Goal: Task Accomplishment & Management: Complete application form

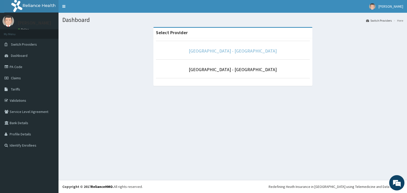
click at [217, 52] on link "[GEOGRAPHIC_DATA] - [GEOGRAPHIC_DATA]" at bounding box center [233, 51] width 88 height 6
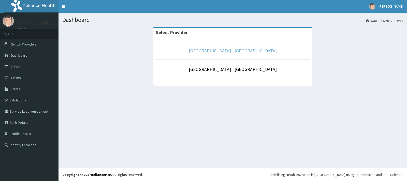
click at [240, 49] on link "[GEOGRAPHIC_DATA] - [GEOGRAPHIC_DATA]" at bounding box center [233, 51] width 88 height 6
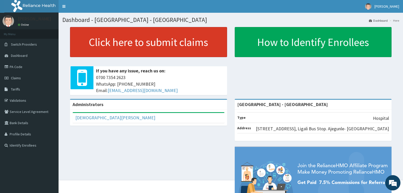
click at [174, 41] on link "Click here to submit claims" at bounding box center [148, 42] width 157 height 30
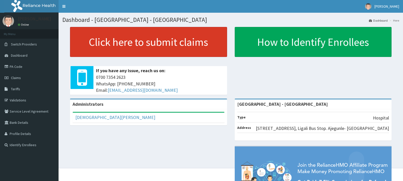
click at [121, 41] on link "Click here to submit claims" at bounding box center [148, 42] width 157 height 30
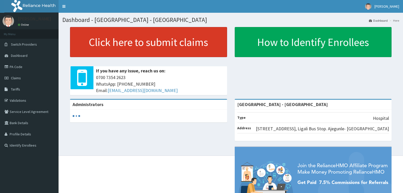
click at [134, 42] on link "Click here to submit claims" at bounding box center [148, 42] width 157 height 30
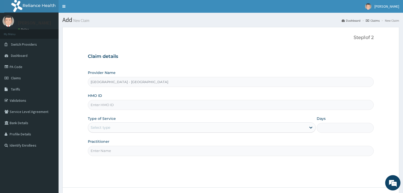
click at [105, 99] on div "HMO ID" at bounding box center [231, 101] width 286 height 17
click at [106, 102] on input "HMO ID" at bounding box center [231, 105] width 286 height 10
type input "tdp/10569/f"
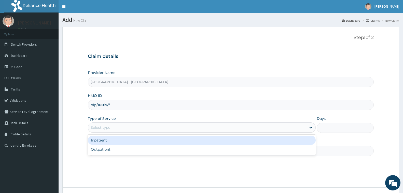
drag, startPoint x: 106, startPoint y: 127, endPoint x: 113, endPoint y: 144, distance: 18.7
click at [106, 127] on div "Select type" at bounding box center [101, 127] width 20 height 5
click at [111, 141] on div "Inpatient" at bounding box center [202, 139] width 228 height 9
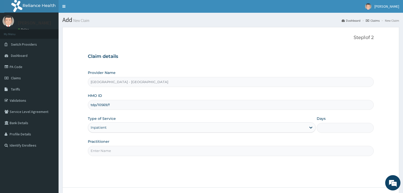
click at [345, 127] on input "Days" at bounding box center [344, 128] width 57 height 10
type input "1"
click at [141, 154] on input "Practitioner" at bounding box center [231, 151] width 286 height 10
type input "DR. AHMED"
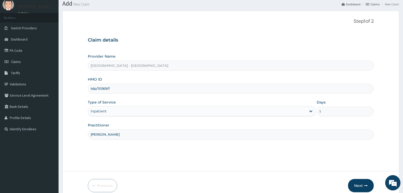
scroll to position [25, 0]
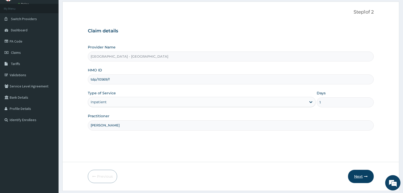
click at [364, 177] on icon "button" at bounding box center [366, 176] width 4 height 4
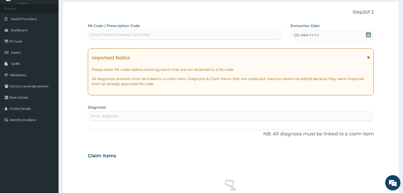
click at [105, 38] on div "Enter Code(Secondary Care Only)" at bounding box center [185, 35] width 194 height 8
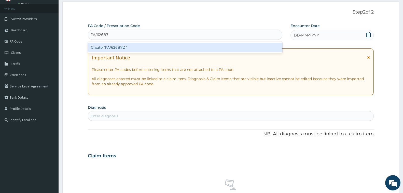
type input "PA/626B7D"
click at [110, 48] on div "Create "PA/626B7D"" at bounding box center [185, 47] width 194 height 9
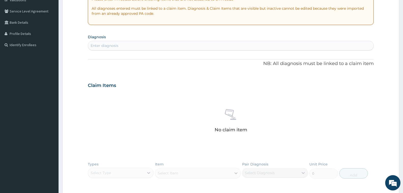
scroll to position [177, 0]
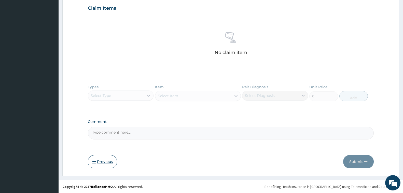
click at [99, 162] on button "Previous" at bounding box center [102, 161] width 29 height 13
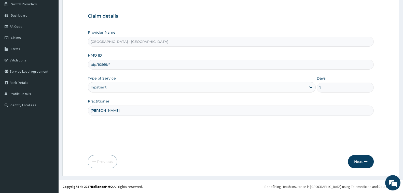
click at [116, 66] on input "tdp/10569/f" at bounding box center [231, 65] width 286 height 10
type input "tdp/10569/e"
click at [354, 157] on button "Next" at bounding box center [361, 161] width 26 height 13
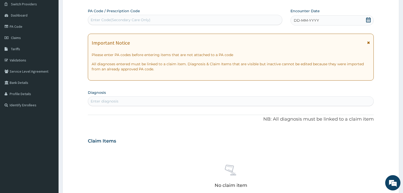
click at [131, 22] on div "Enter Code(Secondary Care Only)" at bounding box center [121, 19] width 60 height 5
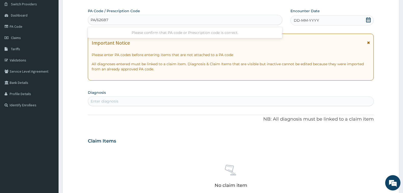
type input "PA/626B7D"
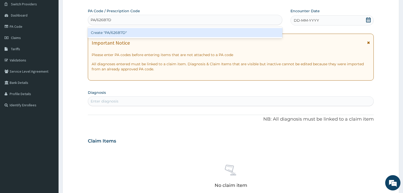
click at [120, 31] on div "Create "PA/626B7D"" at bounding box center [185, 32] width 194 height 9
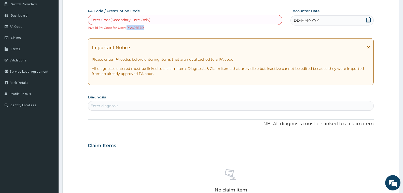
drag, startPoint x: 127, startPoint y: 28, endPoint x: 143, endPoint y: 28, distance: 15.5
click at [143, 28] on small "Invalid PA Code for User: PA/626B7D" at bounding box center [116, 28] width 56 height 4
copy small "PA/626B7D"
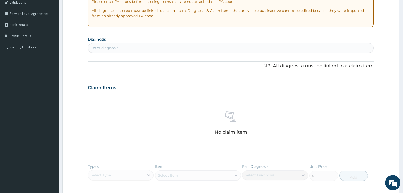
scroll to position [177, 0]
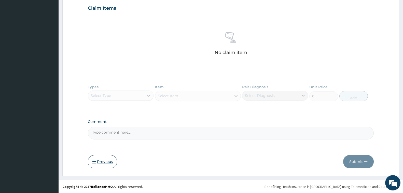
click at [108, 159] on button "Previous" at bounding box center [102, 161] width 29 height 13
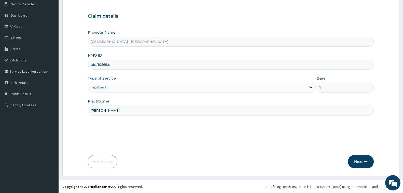
drag, startPoint x: 117, startPoint y: 66, endPoint x: 81, endPoint y: 66, distance: 36.1
click at [81, 66] on form "Step 1 of 2 Claim details Provider Name Prince and Princess Hospital - Apapa HM…" at bounding box center [230, 81] width 337 height 189
type input "D"
type input "TDP/10569/G"
click at [359, 162] on button "Next" at bounding box center [361, 161] width 26 height 13
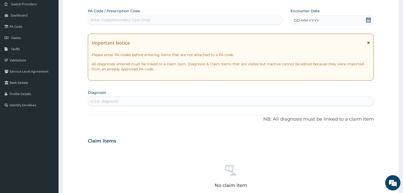
click at [125, 19] on div "Enter Code(Secondary Care Only)" at bounding box center [121, 19] width 60 height 5
type input "V"
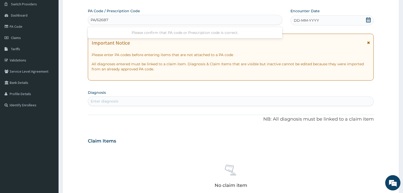
type input "PA/626B7D"
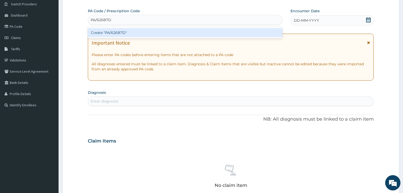
click at [114, 33] on div "Create "PA/626B7D"" at bounding box center [185, 32] width 194 height 9
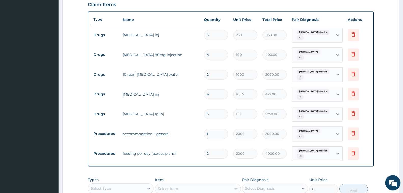
scroll to position [229, 0]
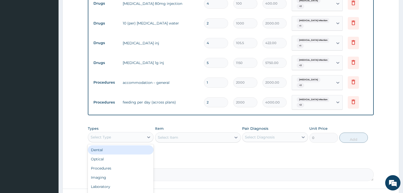
click at [121, 133] on div "Select Type" at bounding box center [116, 137] width 56 height 8
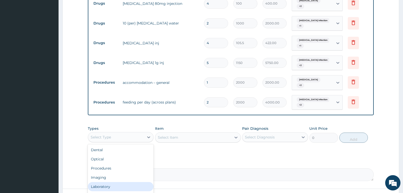
click at [117, 182] on div "Laboratory" at bounding box center [121, 186] width 66 height 9
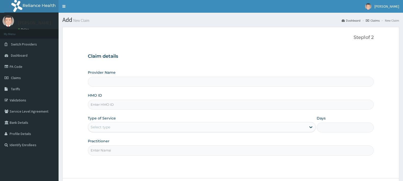
type input "[GEOGRAPHIC_DATA] - [GEOGRAPHIC_DATA]"
click at [96, 103] on input "HMO ID" at bounding box center [231, 105] width 286 height 10
drag, startPoint x: 118, startPoint y: 106, endPoint x: 50, endPoint y: 116, distance: 68.6
click at [50, 116] on div "R EL Toggle navigation [PERSON_NAME] [PERSON_NAME] - [EMAIL_ADDRESS][DOMAIN_NAM…" at bounding box center [201, 112] width 403 height 224
click at [117, 104] on input "sbg/10862/a" at bounding box center [231, 105] width 286 height 10
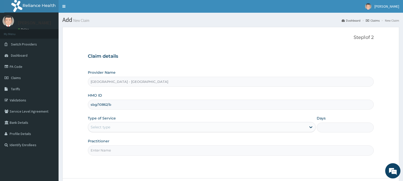
type input "sbg/10862/b"
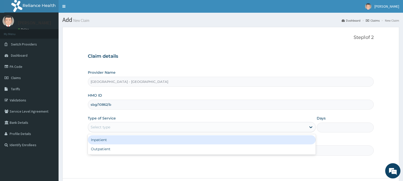
click at [110, 129] on div "Select type" at bounding box center [101, 127] width 20 height 5
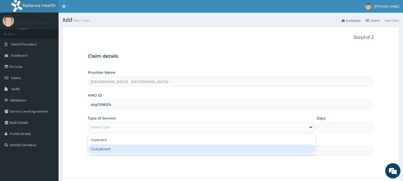
click at [105, 154] on div "Outpatient" at bounding box center [202, 149] width 228 height 9
type input "1"
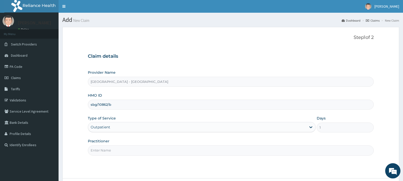
click at [105, 150] on input "Practitioner" at bounding box center [231, 151] width 286 height 10
type input "[PERSON_NAME]"
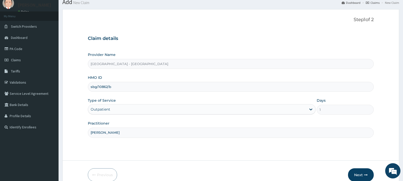
scroll to position [43, 0]
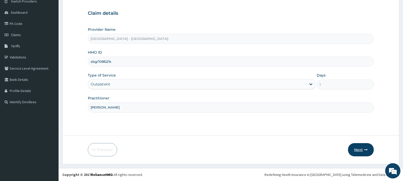
click at [362, 147] on button "Next" at bounding box center [361, 149] width 26 height 13
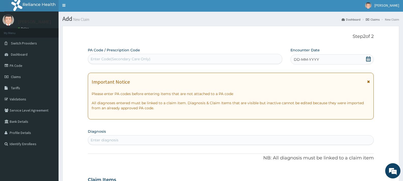
scroll to position [0, 0]
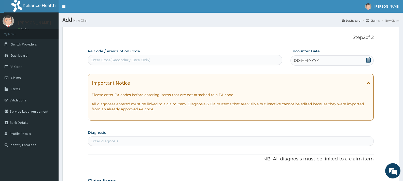
click at [107, 61] on div "Enter Code(Secondary Care Only)" at bounding box center [121, 59] width 60 height 5
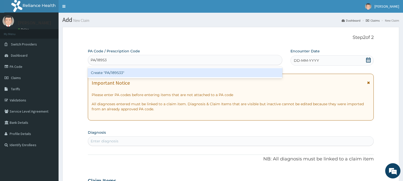
type input "PA/189533"
click at [113, 75] on div "Create "PA/189533"" at bounding box center [185, 72] width 194 height 9
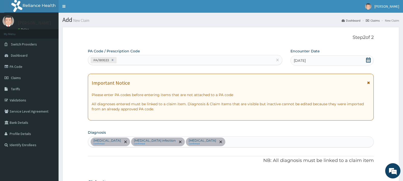
scroll to position [174, 0]
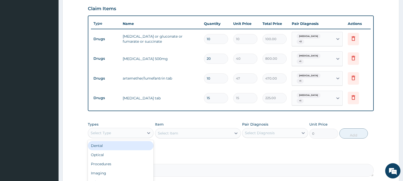
click at [118, 129] on div "Select Type" at bounding box center [116, 133] width 56 height 8
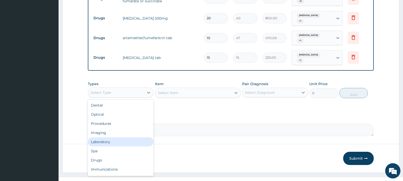
click at [118, 137] on div "Laboratory" at bounding box center [121, 141] width 66 height 9
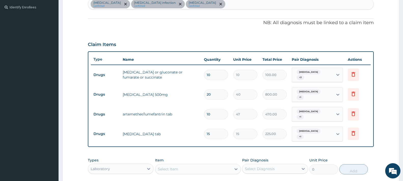
scroll to position [189, 0]
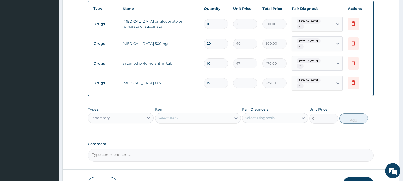
click at [179, 114] on div "Select Item" at bounding box center [193, 118] width 76 height 8
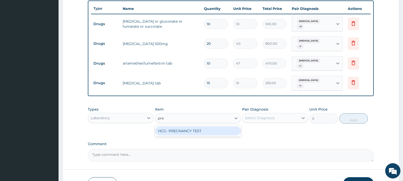
type input "preg"
click at [167, 126] on div "HCG- PREGNANCY TEST" at bounding box center [198, 130] width 86 height 9
type input "1500"
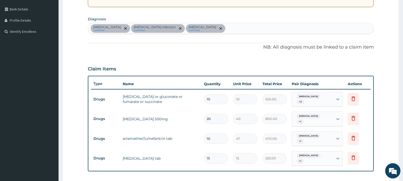
scroll to position [112, 0]
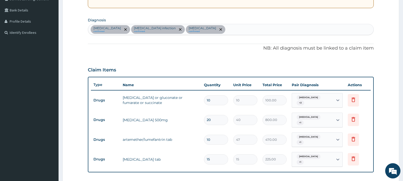
click at [200, 27] on div "Rhinitis confirmed Salmonella infection confirmed Malaria confirmed" at bounding box center [230, 29] width 285 height 11
type input "amenorrh"
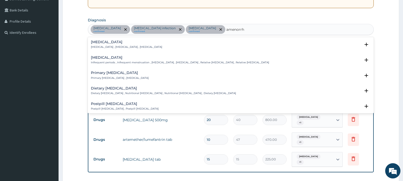
click at [112, 43] on h4 "Amenorrhea" at bounding box center [126, 42] width 71 height 4
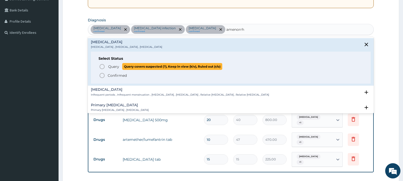
click at [111, 67] on span "Query" at bounding box center [113, 66] width 11 height 5
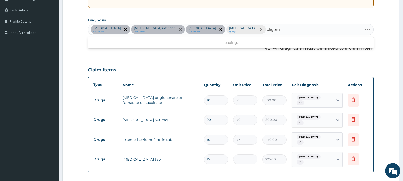
type input "oligome"
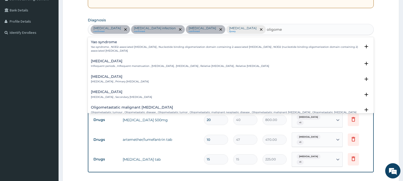
click at [115, 61] on h4 "Oligomenorrhoea" at bounding box center [180, 61] width 178 height 4
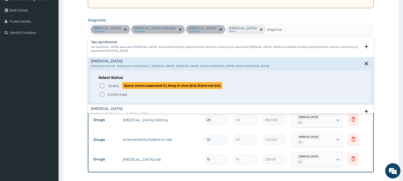
click at [118, 86] on span "Query" at bounding box center [113, 85] width 11 height 5
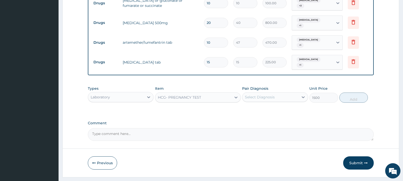
scroll to position [214, 0]
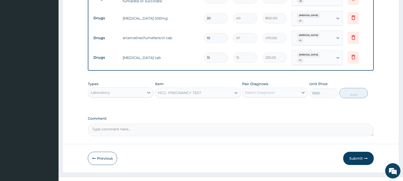
click at [253, 88] on div "Select Diagnosis" at bounding box center [275, 93] width 66 height 10
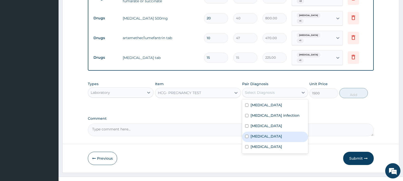
click at [282, 132] on div "Amenorrhea" at bounding box center [275, 137] width 66 height 10
checkbox input "true"
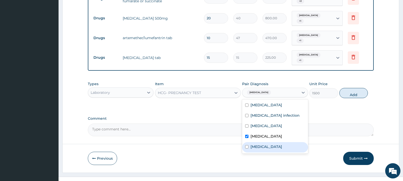
click at [282, 144] on label "Oligomenorrhoea" at bounding box center [266, 146] width 32 height 5
checkbox input "true"
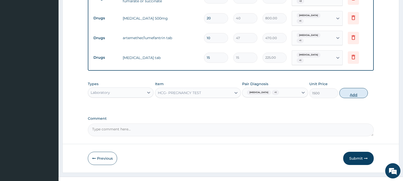
click at [353, 88] on button "Add" at bounding box center [353, 93] width 28 height 10
type input "0"
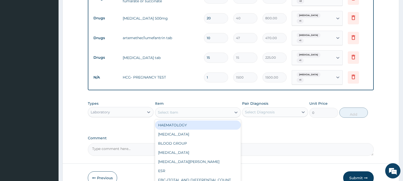
click at [177, 110] on div "Select Item" at bounding box center [168, 112] width 20 height 5
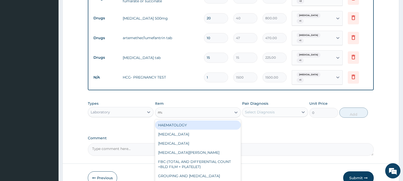
type input "mala"
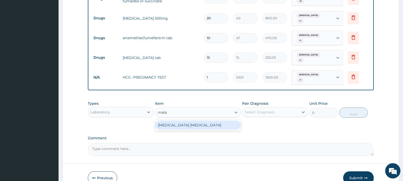
click at [184, 121] on div "[MEDICAL_DATA] [MEDICAL_DATA]" at bounding box center [198, 125] width 86 height 9
type input "500"
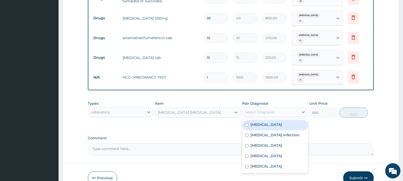
click at [265, 108] on div "Select Diagnosis" at bounding box center [270, 112] width 56 height 8
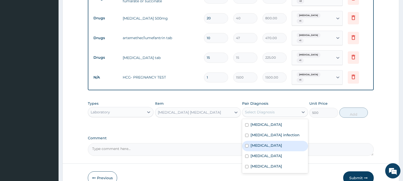
click at [265, 141] on div "[MEDICAL_DATA]" at bounding box center [275, 146] width 66 height 10
checkbox input "true"
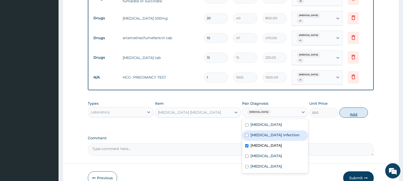
click at [350, 108] on button "Add" at bounding box center [353, 113] width 28 height 10
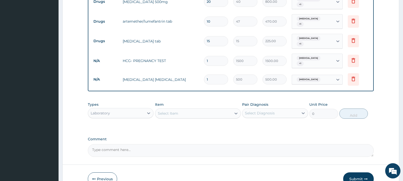
scroll to position [240, 0]
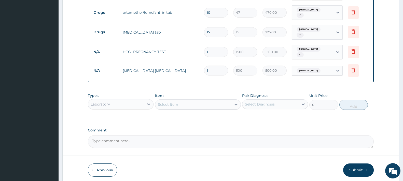
click at [120, 100] on div "Laboratory" at bounding box center [116, 104] width 56 height 8
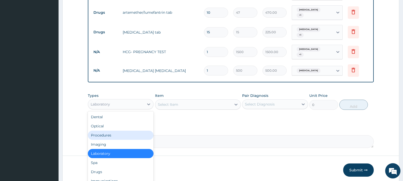
click at [119, 131] on div "Procedures" at bounding box center [121, 135] width 66 height 9
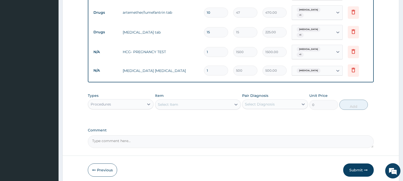
click at [187, 100] on div "Select Item" at bounding box center [193, 104] width 76 height 8
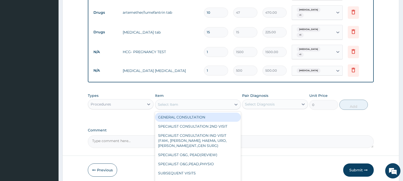
click at [193, 113] on div "GENERAL CONSULTATION" at bounding box center [198, 117] width 86 height 9
type input "2000"
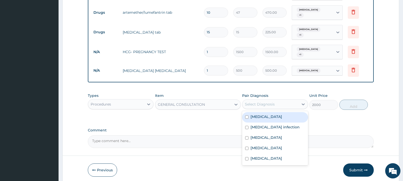
click at [282, 100] on div "Select Diagnosis" at bounding box center [270, 104] width 56 height 8
click at [279, 112] on div "[MEDICAL_DATA]" at bounding box center [275, 117] width 66 height 10
checkbox input "true"
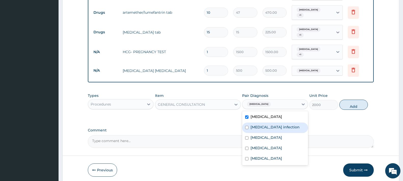
drag, startPoint x: 279, startPoint y: 118, endPoint x: 278, endPoint y: 124, distance: 6.9
click at [279, 125] on label "[MEDICAL_DATA] infection" at bounding box center [274, 127] width 49 height 5
checkbox input "true"
drag, startPoint x: 276, startPoint y: 128, endPoint x: 276, endPoint y: 136, distance: 8.1
click at [276, 133] on div "[MEDICAL_DATA]" at bounding box center [275, 138] width 66 height 10
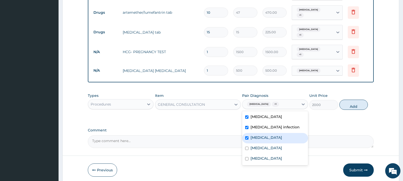
checkbox input "true"
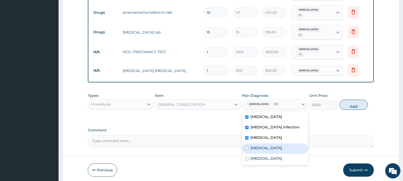
drag, startPoint x: 276, startPoint y: 136, endPoint x: 279, endPoint y: 140, distance: 5.5
click at [278, 143] on div "Amenorrhea" at bounding box center [275, 148] width 66 height 10
checkbox input "true"
click at [281, 154] on div "Oligomenorrhoea" at bounding box center [275, 159] width 66 height 10
checkbox input "true"
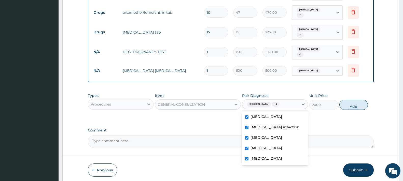
click at [351, 100] on button "Add" at bounding box center [353, 105] width 28 height 10
type input "0"
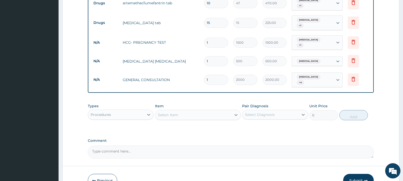
scroll to position [265, 0]
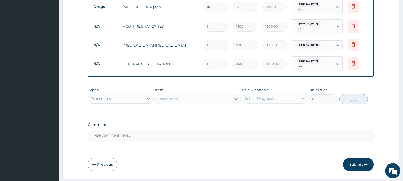
click at [352, 158] on button "Submit" at bounding box center [358, 164] width 31 height 13
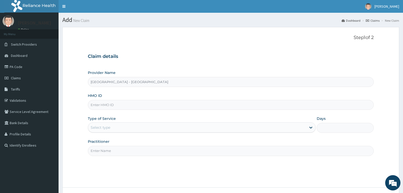
click at [106, 104] on input "HMO ID" at bounding box center [231, 105] width 286 height 10
paste input "sbg/10862/a"
type input "sbg/10862/c"
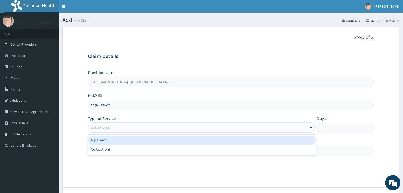
click at [112, 126] on div "Select type" at bounding box center [197, 127] width 218 height 8
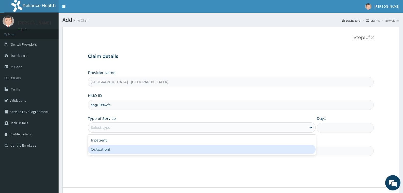
click at [107, 146] on div "Outpatient" at bounding box center [202, 149] width 228 height 9
type input "1"
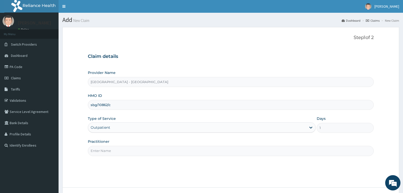
click at [107, 147] on input "Practitioner" at bounding box center [231, 151] width 286 height 10
type input "[PERSON_NAME]"
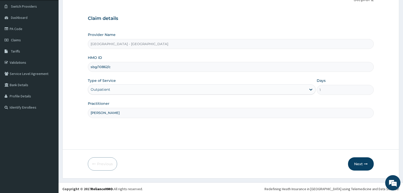
scroll to position [40, 0]
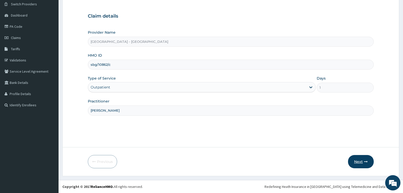
click at [365, 162] on icon "button" at bounding box center [366, 162] width 4 height 4
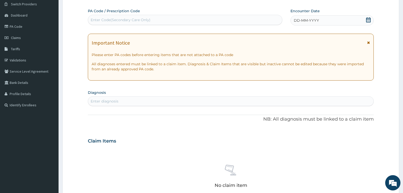
drag, startPoint x: 108, startPoint y: 11, endPoint x: 107, endPoint y: 22, distance: 11.0
click at [108, 11] on label "PA Code / Prescription Code" at bounding box center [114, 10] width 52 height 5
click at [107, 22] on div "Enter Code(Secondary Care Only)" at bounding box center [121, 19] width 60 height 5
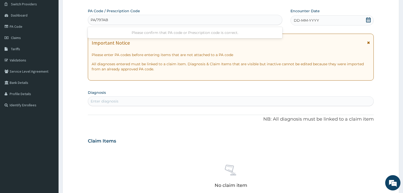
type input "PA/797ABF"
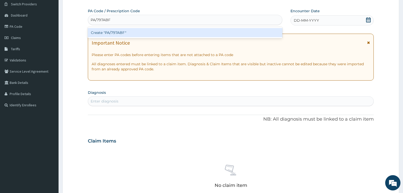
click at [110, 33] on div "Create "PA/797ABF"" at bounding box center [185, 32] width 194 height 9
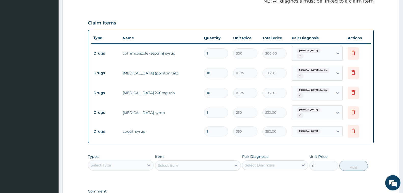
scroll to position [190, 0]
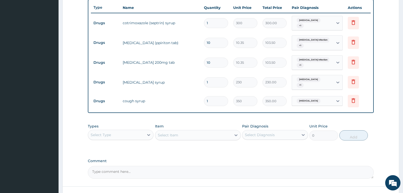
click at [112, 133] on div "Select Type" at bounding box center [116, 135] width 56 height 8
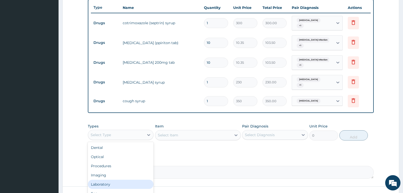
click at [118, 181] on div "Laboratory" at bounding box center [121, 183] width 66 height 9
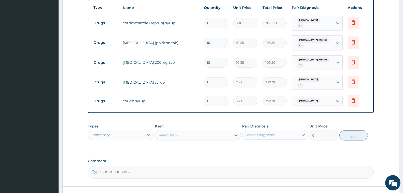
click at [171, 131] on div "Select Item" at bounding box center [193, 135] width 76 height 8
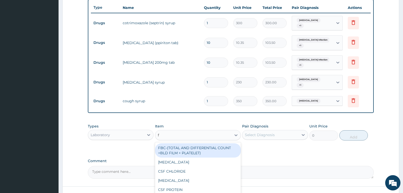
type input "fb"
click at [180, 143] on div "FBC-(TOTAL AND DIFFERENTIAL COUNT +BLD FILM + PLATELET)" at bounding box center [198, 150] width 86 height 14
type input "1200"
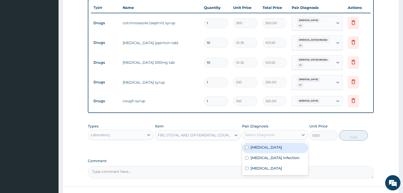
click at [255, 133] on div "Select Diagnosis" at bounding box center [260, 134] width 30 height 5
click at [275, 155] on label "[MEDICAL_DATA] infection" at bounding box center [274, 157] width 49 height 5
checkbox input "true"
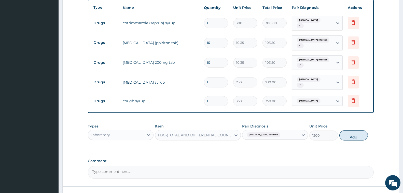
click at [350, 130] on button "Add" at bounding box center [353, 135] width 28 height 10
type input "0"
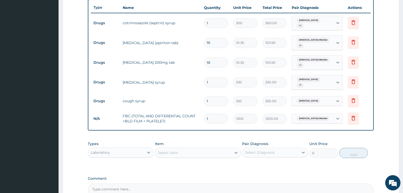
click at [204, 148] on div "Select Item" at bounding box center [193, 152] width 76 height 8
type input "mala"
drag, startPoint x: 203, startPoint y: 162, endPoint x: 243, endPoint y: 153, distance: 40.9
click at [203, 162] on div "[MEDICAL_DATA] [MEDICAL_DATA]" at bounding box center [198, 165] width 86 height 9
type input "500"
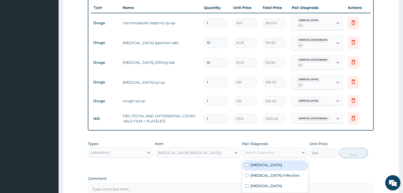
drag, startPoint x: 252, startPoint y: 149, endPoint x: 271, endPoint y: 160, distance: 21.6
click at [254, 150] on div "Select Diagnosis" at bounding box center [260, 152] width 30 height 5
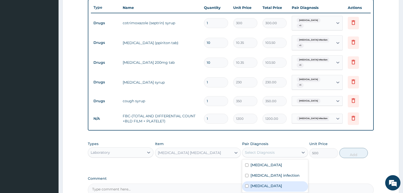
click at [268, 181] on div "Malaria" at bounding box center [275, 186] width 66 height 10
checkbox input "true"
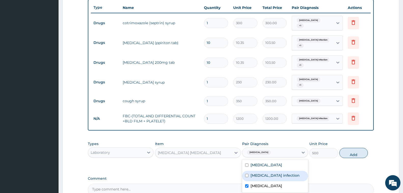
drag, startPoint x: 354, startPoint y: 146, endPoint x: 323, endPoint y: 149, distance: 30.7
click at [354, 148] on button "Add" at bounding box center [353, 153] width 28 height 10
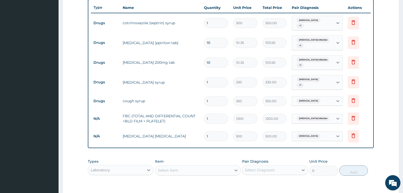
click at [120, 166] on div "Laboratory" at bounding box center [116, 170] width 56 height 8
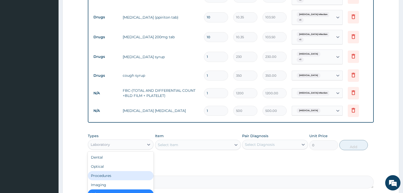
click at [111, 171] on div "Procedures" at bounding box center [121, 175] width 66 height 9
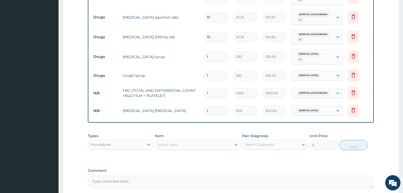
click at [199, 142] on div "Select Item" at bounding box center [193, 144] width 76 height 8
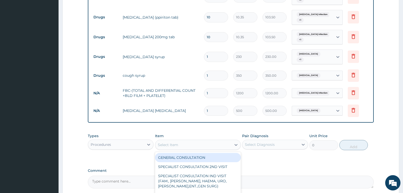
drag, startPoint x: 203, startPoint y: 154, endPoint x: 206, endPoint y: 153, distance: 3.8
click at [203, 154] on div "GENERAL CONSULTATION" at bounding box center [198, 157] width 86 height 9
type input "2000"
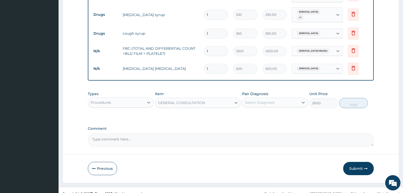
scroll to position [260, 0]
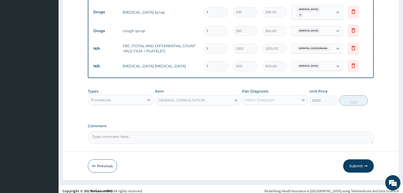
click at [270, 89] on div "Pair Diagnosis Select Diagnosis" at bounding box center [275, 97] width 66 height 17
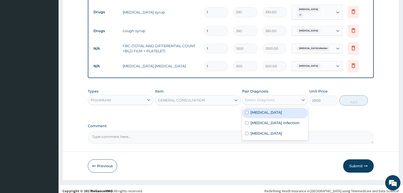
click at [273, 97] on div "Select Diagnosis" at bounding box center [260, 99] width 30 height 5
drag, startPoint x: 276, startPoint y: 112, endPoint x: 277, endPoint y: 115, distance: 3.0
click at [276, 112] on div "Rhinitis" at bounding box center [275, 113] width 66 height 10
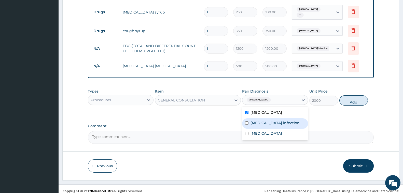
checkbox input "true"
click at [276, 121] on div "Salmonella infection" at bounding box center [275, 123] width 66 height 10
checkbox input "true"
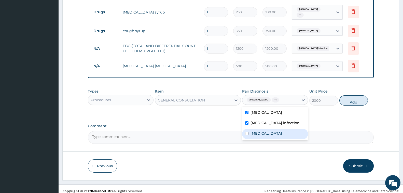
click at [276, 129] on div "Malaria" at bounding box center [275, 133] width 66 height 10
checkbox input "true"
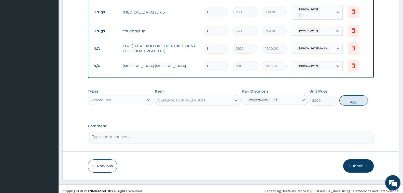
click at [348, 96] on button "Add" at bounding box center [353, 100] width 28 height 10
type input "0"
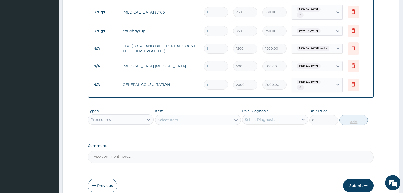
scroll to position [277, 0]
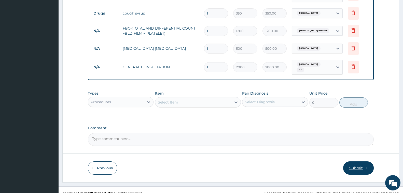
click at [359, 161] on button "Submit" at bounding box center [358, 167] width 31 height 13
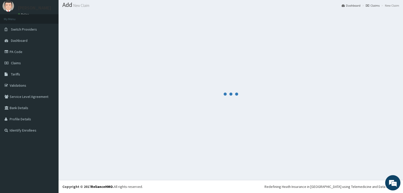
scroll to position [15, 0]
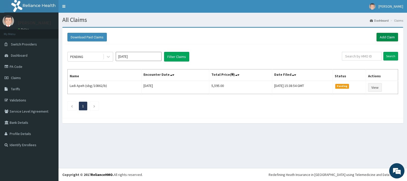
click at [387, 35] on link "Add Claim" at bounding box center [388, 37] width 22 height 9
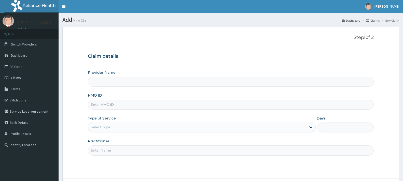
type input "[GEOGRAPHIC_DATA] - [GEOGRAPHIC_DATA]"
click at [104, 104] on input "HMO ID" at bounding box center [231, 105] width 286 height 10
type input "GSV/12501/A"
click at [102, 126] on div "Select type" at bounding box center [101, 127] width 20 height 5
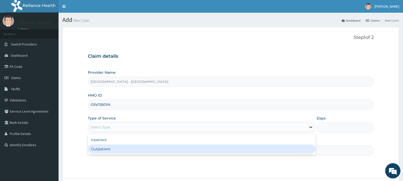
click at [108, 149] on div "Outpatient" at bounding box center [202, 149] width 228 height 9
type input "1"
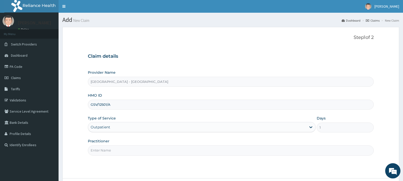
click at [111, 153] on input "Practitioner" at bounding box center [231, 151] width 286 height 10
type input "DR. AHMED"
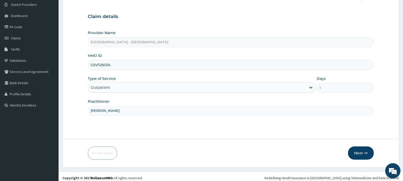
scroll to position [43, 0]
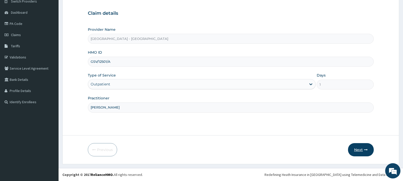
click at [360, 146] on button "Next" at bounding box center [361, 149] width 26 height 13
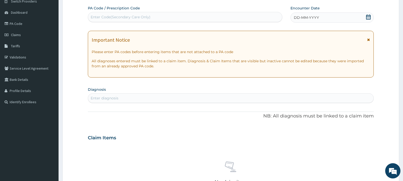
click at [130, 17] on div "Enter Code(Secondary Care Only)" at bounding box center [121, 17] width 60 height 5
type input "PA/D3F851"
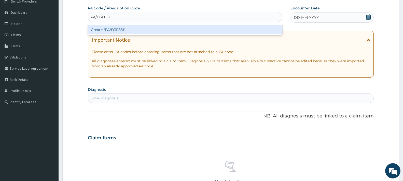
click at [115, 30] on div "Create "PA/D3F851"" at bounding box center [185, 29] width 194 height 9
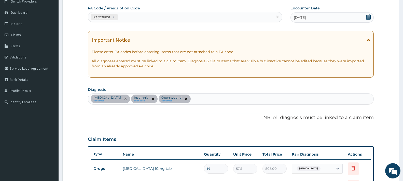
scroll to position [209, 0]
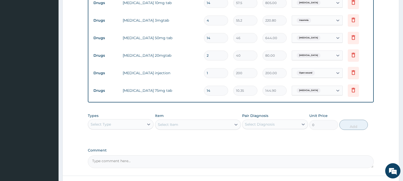
click at [126, 123] on div "Select Type" at bounding box center [116, 124] width 56 height 8
click at [119, 152] on div "Procedures" at bounding box center [121, 155] width 66 height 9
click at [181, 123] on div "Select Item" at bounding box center [193, 125] width 76 height 8
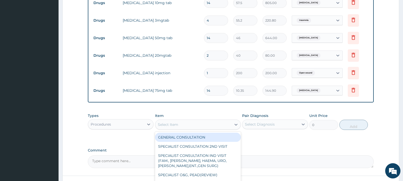
drag, startPoint x: 208, startPoint y: 135, endPoint x: 287, endPoint y: 128, distance: 80.0
click at [208, 135] on div "GENERAL CONSULTATION" at bounding box center [198, 137] width 86 height 9
type input "2000"
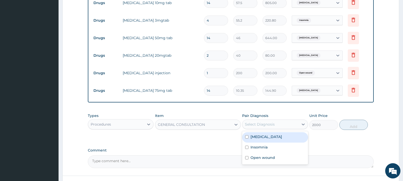
click at [283, 125] on div "Select Diagnosis" at bounding box center [270, 124] width 56 height 8
click at [277, 139] on div "Hypertensive urgency" at bounding box center [275, 137] width 66 height 10
checkbox input "true"
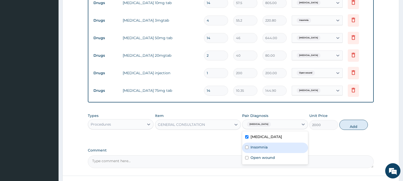
click at [275, 146] on div "Insomnia" at bounding box center [275, 148] width 66 height 10
checkbox input "true"
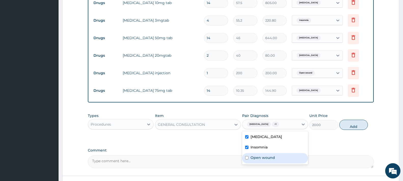
click at [275, 157] on div "Open wound" at bounding box center [275, 158] width 66 height 10
checkbox input "true"
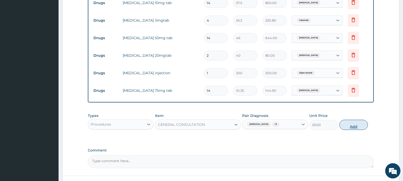
click at [348, 125] on button "Add" at bounding box center [353, 125] width 28 height 10
type input "0"
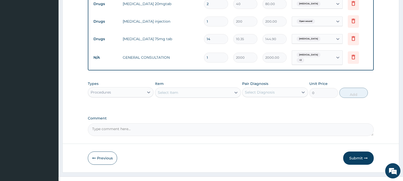
scroll to position [269, 0]
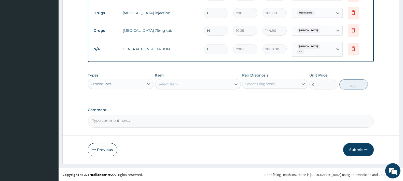
click at [120, 85] on div "Procedures" at bounding box center [116, 84] width 56 height 8
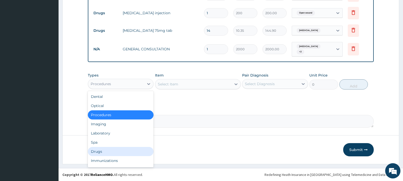
click at [116, 149] on div "Drugs" at bounding box center [121, 151] width 66 height 9
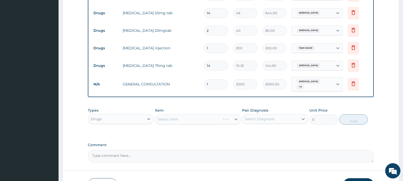
scroll to position [243, 0]
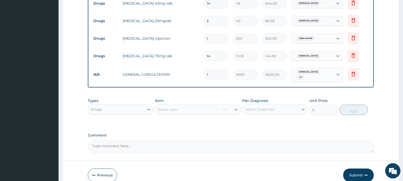
click at [196, 109] on div "Select Item" at bounding box center [198, 110] width 86 height 10
click at [193, 111] on div "Select Item" at bounding box center [198, 110] width 86 height 10
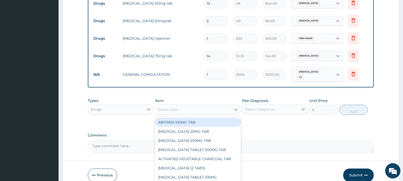
click at [184, 108] on div "Select Item" at bounding box center [193, 110] width 76 height 8
type input "DICLOF"
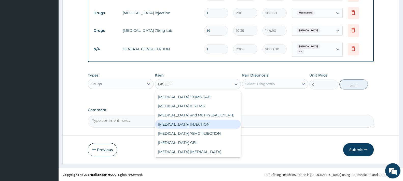
click at [208, 126] on div "[MEDICAL_DATA] INJECTION" at bounding box center [198, 124] width 86 height 9
type input "172.5"
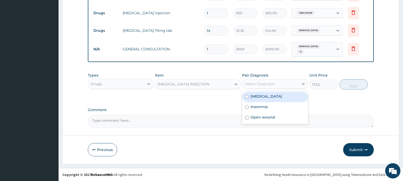
click at [269, 85] on div "Select Diagnosis" at bounding box center [260, 83] width 30 height 5
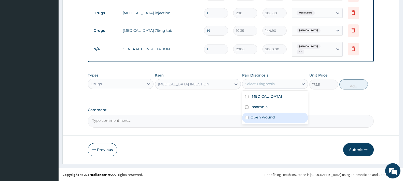
click at [278, 119] on div "Open wound" at bounding box center [275, 118] width 66 height 10
checkbox input "true"
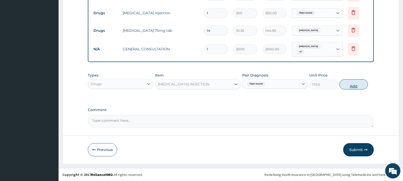
click at [360, 84] on button "Add" at bounding box center [353, 84] width 28 height 10
type input "0"
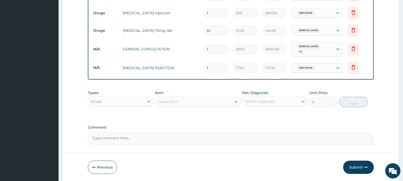
click at [197, 99] on div "Select Item" at bounding box center [193, 102] width 76 height 8
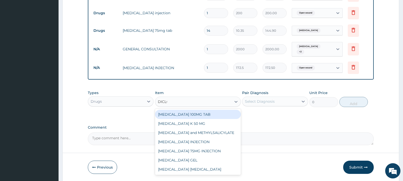
type input "DICLOF"
click at [197, 116] on div "[MEDICAL_DATA] 100MG TAB" at bounding box center [198, 114] width 86 height 9
type input "50.6"
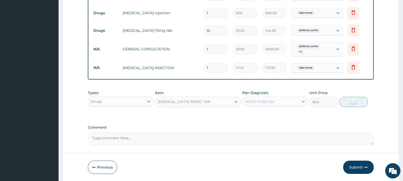
click at [262, 101] on div "Select Diagnosis" at bounding box center [260, 101] width 30 height 5
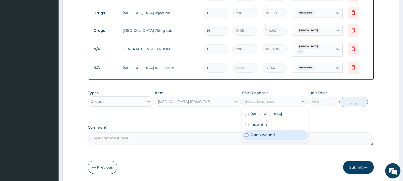
click at [279, 134] on div "Open wound" at bounding box center [275, 135] width 66 height 10
checkbox input "true"
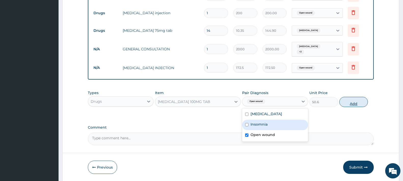
click at [358, 102] on button "Add" at bounding box center [353, 102] width 28 height 10
type input "0"
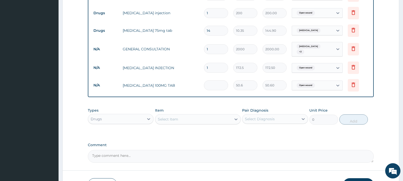
type input "0.00"
type input "8"
type input "404.80"
type input "8"
click at [198, 118] on div "Select Item" at bounding box center [193, 119] width 76 height 8
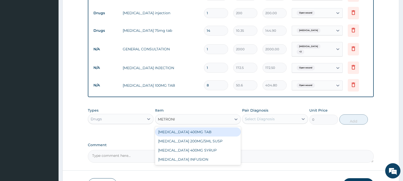
type input "METRONID"
drag, startPoint x: 201, startPoint y: 133, endPoint x: 264, endPoint y: 120, distance: 64.3
click at [202, 133] on div "[MEDICAL_DATA] 400MG TAB" at bounding box center [198, 131] width 86 height 9
type input "15"
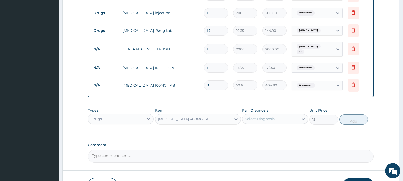
click at [266, 118] on div "Select Diagnosis" at bounding box center [260, 119] width 30 height 5
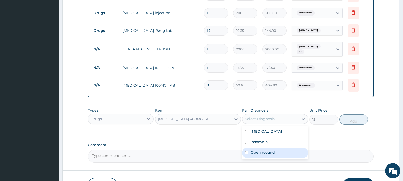
click at [278, 152] on div "Open wound" at bounding box center [275, 153] width 66 height 10
checkbox input "true"
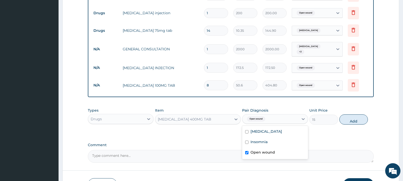
drag, startPoint x: 357, startPoint y: 121, endPoint x: 359, endPoint y: 119, distance: 3.3
click at [356, 120] on button "Add" at bounding box center [353, 119] width 28 height 10
type input "0"
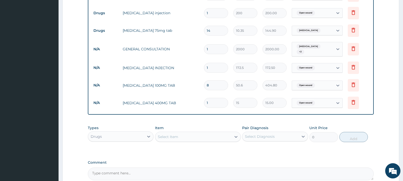
type input "0.00"
type input "8"
type input "120.00"
type input "8"
click at [198, 141] on div "Select Item" at bounding box center [193, 137] width 76 height 8
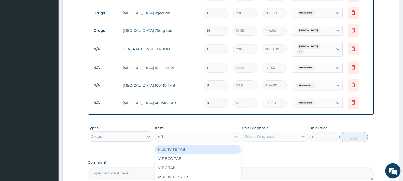
type input "VIT C"
click at [188, 150] on div "VIT C TAB" at bounding box center [198, 149] width 86 height 9
type input "10.8"
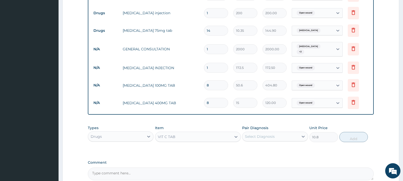
click at [255, 140] on div "Select Diagnosis" at bounding box center [270, 137] width 56 height 8
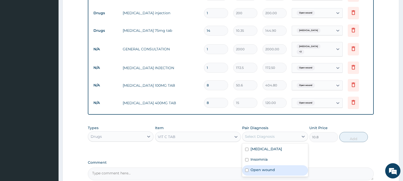
click at [280, 167] on div "Open wound" at bounding box center [275, 170] width 66 height 10
checkbox input "true"
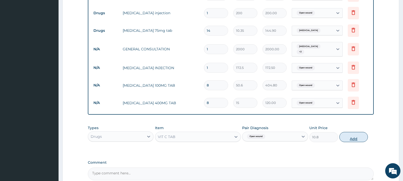
click at [361, 135] on button "Add" at bounding box center [353, 137] width 28 height 10
type input "0"
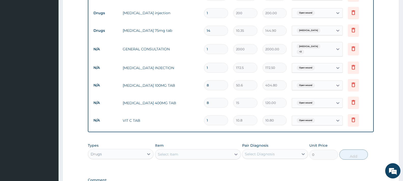
type input "18"
type input "194.40"
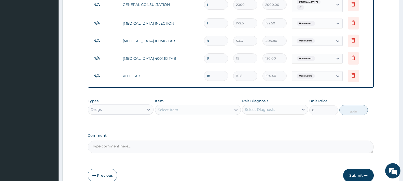
scroll to position [339, 0]
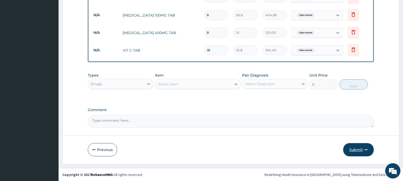
type input "18"
click at [360, 150] on button "Submit" at bounding box center [358, 149] width 31 height 13
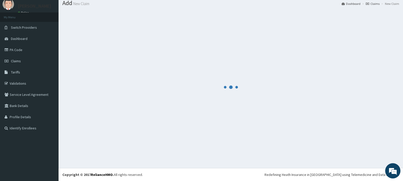
scroll to position [17, 0]
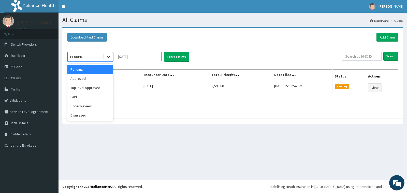
click at [108, 57] on icon at bounding box center [108, 57] width 3 height 2
drag, startPoint x: 96, startPoint y: 79, endPoint x: 180, endPoint y: 65, distance: 85.7
click at [96, 79] on div "Approved" at bounding box center [90, 78] width 46 height 9
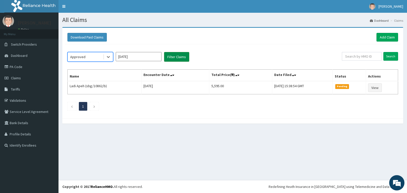
click at [172, 59] on button "Filter Claims" at bounding box center [176, 57] width 25 height 10
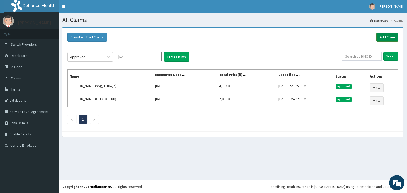
click at [386, 38] on link "Add Claim" at bounding box center [388, 37] width 22 height 9
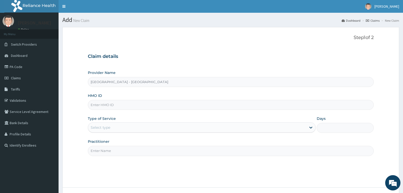
click at [115, 104] on input "HMO ID" at bounding box center [231, 105] width 286 height 10
type input "DMI/10004/A"
click at [116, 128] on div "Select type" at bounding box center [197, 127] width 218 height 8
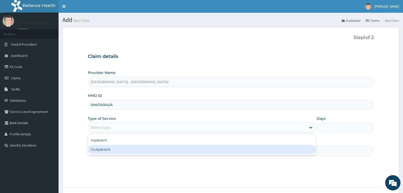
click at [118, 150] on div "Outpatient" at bounding box center [202, 149] width 228 height 9
type input "1"
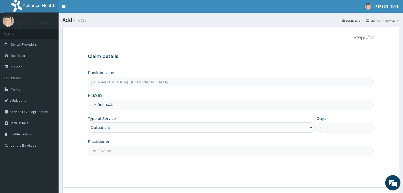
drag, startPoint x: 118, startPoint y: 150, endPoint x: 127, endPoint y: 154, distance: 10.5
click at [118, 150] on input "Practitioner" at bounding box center [231, 151] width 286 height 10
type input "[PERSON_NAME]"
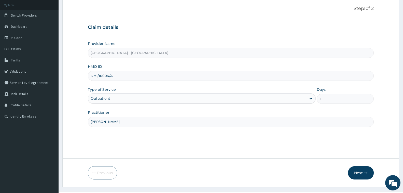
scroll to position [40, 0]
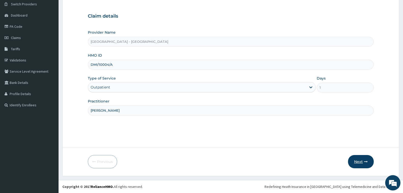
click at [357, 162] on button "Next" at bounding box center [361, 161] width 26 height 13
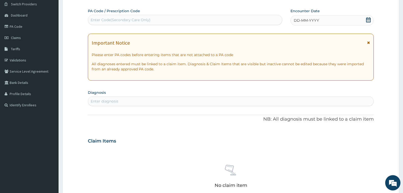
click at [135, 20] on div "Enter Code(Secondary Care Only)" at bounding box center [121, 19] width 60 height 5
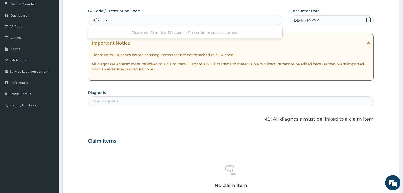
type input "PA/361F61"
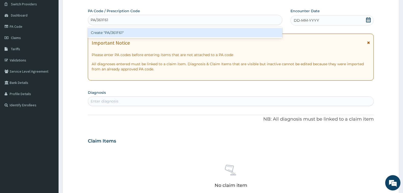
click at [117, 34] on div "Create "PA/361F61"" at bounding box center [185, 32] width 194 height 9
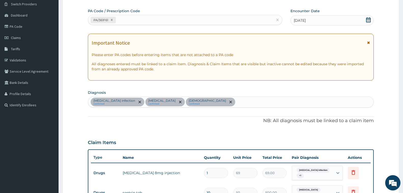
scroll to position [229, 0]
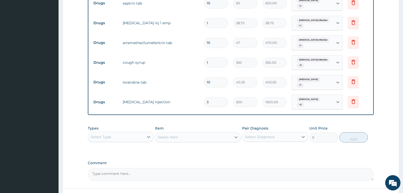
click at [120, 133] on div "Select Type" at bounding box center [116, 137] width 56 height 8
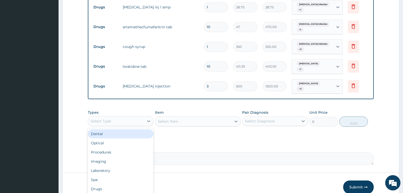
scroll to position [264, 0]
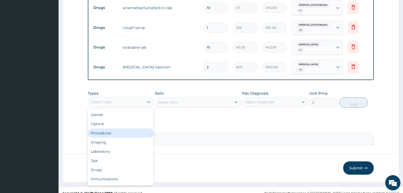
click at [119, 129] on div "Procedures" at bounding box center [121, 132] width 66 height 9
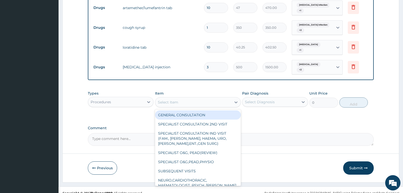
click at [168, 99] on div "Select Item" at bounding box center [168, 101] width 20 height 5
click at [178, 110] on div "GENERAL CONSULTATION" at bounding box center [198, 114] width 86 height 9
type input "2000"
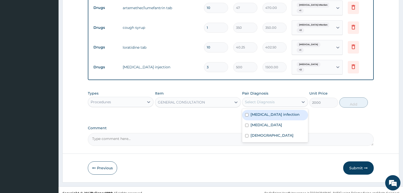
click at [263, 99] on div "Select Diagnosis" at bounding box center [260, 101] width 30 height 5
drag, startPoint x: 274, startPoint y: 110, endPoint x: 275, endPoint y: 118, distance: 8.2
click at [274, 112] on label "Salmonella infection" at bounding box center [274, 114] width 49 height 5
checkbox input "true"
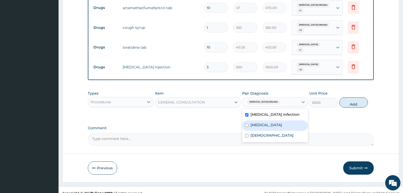
click at [274, 121] on div "Malaria" at bounding box center [275, 125] width 66 height 10
checkbox input "true"
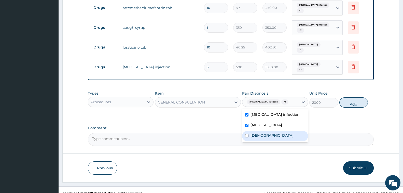
click at [268, 131] on div "Asthma" at bounding box center [275, 136] width 66 height 10
checkbox input "true"
drag, startPoint x: 355, startPoint y: 97, endPoint x: 354, endPoint y: 107, distance: 9.8
click at [354, 98] on button "Add" at bounding box center [353, 102] width 28 height 10
type input "0"
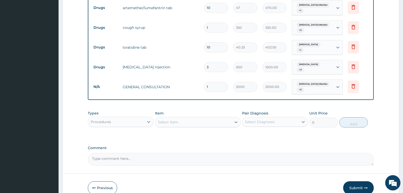
drag, startPoint x: 357, startPoint y: 182, endPoint x: 101, endPoint y: 1, distance: 313.9
click at [357, 182] on button "Submit" at bounding box center [358, 187] width 31 height 13
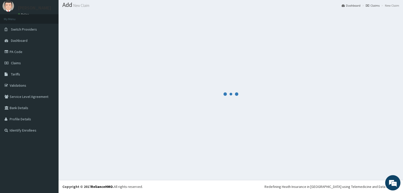
scroll to position [15, 0]
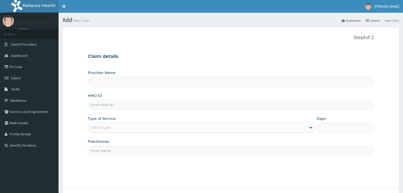
type input "[GEOGRAPHIC_DATA] - [GEOGRAPHIC_DATA]"
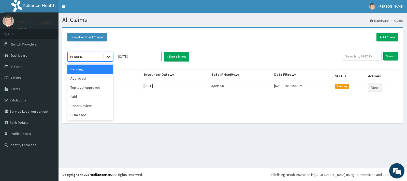
click at [110, 58] on icon at bounding box center [108, 56] width 5 height 5
click at [89, 80] on div "Approved" at bounding box center [90, 78] width 46 height 9
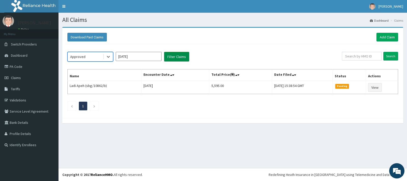
click at [177, 56] on button "Filter Claims" at bounding box center [176, 57] width 25 height 10
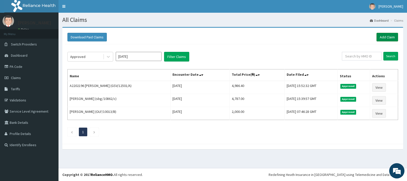
click at [380, 37] on link "Add Claim" at bounding box center [388, 37] width 22 height 9
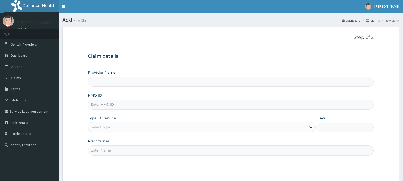
type input "[GEOGRAPHIC_DATA] - [GEOGRAPHIC_DATA]"
click at [106, 105] on input "HMO ID" at bounding box center [231, 105] width 286 height 10
type input "DMI/10004/A"
click at [113, 129] on div "Select type" at bounding box center [197, 127] width 218 height 8
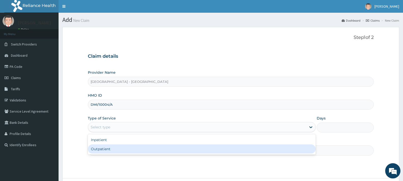
click at [110, 149] on div "Outpatient" at bounding box center [202, 149] width 228 height 9
type input "1"
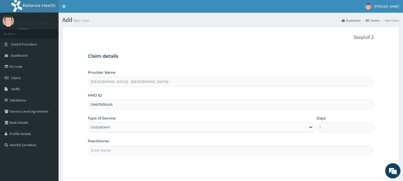
drag, startPoint x: 111, startPoint y: 149, endPoint x: 118, endPoint y: 158, distance: 11.5
click at [111, 150] on input "Practitioner" at bounding box center [231, 151] width 286 height 10
type input "[PERSON_NAME]"
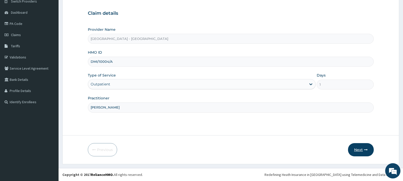
click at [361, 145] on button "Next" at bounding box center [361, 149] width 26 height 13
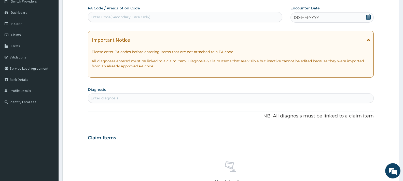
click at [123, 18] on div "Enter Code(Secondary Care Only)" at bounding box center [121, 17] width 60 height 5
type input "PA/361F61"
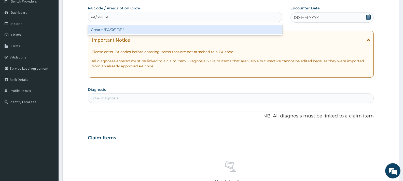
click at [120, 29] on div "Create "PA/361F61"" at bounding box center [185, 29] width 194 height 9
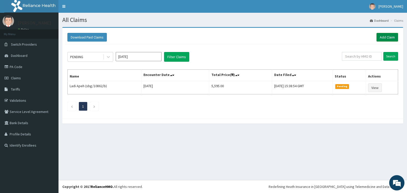
click at [384, 34] on link "Add Claim" at bounding box center [388, 37] width 22 height 9
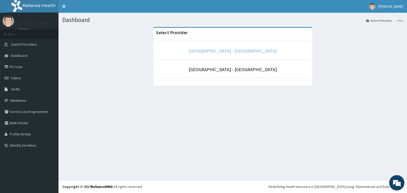
click at [216, 48] on p "[GEOGRAPHIC_DATA] - [GEOGRAPHIC_DATA]" at bounding box center [233, 51] width 154 height 7
drag, startPoint x: 233, startPoint y: 55, endPoint x: 212, endPoint y: 15, distance: 44.8
click at [233, 55] on li "[GEOGRAPHIC_DATA] - [GEOGRAPHIC_DATA]" at bounding box center [233, 50] width 154 height 19
click at [255, 49] on link "[GEOGRAPHIC_DATA] - [GEOGRAPHIC_DATA]" at bounding box center [233, 51] width 88 height 6
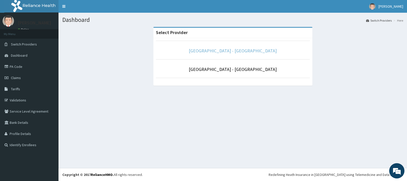
click at [219, 50] on link "[GEOGRAPHIC_DATA] - [GEOGRAPHIC_DATA]" at bounding box center [233, 51] width 88 height 6
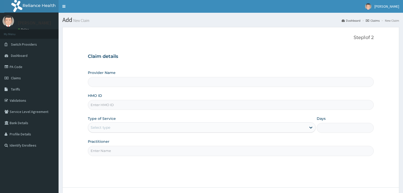
type input "[GEOGRAPHIC_DATA] - [GEOGRAPHIC_DATA]"
click at [117, 103] on input "HMO ID" at bounding box center [231, 105] width 286 height 10
type input "ELN/10350/B"
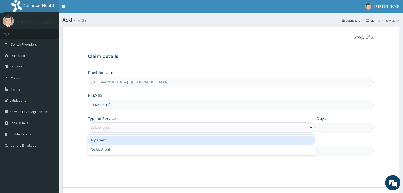
click at [99, 126] on div "Select type" at bounding box center [101, 127] width 20 height 5
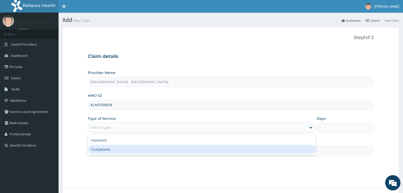
click at [103, 148] on div "Outpatient" at bounding box center [202, 149] width 228 height 9
type input "1"
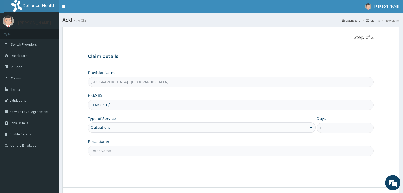
drag, startPoint x: 103, startPoint y: 148, endPoint x: 112, endPoint y: 152, distance: 10.2
click at [103, 148] on input "Practitioner" at bounding box center [231, 151] width 286 height 10
type input "[PERSON_NAME]"
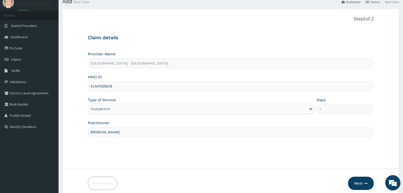
scroll to position [40, 0]
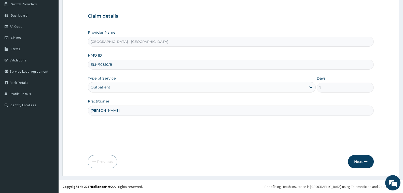
click at [372, 156] on div "Next" at bounding box center [361, 161] width 26 height 13
click at [361, 162] on button "Next" at bounding box center [361, 161] width 26 height 13
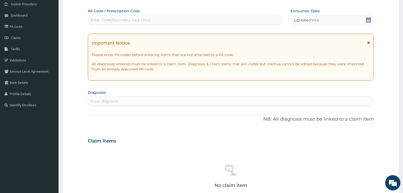
click at [113, 15] on div "Enter Code(Secondary Care Only)" at bounding box center [185, 20] width 194 height 10
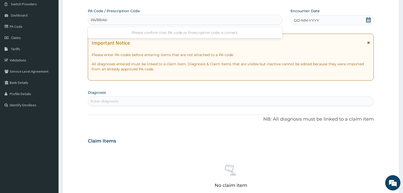
type input "PA/8BA6C9"
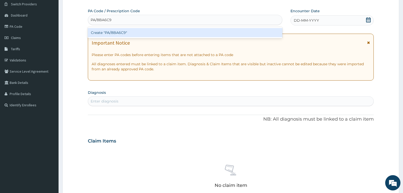
click at [116, 34] on div "Create "PA/8BA6C9"" at bounding box center [185, 32] width 194 height 9
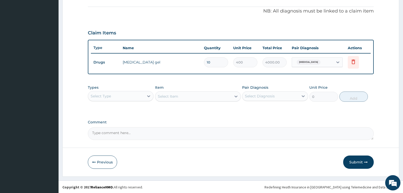
scroll to position [150, 0]
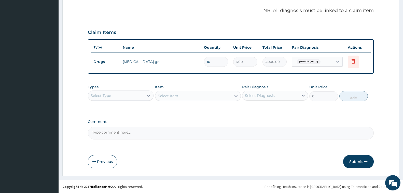
click at [126, 95] on div "Select Type" at bounding box center [116, 95] width 56 height 8
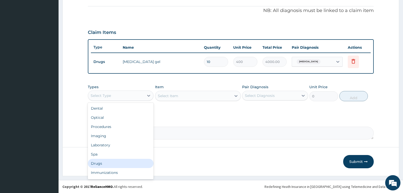
click at [115, 158] on div "Drugs" at bounding box center [121, 162] width 66 height 9
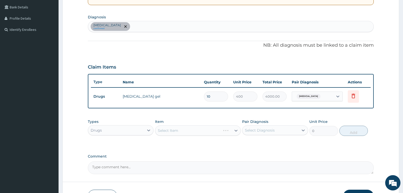
scroll to position [99, 0]
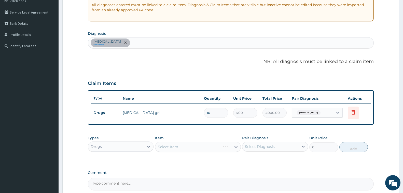
click at [134, 41] on div "Spasm confirmed" at bounding box center [230, 42] width 285 height 11
type input "PLASMODI"
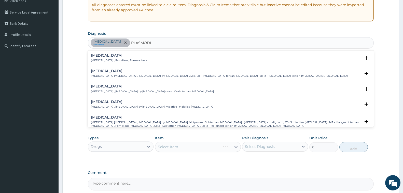
click at [103, 57] on div "Malaria Malaria , Paludism , Plasmodiosis" at bounding box center [119, 57] width 56 height 9
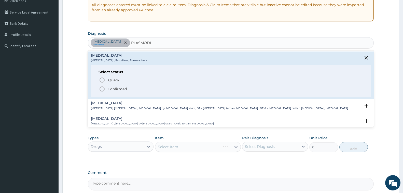
click at [111, 88] on p "Confirmed" at bounding box center [117, 88] width 19 height 5
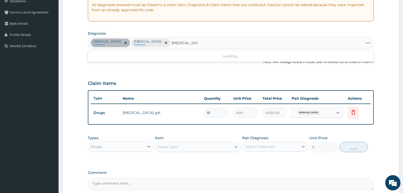
type input "SALMONELLA S"
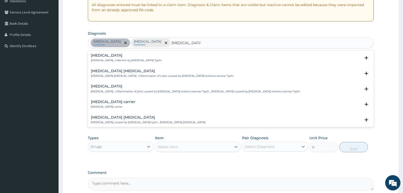
click at [103, 55] on h4 "[MEDICAL_DATA]" at bounding box center [126, 55] width 71 height 4
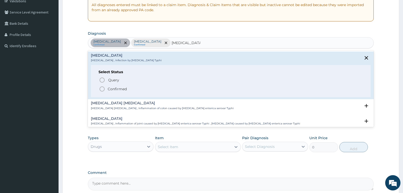
click at [114, 87] on p "Confirmed" at bounding box center [117, 88] width 19 height 5
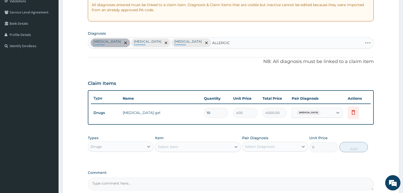
type input "ALLERGIC R"
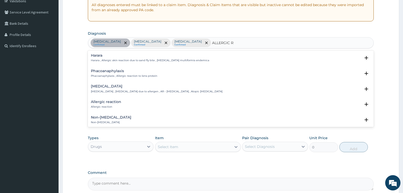
click at [112, 90] on p "Allergic rhinitis , Allergic rhinitis due to allergen , AR - Allergic rhinitis …" at bounding box center [157, 92] width 132 height 4
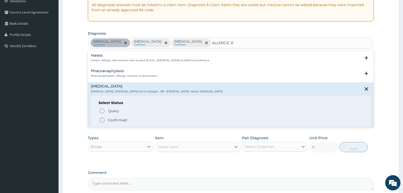
click at [116, 120] on p "Confirmed" at bounding box center [117, 119] width 19 height 5
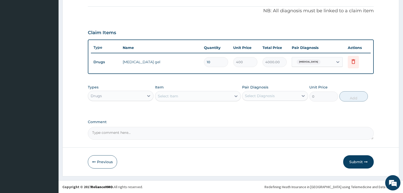
scroll to position [150, 0]
click at [172, 98] on div "Select Item" at bounding box center [193, 96] width 76 height 8
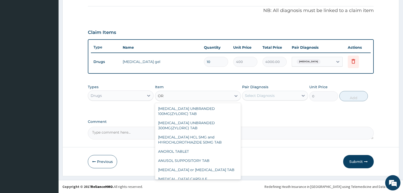
type input "O"
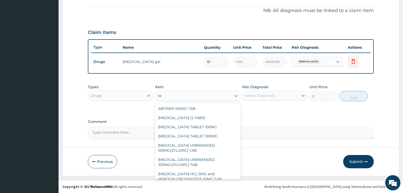
type input "NOR"
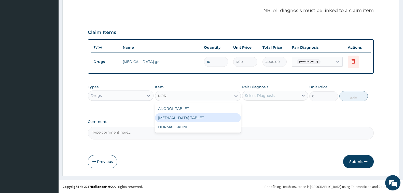
click at [186, 118] on div "[MEDICAL_DATA] TABLET" at bounding box center [198, 117] width 86 height 9
type input "115"
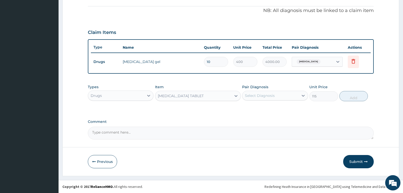
click at [253, 97] on div "Select Diagnosis" at bounding box center [260, 95] width 30 height 5
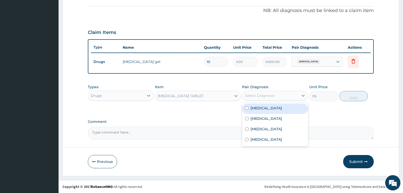
click at [259, 108] on label "Spasm" at bounding box center [266, 107] width 32 height 5
checkbox input "true"
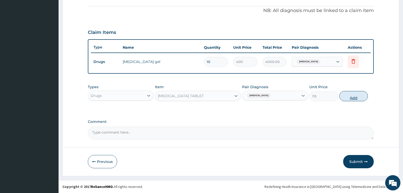
click at [347, 97] on button "Add" at bounding box center [353, 96] width 28 height 10
type input "0"
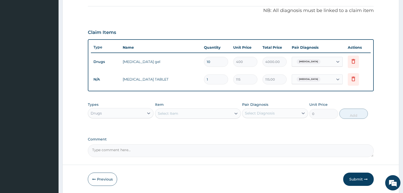
type input "10"
type input "1150.00"
type input "10"
click at [175, 112] on div "Select Item" at bounding box center [168, 113] width 20 height 5
type input "CALCIUM"
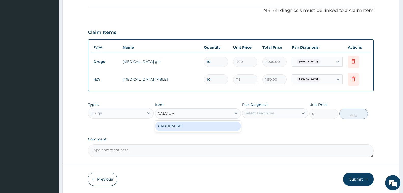
click at [186, 125] on div "CALCIUM TAB" at bounding box center [198, 125] width 86 height 9
type input "15"
click at [268, 111] on div "Select Diagnosis" at bounding box center [260, 112] width 30 height 5
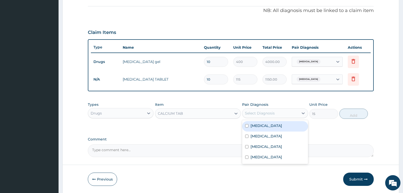
click at [264, 125] on div "Spasm" at bounding box center [275, 126] width 66 height 10
checkbox input "true"
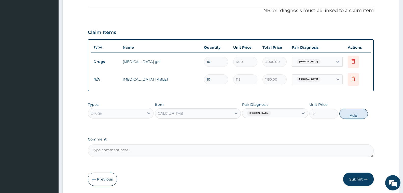
click at [354, 114] on button "Add" at bounding box center [353, 113] width 28 height 10
type input "0"
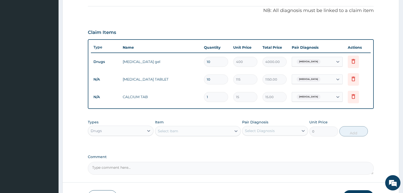
type input "16"
type input "240.00"
type input "16"
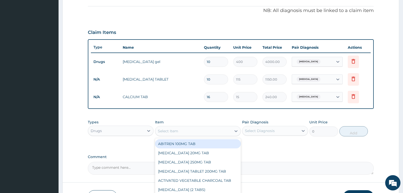
click at [180, 133] on div "Select Item" at bounding box center [193, 131] width 76 height 8
type input "AMOX"
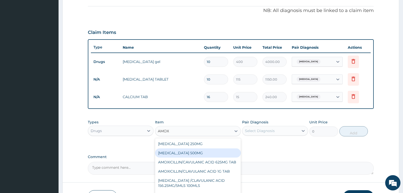
click at [193, 148] on div "[MEDICAL_DATA] 500MG" at bounding box center [198, 152] width 86 height 9
type input "40"
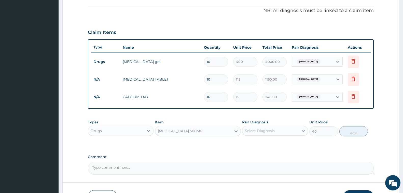
click at [253, 127] on div "Select Diagnosis" at bounding box center [270, 130] width 56 height 8
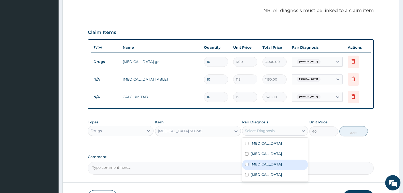
click at [275, 164] on label "Typhoid fever" at bounding box center [266, 163] width 32 height 5
checkbox input "true"
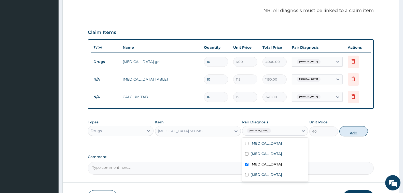
click at [347, 134] on button "Add" at bounding box center [353, 131] width 28 height 10
type input "0"
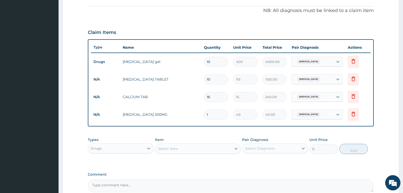
type input "12"
type input "480.00"
type input "12"
click at [181, 147] on div "Select Item" at bounding box center [193, 148] width 76 height 8
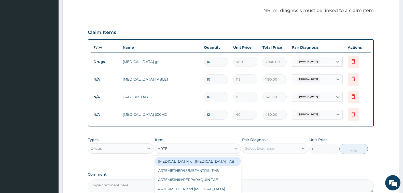
type input "ARTEM"
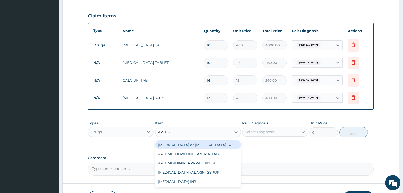
scroll to position [176, 0]
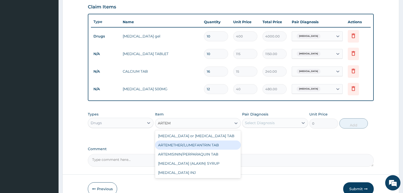
click at [206, 146] on div "ARTEMETHER/LUMEFANTRIN TAB" at bounding box center [198, 144] width 86 height 9
type input "47"
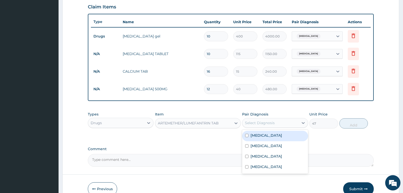
click at [261, 119] on div "Select Diagnosis" at bounding box center [270, 123] width 56 height 8
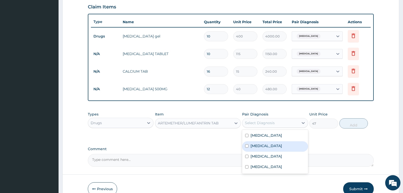
click at [273, 145] on div "[MEDICAL_DATA]" at bounding box center [275, 146] width 66 height 10
checkbox input "true"
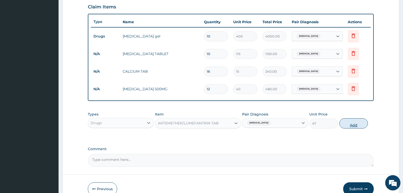
click at [363, 120] on button "Add" at bounding box center [353, 123] width 28 height 10
type input "0"
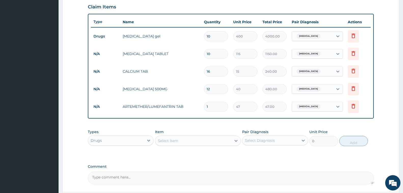
type input "0.00"
type input "2"
type input "94.00"
type input "24"
type input "1128.00"
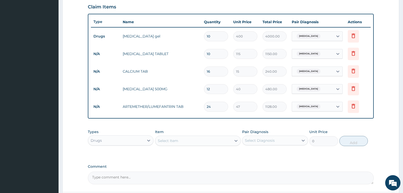
type input "24"
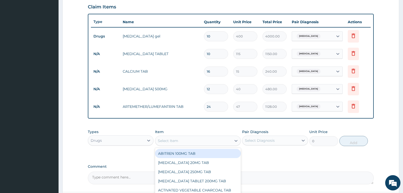
click at [172, 143] on div "Select Item" at bounding box center [168, 140] width 20 height 5
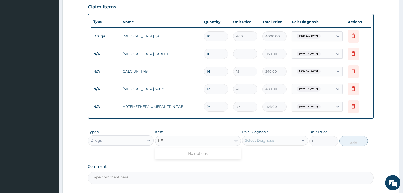
type input "N"
click at [132, 141] on div "Drugs" at bounding box center [116, 140] width 56 height 8
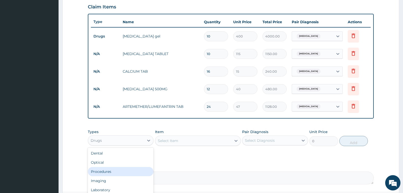
click at [117, 172] on div "Procedures" at bounding box center [121, 171] width 66 height 9
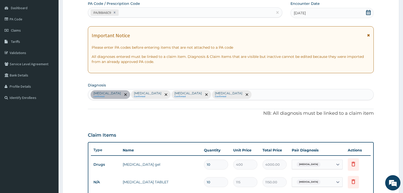
scroll to position [23, 0]
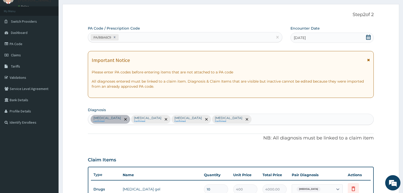
click at [218, 121] on div "Spasm confirmed Malaria Confirmed Typhoid fever Confirmed Allergic rhinitis Con…" at bounding box center [230, 119] width 285 height 11
type input "MYALGI"
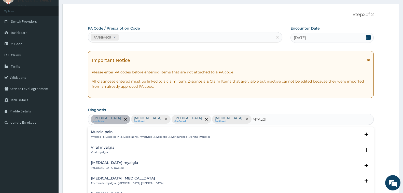
click at [104, 133] on h4 "Muscle pain" at bounding box center [150, 132] width 119 height 4
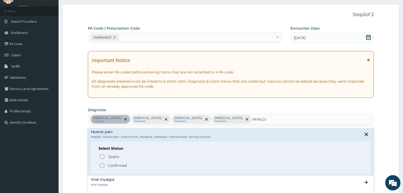
click at [117, 165] on p "Confirmed" at bounding box center [117, 165] width 19 height 5
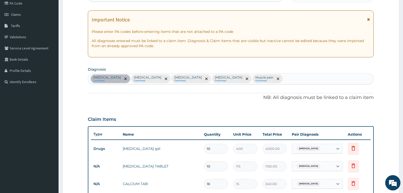
scroll to position [201, 0]
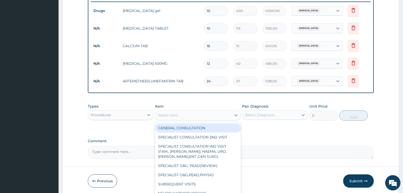
click at [185, 117] on div "Select Item" at bounding box center [193, 115] width 76 height 8
drag, startPoint x: 186, startPoint y: 126, endPoint x: 279, endPoint y: 118, distance: 93.8
click at [186, 126] on div "GENERAL CONSULTATION" at bounding box center [198, 127] width 86 height 9
type input "2000"
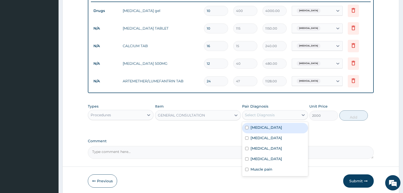
click at [277, 117] on div "Select Diagnosis" at bounding box center [270, 115] width 56 height 8
click at [272, 127] on div "Spasm" at bounding box center [275, 128] width 66 height 10
checkbox input "true"
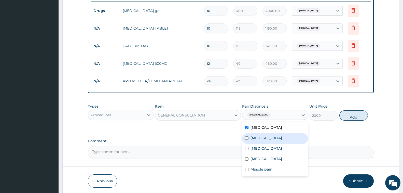
click at [269, 135] on div "[MEDICAL_DATA]" at bounding box center [275, 138] width 66 height 10
checkbox input "true"
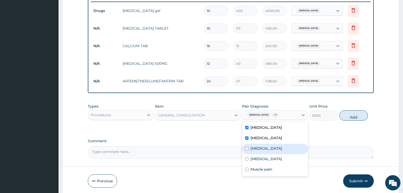
click at [274, 150] on label "Typhoid fever" at bounding box center [266, 148] width 32 height 5
checkbox input "true"
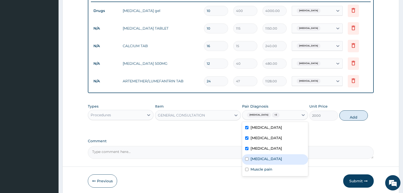
drag, startPoint x: 274, startPoint y: 158, endPoint x: 274, endPoint y: 162, distance: 3.6
click at [274, 158] on label "Allergic rhinitis" at bounding box center [266, 158] width 32 height 5
checkbox input "true"
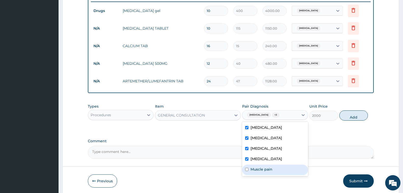
click at [274, 165] on div "Muscle pain" at bounding box center [275, 169] width 66 height 10
checkbox input "true"
drag, startPoint x: 353, startPoint y: 117, endPoint x: 347, endPoint y: 115, distance: 6.5
click at [353, 117] on button "Add" at bounding box center [353, 115] width 28 height 10
type input "0"
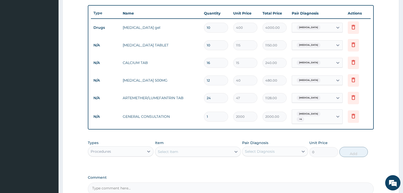
scroll to position [176, 0]
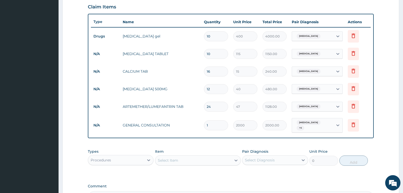
drag, startPoint x: 311, startPoint y: 69, endPoint x: 311, endPoint y: 75, distance: 5.3
click at [311, 69] on div "Spasm" at bounding box center [312, 71] width 41 height 9
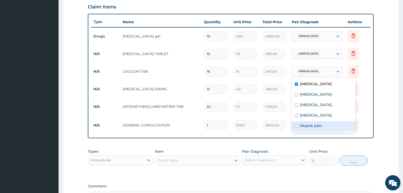
click at [313, 126] on label "Muscle pain" at bounding box center [311, 125] width 22 height 5
checkbox input "true"
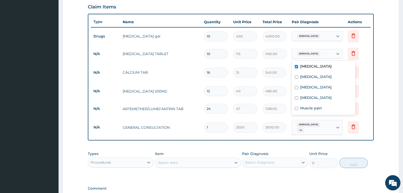
click at [310, 50] on div "Spasm" at bounding box center [312, 53] width 41 height 9
click at [317, 108] on label "Muscle pain" at bounding box center [311, 107] width 22 height 5
checkbox input "true"
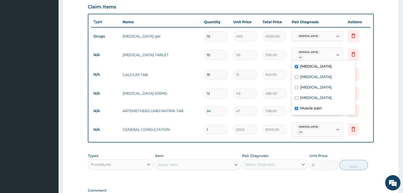
click at [313, 36] on div "Spasm" at bounding box center [312, 36] width 41 height 9
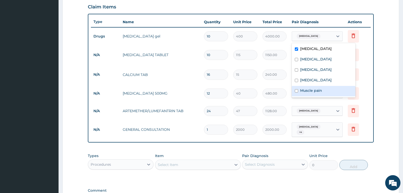
click at [314, 92] on label "Muscle pain" at bounding box center [311, 90] width 22 height 5
checkbox input "true"
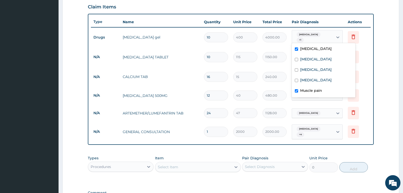
click at [381, 107] on form "Step 2 of 2 PA Code / Prescription Code PA/8BA6C9 Encounter Date 10-08-2025 Imp…" at bounding box center [230, 48] width 337 height 395
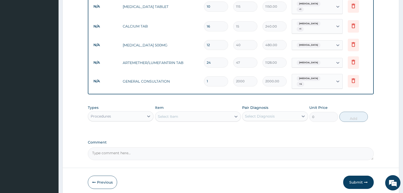
scroll to position [226, 0]
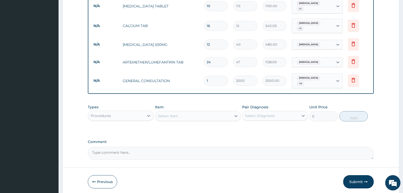
drag, startPoint x: 357, startPoint y: 172, endPoint x: 253, endPoint y: 18, distance: 186.3
click at [357, 175] on button "Submit" at bounding box center [358, 181] width 31 height 13
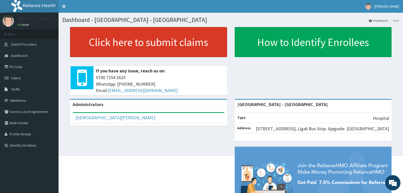
click at [121, 42] on link "Click here to submit claims" at bounding box center [148, 42] width 157 height 30
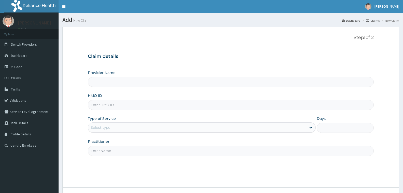
type input "[GEOGRAPHIC_DATA] - [GEOGRAPHIC_DATA]"
click at [119, 102] on input "HMO ID" at bounding box center [231, 105] width 286 height 10
paste input "ELN/10350/B"
type input "ELN/10350/C"
click at [104, 128] on div "Select type" at bounding box center [101, 127] width 20 height 5
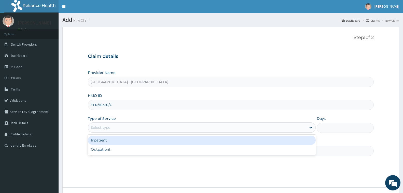
click at [105, 139] on div "Inpatient" at bounding box center [202, 139] width 228 height 9
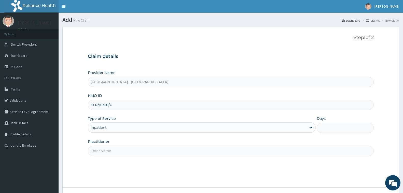
drag, startPoint x: 110, startPoint y: 152, endPoint x: 113, endPoint y: 156, distance: 5.2
click at [110, 153] on input "Practitioner" at bounding box center [231, 151] width 286 height 10
type input "[PERSON_NAME]"
click at [346, 129] on input "Days" at bounding box center [344, 128] width 57 height 10
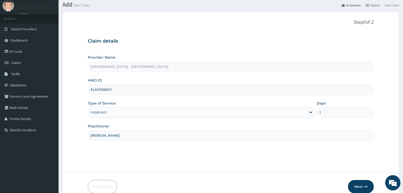
scroll to position [40, 0]
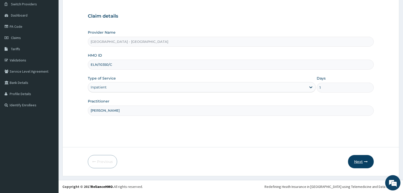
type input "1"
click at [366, 160] on icon "button" at bounding box center [366, 162] width 4 height 4
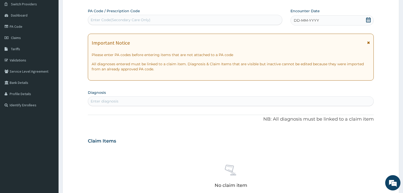
click at [109, 17] on div "Enter Code(Secondary Care Only)" at bounding box center [185, 20] width 194 height 8
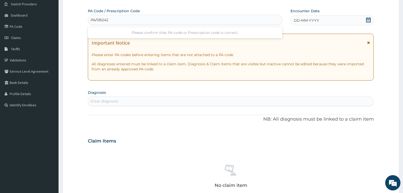
type input "PA/0B242C"
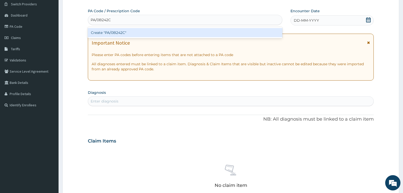
click at [110, 34] on div "Create "PA/0B242C"" at bounding box center [185, 32] width 194 height 9
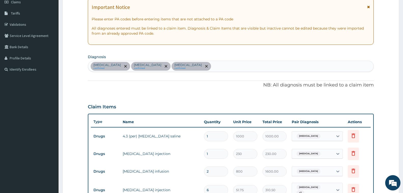
scroll to position [178, 0]
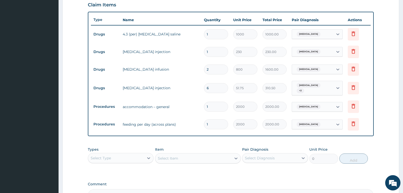
click at [124, 155] on div "Select Type" at bounding box center [116, 158] width 56 height 8
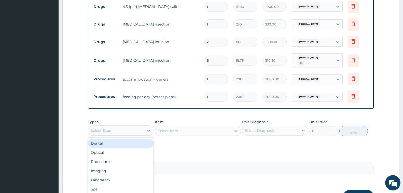
scroll to position [238, 0]
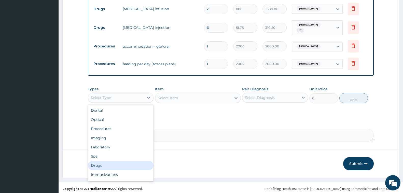
click at [122, 161] on div "Drugs" at bounding box center [121, 165] width 66 height 9
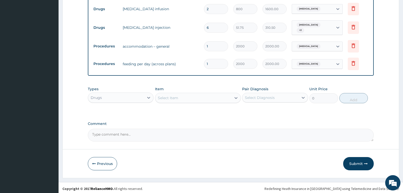
click at [192, 122] on label "Comment" at bounding box center [231, 123] width 286 height 4
click at [192, 128] on textarea "Comment" at bounding box center [231, 134] width 286 height 13
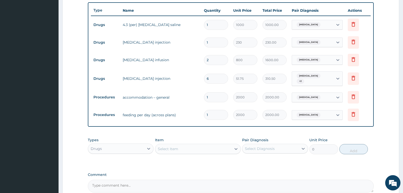
scroll to position [212, 0]
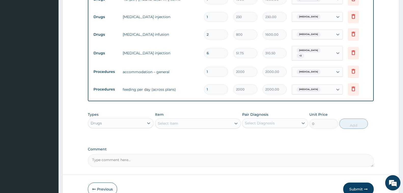
click at [174, 121] on div "Select Item" at bounding box center [168, 123] width 20 height 5
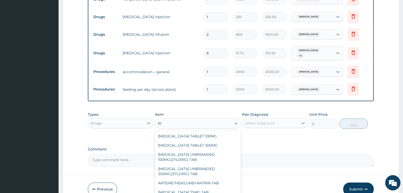
type input "R"
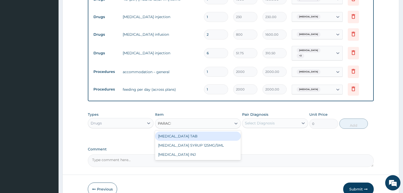
type input "PARACET"
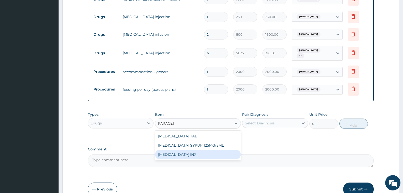
click at [199, 151] on div "[MEDICAL_DATA] INJ" at bounding box center [198, 154] width 86 height 9
type input "105.5"
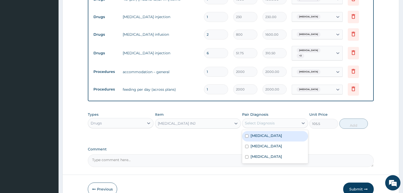
click at [255, 124] on div "Select Diagnosis" at bounding box center [270, 123] width 56 height 8
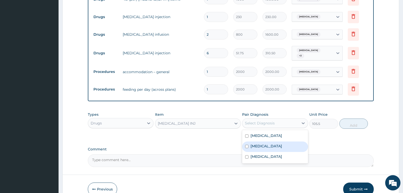
click at [271, 143] on label "[MEDICAL_DATA]" at bounding box center [266, 145] width 32 height 5
checkbox input "true"
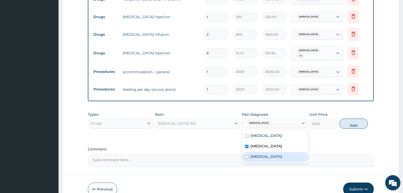
click at [272, 154] on label "[MEDICAL_DATA]" at bounding box center [266, 156] width 32 height 5
checkbox input "true"
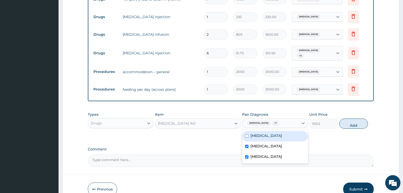
click at [265, 130] on div "[MEDICAL_DATA] [MEDICAL_DATA] [MEDICAL_DATA]" at bounding box center [275, 146] width 66 height 33
click at [265, 131] on div "[MEDICAL_DATA]" at bounding box center [275, 136] width 66 height 10
checkbox input "true"
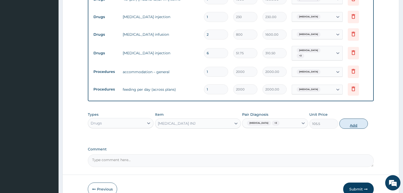
click at [352, 122] on button "Add" at bounding box center [353, 123] width 28 height 10
type input "0"
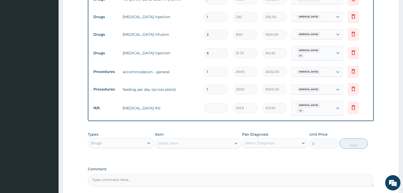
type input "0.00"
type input "3"
type input "316.50"
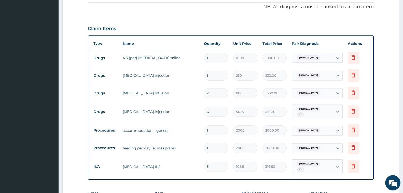
scroll to position [60, 0]
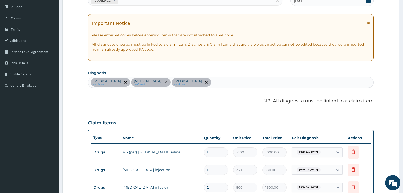
type input "3"
click at [204, 81] on div "[MEDICAL_DATA] confirmed [MEDICAL_DATA] confirmed [MEDICAL_DATA] confirmed" at bounding box center [230, 82] width 285 height 11
type input "MYALG"
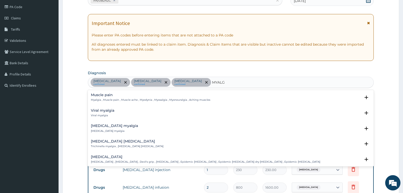
click at [100, 98] on div "Muscle pain Myalgia , Muscle pain , Muscle ache , Myodynia , Myosalgia , Myoneu…" at bounding box center [150, 97] width 119 height 9
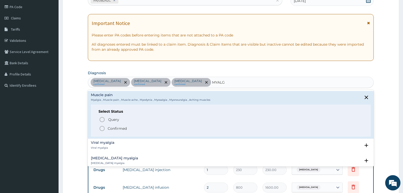
drag, startPoint x: 115, startPoint y: 127, endPoint x: 160, endPoint y: 125, distance: 45.4
click at [117, 126] on p "Confirmed" at bounding box center [117, 128] width 19 height 5
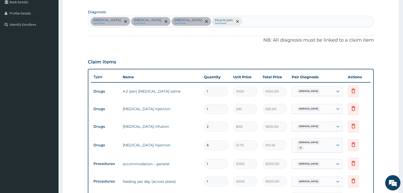
scroll to position [255, 0]
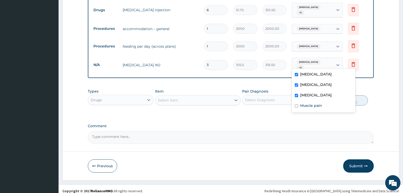
click at [311, 62] on span "[MEDICAL_DATA]" at bounding box center [308, 62] width 24 height 5
drag, startPoint x: 312, startPoint y: 105, endPoint x: 312, endPoint y: 97, distance: 7.6
click at [312, 104] on label "Muscle pain" at bounding box center [311, 105] width 22 height 5
checkbox input "true"
click at [312, 94] on label "[MEDICAL_DATA]" at bounding box center [316, 94] width 32 height 5
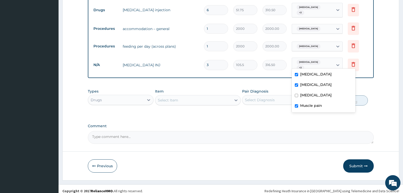
checkbox input "false"
click at [312, 85] on label "[MEDICAL_DATA]" at bounding box center [316, 84] width 32 height 5
checkbox input "false"
click at [308, 75] on label "[MEDICAL_DATA]" at bounding box center [316, 73] width 32 height 5
checkbox input "false"
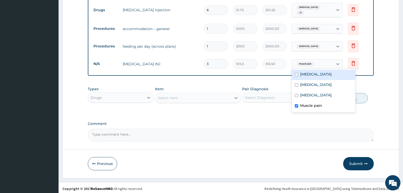
click at [316, 30] on div "[MEDICAL_DATA]" at bounding box center [312, 28] width 41 height 9
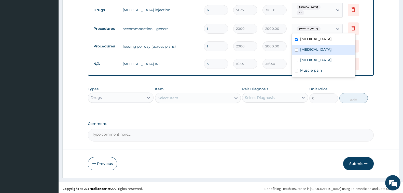
click at [316, 52] on div "[MEDICAL_DATA]" at bounding box center [324, 50] width 64 height 10
checkbox input "true"
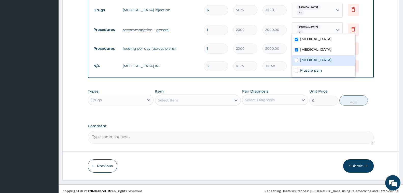
click at [316, 61] on label "[MEDICAL_DATA]" at bounding box center [316, 59] width 32 height 5
checkbox input "true"
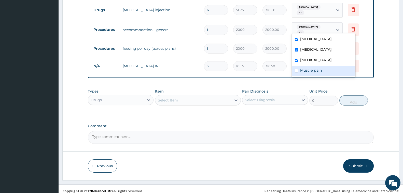
click at [316, 70] on label "Muscle pain" at bounding box center [311, 70] width 22 height 5
checkbox input "true"
drag, startPoint x: 389, startPoint y: 78, endPoint x: 387, endPoint y: 76, distance: 3.6
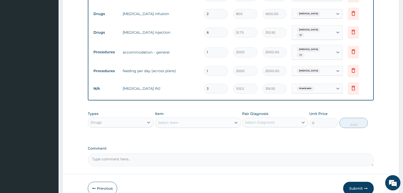
scroll to position [205, 0]
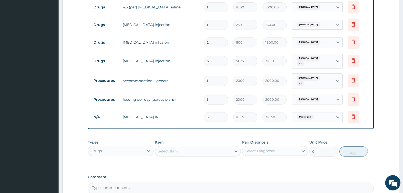
click at [309, 56] on div "[MEDICAL_DATA] + 2" at bounding box center [312, 61] width 41 height 14
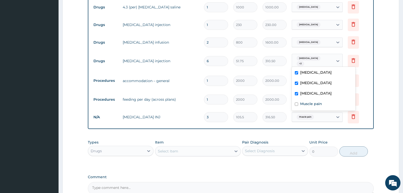
click at [387, 82] on form "Step 2 of 2 PA Code / Prescription Code PA/0B242C Encounter Date [DATE] Importa…" at bounding box center [230, 26] width 337 height 408
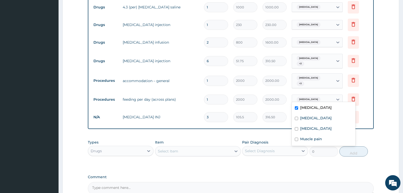
click at [298, 97] on span "[MEDICAL_DATA]" at bounding box center [308, 99] width 24 height 5
click at [310, 116] on label "[MEDICAL_DATA]" at bounding box center [316, 117] width 32 height 5
checkbox input "true"
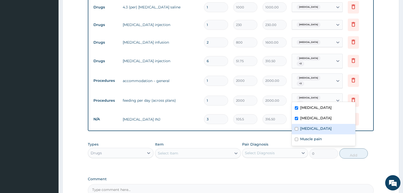
click at [316, 130] on label "[MEDICAL_DATA]" at bounding box center [316, 128] width 32 height 5
checkbox input "true"
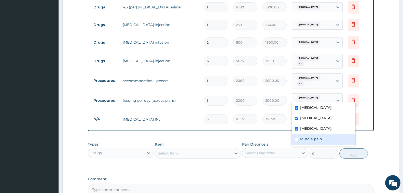
click at [315, 140] on label "Muscle pain" at bounding box center [311, 138] width 22 height 5
checkbox input "true"
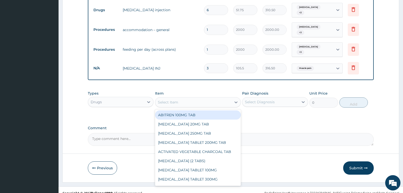
click at [195, 98] on div "Select Item" at bounding box center [193, 102] width 76 height 8
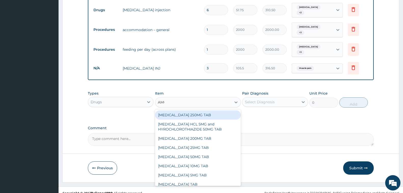
type input "AMOX"
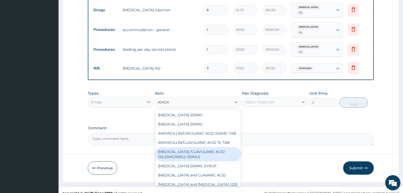
click at [206, 153] on div "[MEDICAL_DATA] /CLAVULANIC ACID 156.25MG/5MLS 100MLS" at bounding box center [198, 154] width 86 height 14
type input "1265"
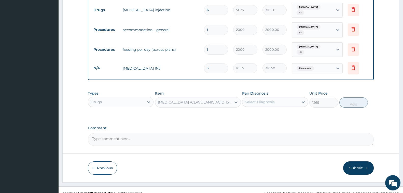
click at [267, 99] on div "Select Diagnosis" at bounding box center [260, 101] width 30 height 5
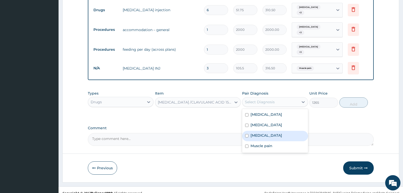
click at [273, 133] on label "[MEDICAL_DATA]" at bounding box center [266, 135] width 32 height 5
checkbox input "true"
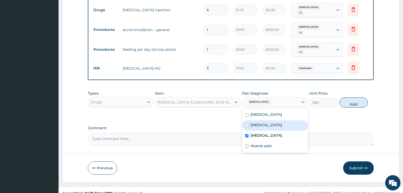
click at [275, 122] on label "[MEDICAL_DATA]" at bounding box center [266, 124] width 32 height 5
checkbox input "true"
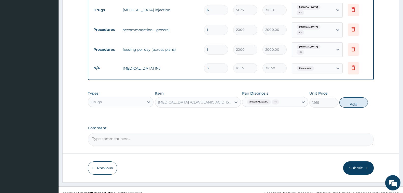
click at [346, 97] on button "Add" at bounding box center [353, 102] width 28 height 10
type input "0"
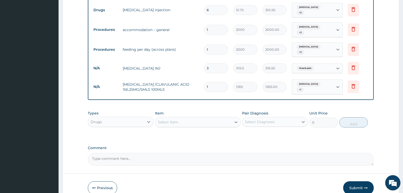
click at [178, 118] on div "Select Item" at bounding box center [193, 122] width 76 height 8
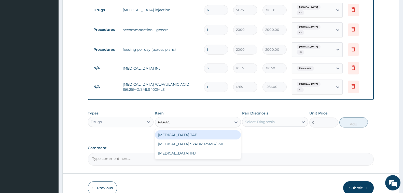
type input "PARACE"
drag, startPoint x: 185, startPoint y: 128, endPoint x: 231, endPoint y: 128, distance: 46.0
click at [185, 130] on div "[MEDICAL_DATA] TAB" at bounding box center [198, 134] width 86 height 9
type input "15"
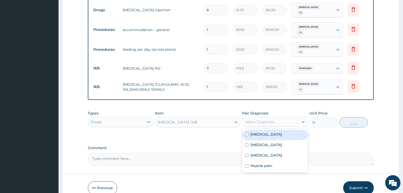
click at [261, 119] on div "Select Diagnosis" at bounding box center [260, 121] width 30 height 5
click at [272, 129] on div "[MEDICAL_DATA]" at bounding box center [275, 134] width 66 height 10
checkbox input "true"
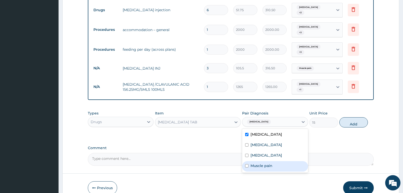
click at [273, 161] on div "Muscle pain" at bounding box center [275, 166] width 66 height 10
checkbox input "true"
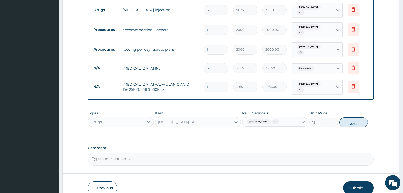
click at [353, 117] on button "Add" at bounding box center [353, 122] width 28 height 10
type input "0"
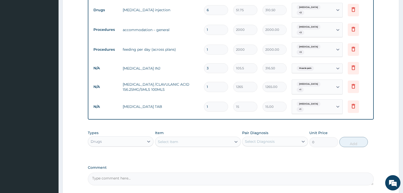
type input "0.00"
type input "9"
type input "135.00"
type input "9"
click at [191, 137] on div "Select Item" at bounding box center [193, 141] width 76 height 8
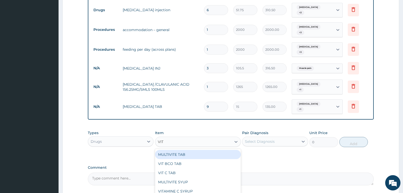
type input "VIT C"
click at [196, 150] on div "VIT C TAB" at bounding box center [198, 154] width 86 height 9
type input "10.8"
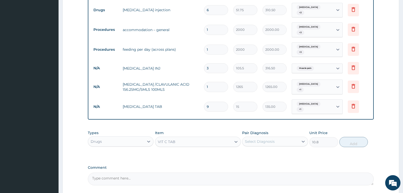
click at [263, 139] on div "Select Diagnosis" at bounding box center [260, 141] width 30 height 5
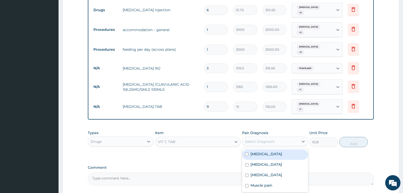
click at [268, 149] on div "[MEDICAL_DATA]" at bounding box center [275, 154] width 66 height 10
checkbox input "true"
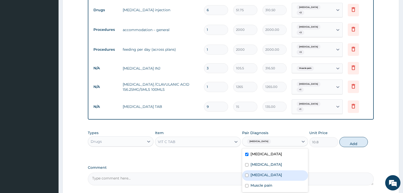
click at [273, 172] on label "[MEDICAL_DATA]" at bounding box center [266, 174] width 32 height 5
checkbox input "true"
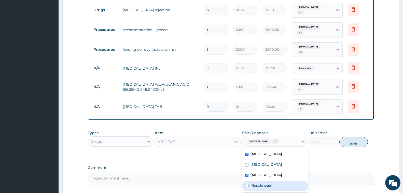
click at [273, 180] on div "Muscle pain" at bounding box center [275, 185] width 66 height 10
checkbox input "true"
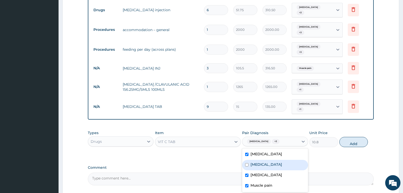
click at [284, 160] on div "[MEDICAL_DATA]" at bounding box center [275, 165] width 66 height 10
checkbox input "true"
click at [352, 137] on button "Add" at bounding box center [353, 142] width 28 height 10
type input "0"
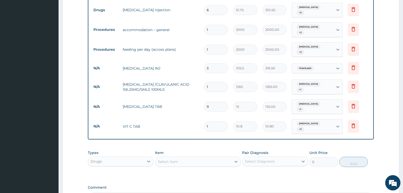
type input "12"
type input "129.60"
type input "12"
click at [105, 157] on div "Drugs" at bounding box center [116, 161] width 56 height 8
click at [111, 188] on div "Procedures" at bounding box center [121, 192] width 66 height 9
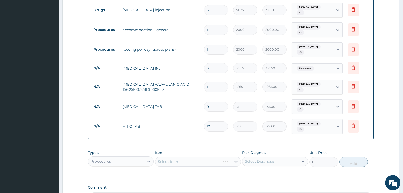
click at [185, 156] on div "Select Item" at bounding box center [198, 161] width 86 height 10
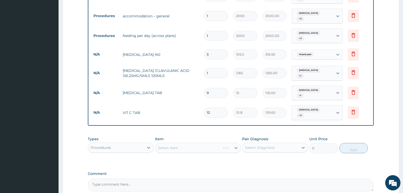
scroll to position [308, 0]
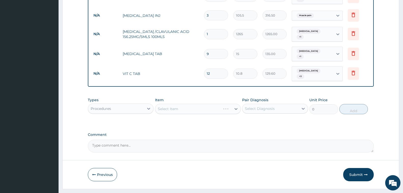
click at [199, 104] on div "Select Item" at bounding box center [198, 109] width 86 height 10
click at [175, 106] on div "Select Item" at bounding box center [168, 108] width 20 height 5
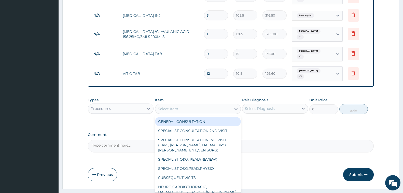
click at [183, 117] on div "GENERAL CONSULTATION" at bounding box center [198, 121] width 86 height 9
type input "2000"
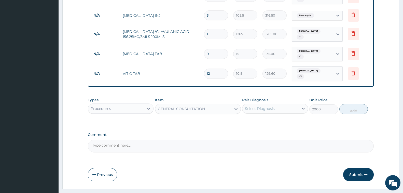
drag, startPoint x: 270, startPoint y: 94, endPoint x: 272, endPoint y: 98, distance: 4.6
click at [270, 106] on div "Select Diagnosis" at bounding box center [260, 108] width 30 height 5
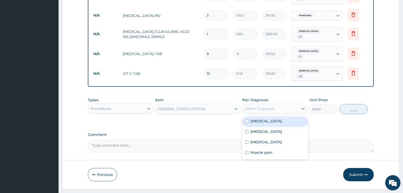
click at [273, 116] on div "[MEDICAL_DATA]" at bounding box center [275, 121] width 66 height 10
checkbox input "true"
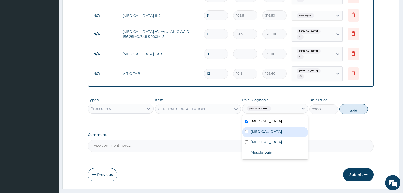
click at [276, 129] on label "[MEDICAL_DATA]" at bounding box center [266, 131] width 32 height 5
checkbox input "true"
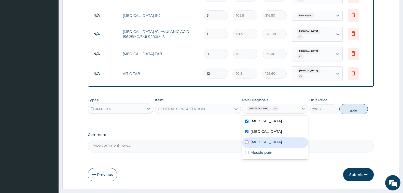
click at [276, 139] on label "[MEDICAL_DATA]" at bounding box center [266, 141] width 32 height 5
checkbox input "true"
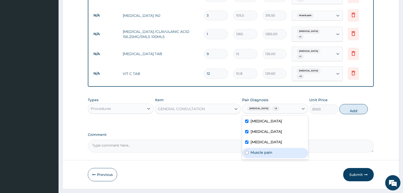
click at [272, 148] on div "Muscle pain" at bounding box center [275, 153] width 66 height 10
checkbox input "true"
click at [356, 104] on button "Add" at bounding box center [353, 109] width 28 height 10
type input "0"
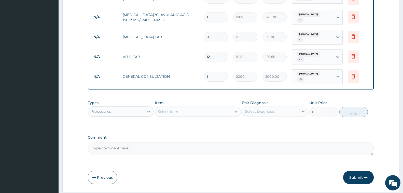
scroll to position [326, 0]
click at [350, 170] on button "Submit" at bounding box center [358, 176] width 31 height 13
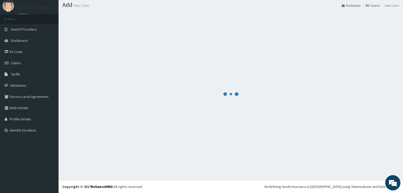
scroll to position [15, 0]
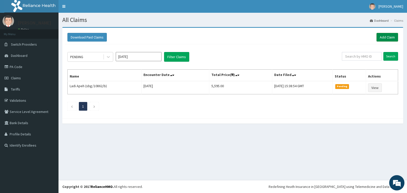
click at [387, 37] on link "Add Claim" at bounding box center [388, 37] width 22 height 9
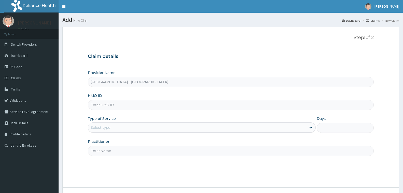
type input "[GEOGRAPHIC_DATA] - [GEOGRAPHIC_DATA]"
click at [125, 103] on input "HMO ID" at bounding box center [231, 105] width 286 height 10
type input "TDP/10569/G"
click at [116, 125] on div "Select type" at bounding box center [197, 127] width 218 height 8
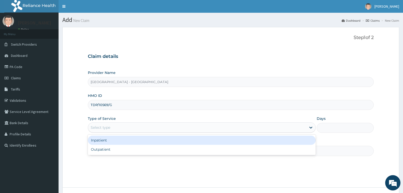
drag, startPoint x: 112, startPoint y: 140, endPoint x: 120, endPoint y: 146, distance: 9.4
click at [112, 140] on div "Inpatient" at bounding box center [202, 139] width 228 height 9
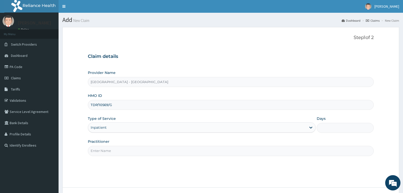
click at [122, 150] on input "Practitioner" at bounding box center [231, 151] width 286 height 10
type input "[PERSON_NAME]"
click at [322, 130] on input "Days" at bounding box center [344, 128] width 57 height 10
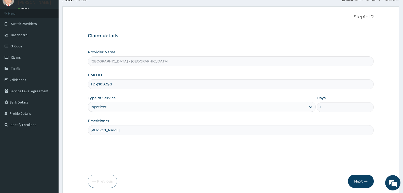
scroll to position [40, 0]
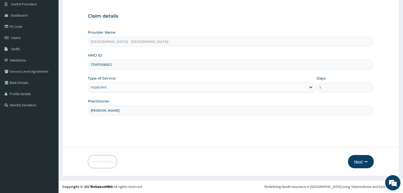
type input "1"
click at [356, 161] on button "Next" at bounding box center [361, 161] width 26 height 13
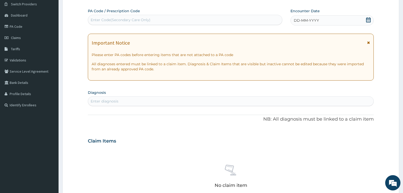
click at [109, 20] on div "Enter Code(Secondary Care Only)" at bounding box center [121, 19] width 60 height 5
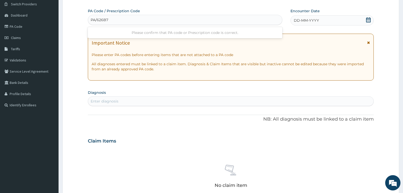
type input "PA/626B7D"
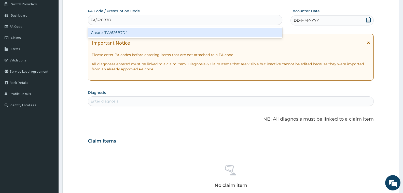
click at [111, 34] on div "Create "PA/626B7D"" at bounding box center [185, 32] width 194 height 9
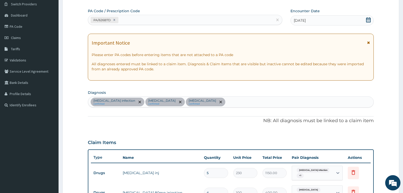
scroll to position [230, 0]
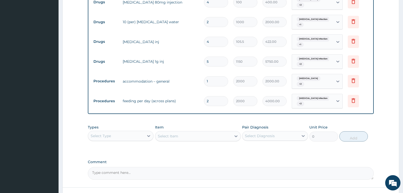
click at [127, 134] on div "Select Type" at bounding box center [116, 136] width 56 height 8
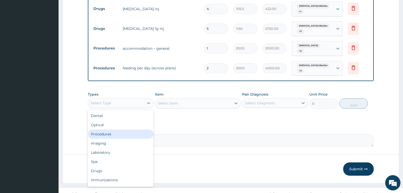
scroll to position [266, 0]
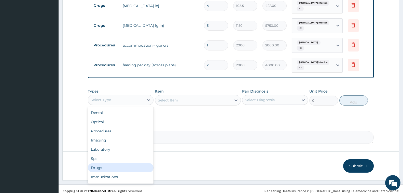
click at [107, 165] on div "Drugs" at bounding box center [121, 167] width 66 height 9
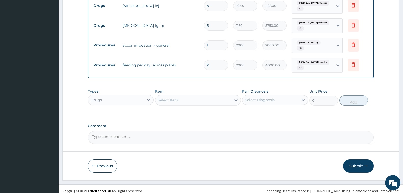
click at [171, 97] on div "Select Item" at bounding box center [168, 99] width 20 height 5
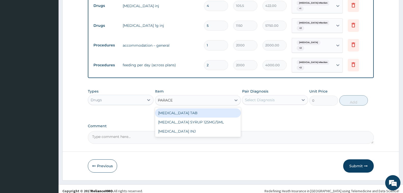
type input "PARACET"
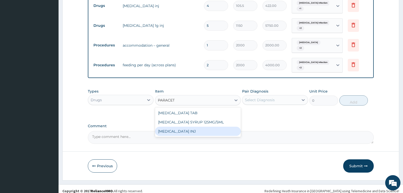
click at [190, 126] on div "[MEDICAL_DATA] INJ" at bounding box center [198, 130] width 86 height 9
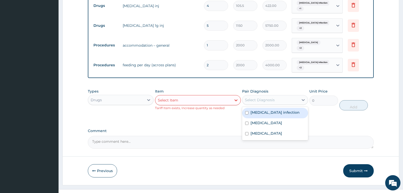
click at [262, 97] on div "Select Diagnosis" at bounding box center [260, 99] width 30 height 5
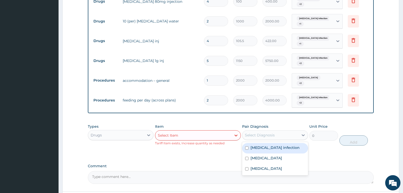
scroll to position [271, 0]
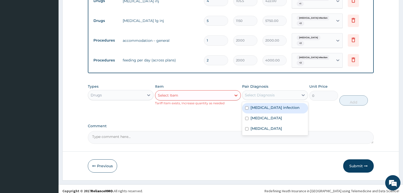
click at [189, 91] on div "Select Item" at bounding box center [193, 95] width 76 height 8
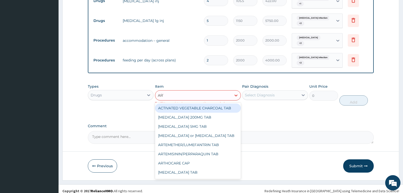
type input "ARTE"
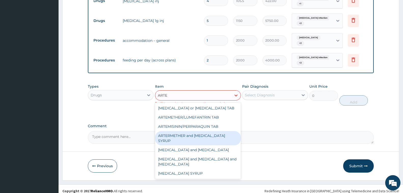
click at [210, 136] on div "ARTERMETHER and [MEDICAL_DATA] SYRUP" at bounding box center [198, 138] width 86 height 14
type input "900"
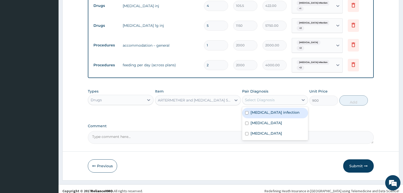
click at [261, 98] on div "Select Diagnosis" at bounding box center [260, 99] width 30 height 5
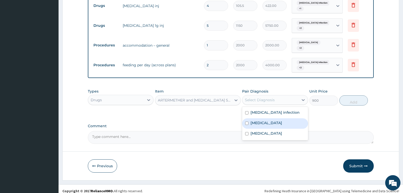
click at [266, 123] on div "[MEDICAL_DATA]" at bounding box center [275, 123] width 66 height 10
checkbox input "true"
click at [346, 96] on button "Add" at bounding box center [353, 100] width 28 height 10
type input "0"
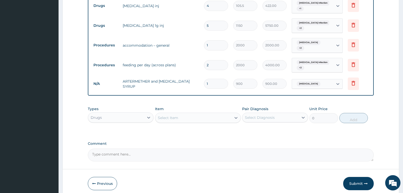
click at [196, 113] on div "Select Item" at bounding box center [193, 117] width 76 height 8
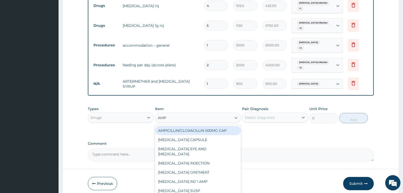
type input "AMPI"
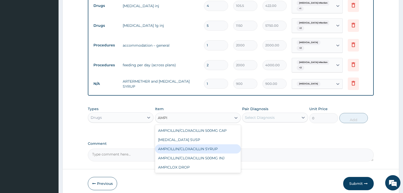
click at [214, 144] on div "AMPICILLIN/CLOXACILLIN SYRUP" at bounding box center [198, 148] width 86 height 9
type input "400"
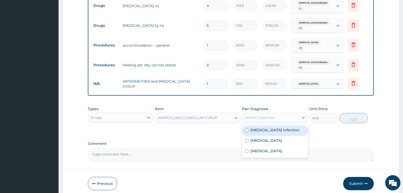
click at [254, 115] on div "Select Diagnosis" at bounding box center [260, 117] width 30 height 5
drag, startPoint x: 276, startPoint y: 125, endPoint x: 358, endPoint y: 109, distance: 84.4
click at [276, 127] on label "[MEDICAL_DATA] infection" at bounding box center [274, 129] width 49 height 5
checkbox input "true"
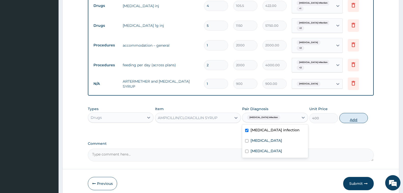
click at [354, 113] on button "Add" at bounding box center [353, 118] width 28 height 10
type input "0"
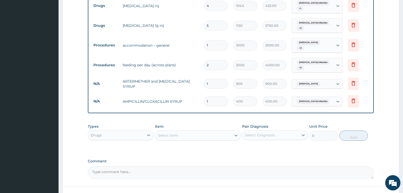
click at [208, 133] on div "Select Item" at bounding box center [193, 135] width 76 height 8
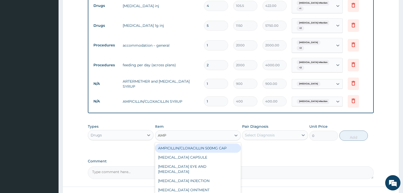
type input "AMPI"
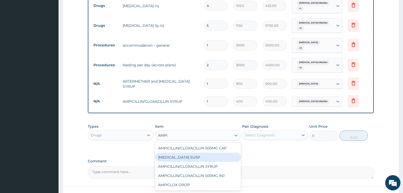
click at [211, 153] on div "[MEDICAL_DATA] SUSP" at bounding box center [198, 156] width 86 height 9
type input "287.5"
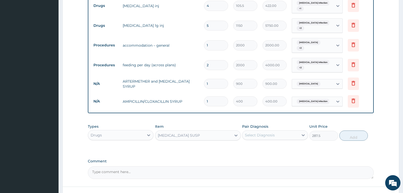
click at [204, 131] on div "[MEDICAL_DATA] SUSP" at bounding box center [193, 135] width 76 height 8
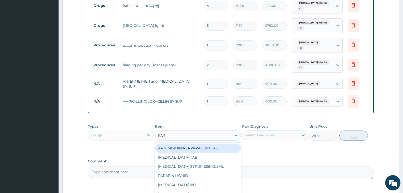
scroll to position [0, 0]
type input "PARACE"
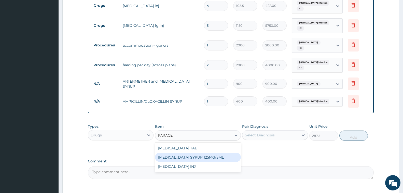
click at [212, 152] on div "[MEDICAL_DATA] SYRUP 125MG/5ML" at bounding box center [198, 156] width 86 height 9
type input "250"
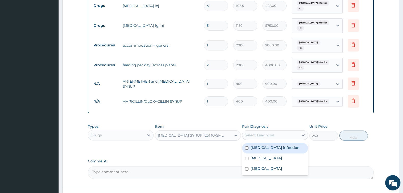
click at [254, 132] on div "Select Diagnosis" at bounding box center [260, 134] width 30 height 5
drag, startPoint x: 277, startPoint y: 143, endPoint x: 273, endPoint y: 152, distance: 9.6
click at [277, 145] on label "[MEDICAL_DATA] infection" at bounding box center [274, 147] width 49 height 5
checkbox input "true"
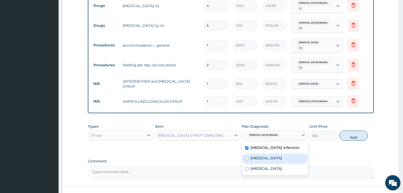
click at [270, 157] on div "[MEDICAL_DATA]" at bounding box center [275, 158] width 66 height 10
checkbox input "true"
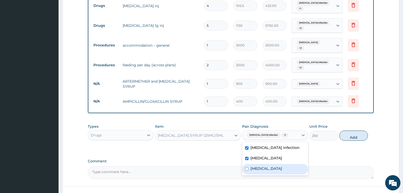
click at [280, 166] on div "[MEDICAL_DATA]" at bounding box center [275, 169] width 66 height 10
checkbox input "true"
click at [351, 132] on button "Add" at bounding box center [353, 135] width 28 height 10
type input "0"
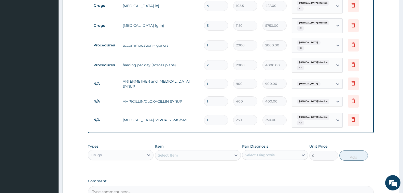
click at [133, 154] on div "Drugs" at bounding box center [116, 155] width 56 height 8
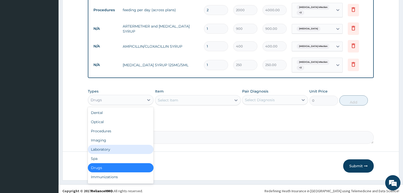
click at [118, 145] on div "Laboratory" at bounding box center [121, 149] width 66 height 9
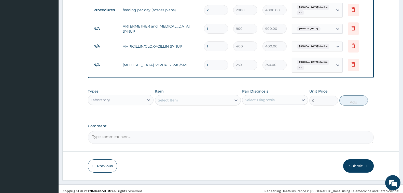
click at [160, 98] on div "Select Item" at bounding box center [168, 99] width 20 height 5
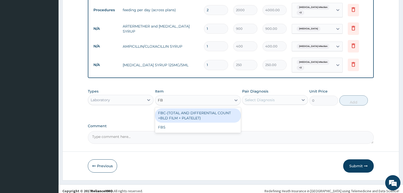
type input "FBC"
click at [176, 112] on div "FBC-(TOTAL AND DIFFERENTIAL COUNT +BLD FILM + PLATELET)" at bounding box center [198, 115] width 86 height 14
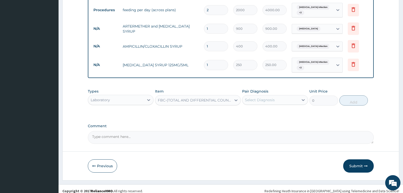
type input "1200"
click at [256, 97] on div "Select Diagnosis" at bounding box center [260, 99] width 30 height 5
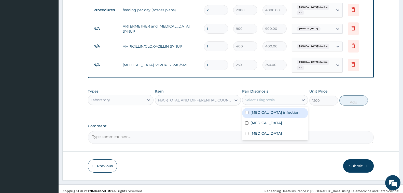
click at [274, 101] on div "Types Laboratory Item FBC-(TOTAL AND DIFFERENTIAL COUNT +BLD FILM + PLATELET) P…" at bounding box center [231, 97] width 286 height 22
drag, startPoint x: 269, startPoint y: 91, endPoint x: 275, endPoint y: 111, distance: 20.1
click at [269, 96] on div "Select Diagnosis" at bounding box center [270, 100] width 56 height 8
click at [275, 111] on div "[MEDICAL_DATA] infection" at bounding box center [275, 113] width 66 height 10
checkbox input "true"
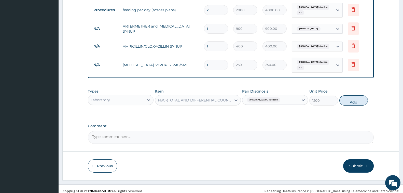
click at [357, 97] on button "Add" at bounding box center [353, 100] width 28 height 10
type input "0"
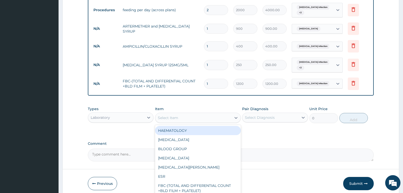
click at [173, 115] on div "Select Item" at bounding box center [168, 117] width 20 height 5
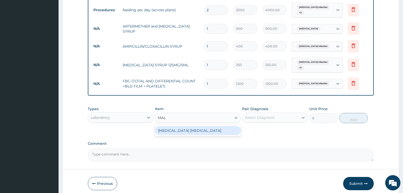
type input "MALA"
click at [194, 126] on div "[MEDICAL_DATA] [MEDICAL_DATA]" at bounding box center [198, 130] width 86 height 9
type input "500"
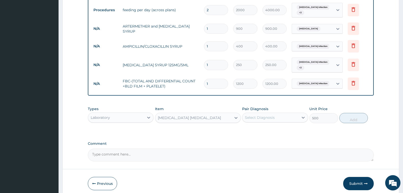
click at [263, 115] on div "Select Diagnosis" at bounding box center [260, 117] width 30 height 5
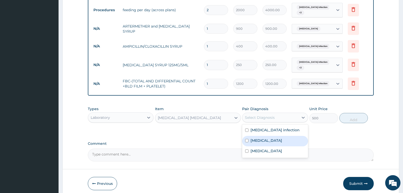
drag, startPoint x: 270, startPoint y: 135, endPoint x: 324, endPoint y: 123, distance: 55.2
click at [270, 136] on div "[MEDICAL_DATA]" at bounding box center [275, 141] width 66 height 10
checkbox input "true"
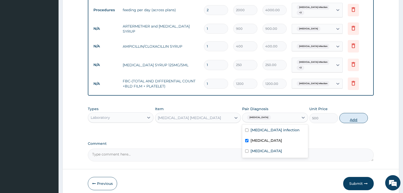
click at [356, 113] on button "Add" at bounding box center [353, 118] width 28 height 10
type input "0"
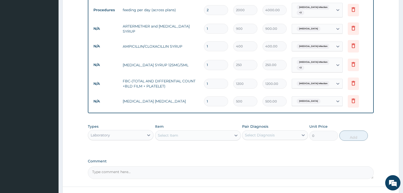
click at [198, 124] on div "Item Select Item" at bounding box center [198, 132] width 86 height 17
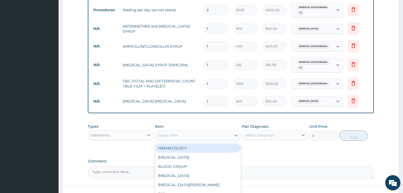
click at [193, 132] on div "Select Item" at bounding box center [193, 135] width 76 height 8
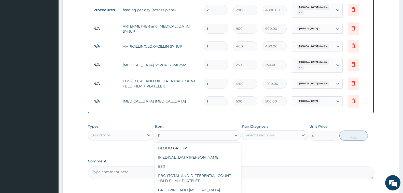
type input "RB"
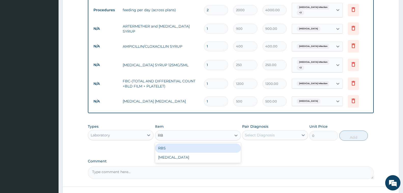
click at [189, 143] on div "RBS" at bounding box center [198, 147] width 86 height 9
type input "600"
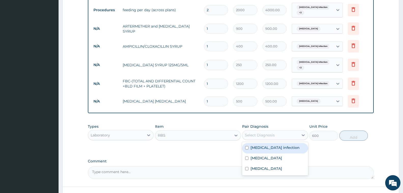
click at [260, 132] on div "Select Diagnosis" at bounding box center [260, 134] width 30 height 5
click at [271, 145] on label "[MEDICAL_DATA] infection" at bounding box center [274, 147] width 49 height 5
checkbox input "true"
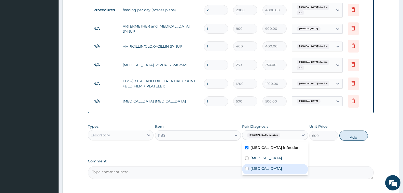
click at [273, 166] on label "[MEDICAL_DATA]" at bounding box center [266, 168] width 32 height 5
checkbox input "true"
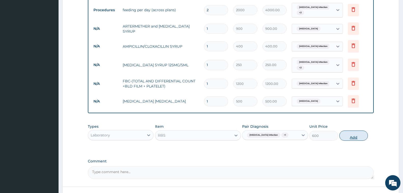
click at [348, 134] on button "Add" at bounding box center [353, 135] width 28 height 10
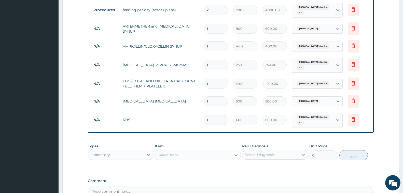
click at [111, 150] on div "Laboratory" at bounding box center [116, 154] width 56 height 8
click at [116, 182] on div "Procedures" at bounding box center [121, 185] width 66 height 9
click at [179, 151] on div "Select Item" at bounding box center [193, 155] width 76 height 8
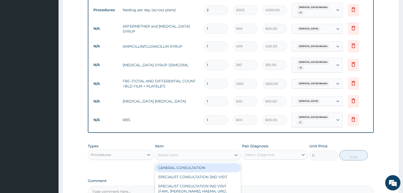
click at [196, 163] on div "GENERAL CONSULTATION" at bounding box center [198, 167] width 86 height 9
type input "2000"
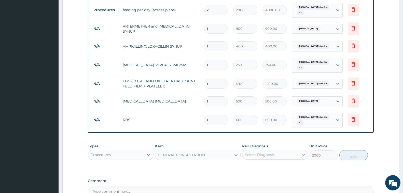
click at [280, 150] on div "Select Diagnosis" at bounding box center [270, 154] width 56 height 8
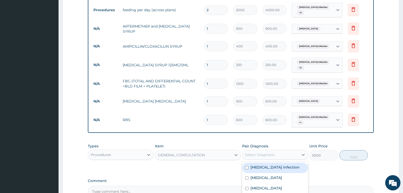
click at [278, 164] on label "[MEDICAL_DATA] infection" at bounding box center [274, 166] width 49 height 5
checkbox input "true"
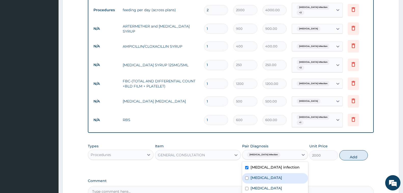
click at [275, 173] on div "[MEDICAL_DATA]" at bounding box center [275, 178] width 66 height 10
checkbox input "true"
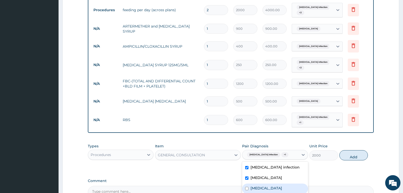
click at [276, 183] on div "[MEDICAL_DATA]" at bounding box center [275, 188] width 66 height 10
checkbox input "true"
click at [352, 150] on button "Add" at bounding box center [353, 155] width 28 height 10
type input "0"
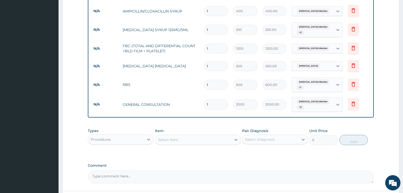
scroll to position [396, 0]
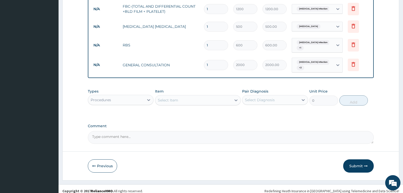
click at [348, 162] on button "Submit" at bounding box center [358, 165] width 31 height 13
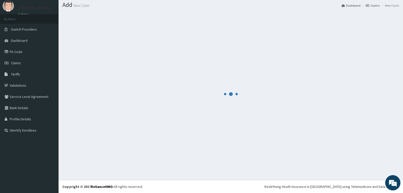
scroll to position [15, 0]
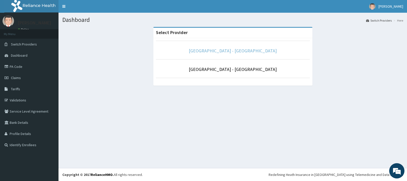
drag, startPoint x: 219, startPoint y: 51, endPoint x: 174, endPoint y: 24, distance: 52.6
click at [219, 51] on link "[GEOGRAPHIC_DATA] - [GEOGRAPHIC_DATA]" at bounding box center [233, 51] width 88 height 6
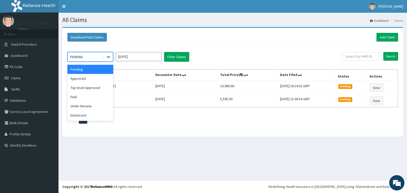
click at [106, 57] on icon at bounding box center [108, 56] width 5 height 5
click at [84, 75] on div "Approved" at bounding box center [90, 78] width 46 height 9
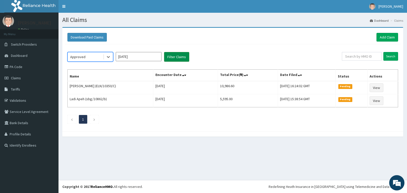
click at [172, 58] on button "Filter Claims" at bounding box center [176, 57] width 25 height 10
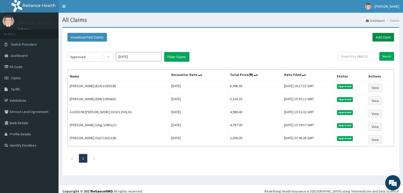
click at [381, 36] on link "Add Claim" at bounding box center [383, 37] width 22 height 9
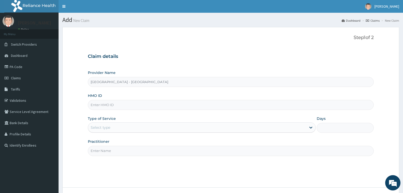
click at [122, 106] on input "HMO ID" at bounding box center [231, 105] width 286 height 10
type input "GSV/11810/A"
click at [110, 125] on div "Select type" at bounding box center [101, 127] width 20 height 5
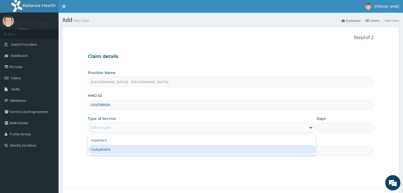
click at [118, 154] on div "Inpatient Outpatient" at bounding box center [202, 144] width 228 height 20
click at [119, 150] on div "Outpatient" at bounding box center [202, 149] width 228 height 9
type input "1"
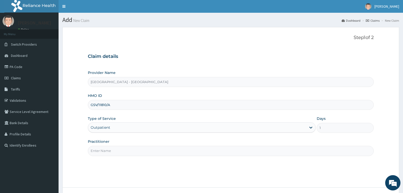
click at [119, 150] on input "Practitioner" at bounding box center [231, 151] width 286 height 10
type input "[PERSON_NAME]"
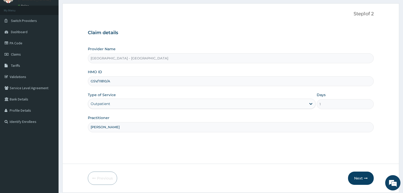
scroll to position [40, 0]
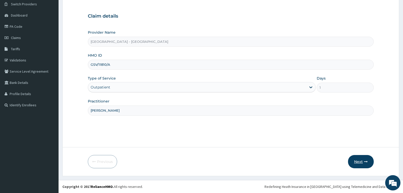
click at [360, 163] on button "Next" at bounding box center [361, 161] width 26 height 13
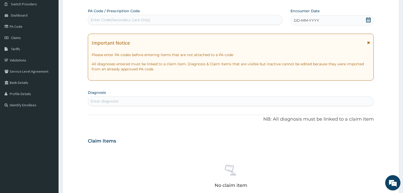
click at [121, 19] on div "Enter Code(Secondary Care Only)" at bounding box center [121, 19] width 60 height 5
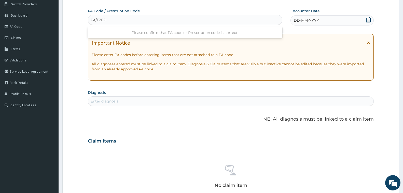
type input "PA/F2E2B4"
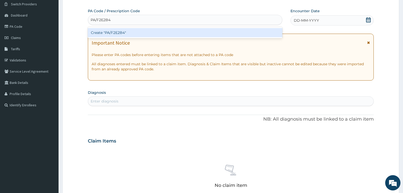
click at [119, 32] on div "Create "PA/F2E2B4"" at bounding box center [185, 32] width 194 height 9
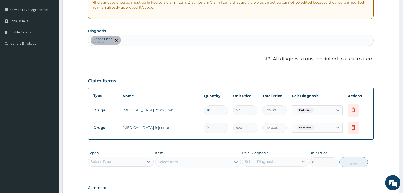
scroll to position [168, 0]
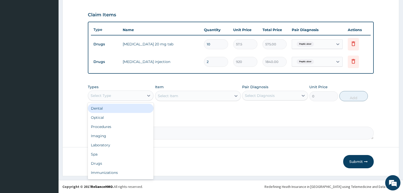
click at [115, 96] on div "Select Type" at bounding box center [116, 95] width 56 height 8
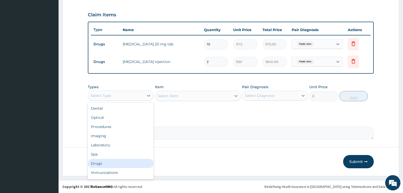
click at [114, 161] on div "Drugs" at bounding box center [121, 162] width 66 height 9
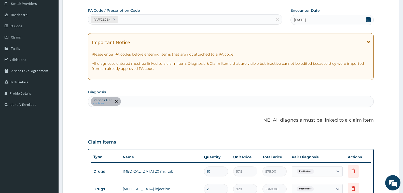
scroll to position [40, 0]
click at [142, 100] on div "Peptic ulcer confirmed" at bounding box center [230, 101] width 285 height 11
type input "PLASMODI"
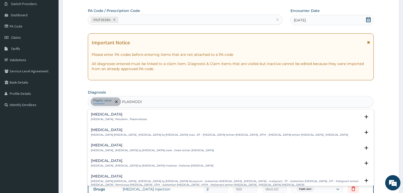
click at [105, 118] on p "Malaria , Paludism , Plasmodiosis" at bounding box center [119, 119] width 56 height 4
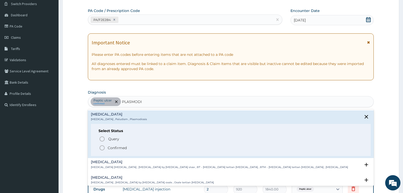
drag, startPoint x: 116, startPoint y: 147, endPoint x: 121, endPoint y: 148, distance: 4.9
click at [117, 148] on p "Confirmed" at bounding box center [117, 147] width 19 height 5
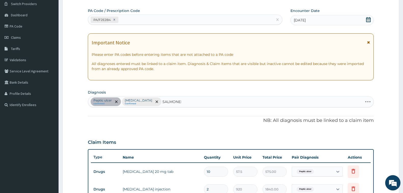
type input "SALMONELL"
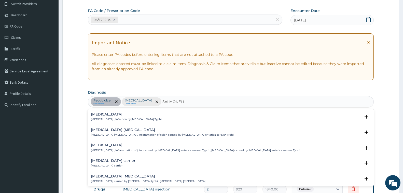
click at [108, 116] on h4 "Typhoid fever" at bounding box center [126, 114] width 71 height 4
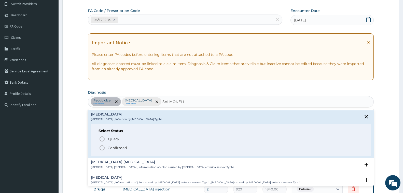
click at [117, 146] on p "Confirmed" at bounding box center [117, 147] width 19 height 5
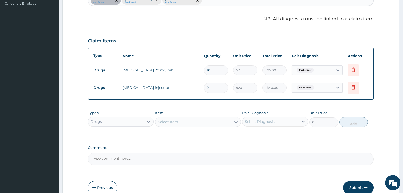
scroll to position [142, 0]
click at [173, 124] on div "Select Item" at bounding box center [193, 121] width 76 height 8
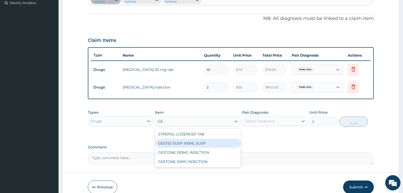
type input "G"
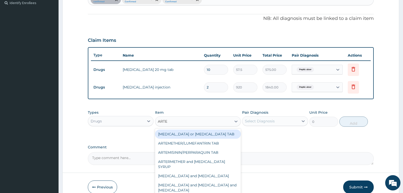
type input "ARTEM"
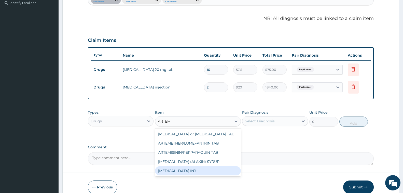
click at [180, 171] on div "ARTEMETHER INJ" at bounding box center [198, 170] width 86 height 9
type input "230"
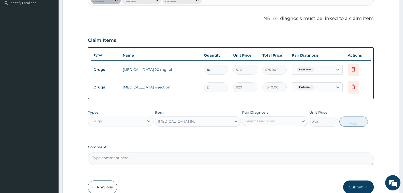
click at [271, 123] on div "Select Diagnosis" at bounding box center [260, 120] width 30 height 5
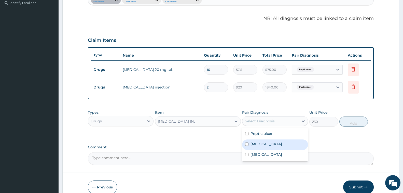
click at [277, 145] on div "Malaria" at bounding box center [275, 144] width 66 height 10
checkbox input "true"
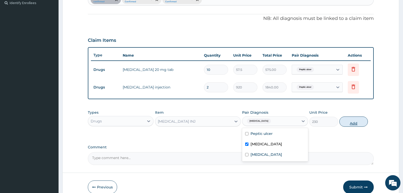
click at [350, 121] on button "Add" at bounding box center [353, 121] width 28 height 10
type input "0"
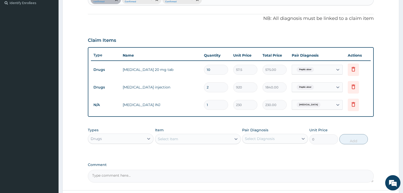
type input "0.00"
type input "2"
type input "460.00"
type input "2"
click at [168, 138] on div "Select Item" at bounding box center [168, 138] width 20 height 5
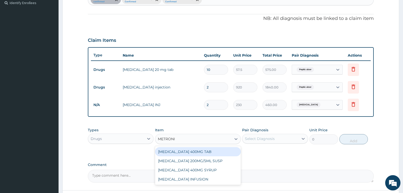
type input "METRONID"
click at [205, 153] on div "METRONIDAZOLE 400MG TAB" at bounding box center [198, 151] width 86 height 9
type input "15"
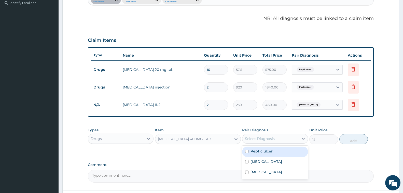
click at [258, 138] on div "Select Diagnosis" at bounding box center [260, 138] width 30 height 5
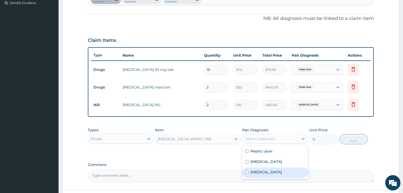
click at [271, 171] on label "Typhoid fever" at bounding box center [266, 171] width 32 height 5
checkbox input "true"
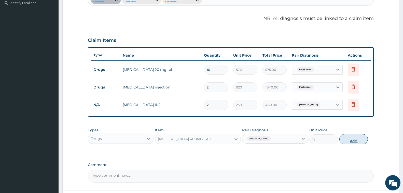
click at [357, 137] on button "Add" at bounding box center [353, 139] width 28 height 10
type input "0"
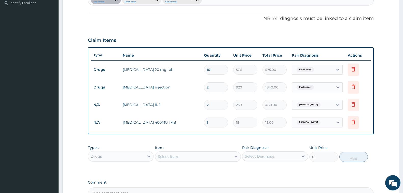
type input "10"
type input "150.00"
type input "10"
click at [182, 158] on div "Select Item" at bounding box center [193, 156] width 76 height 8
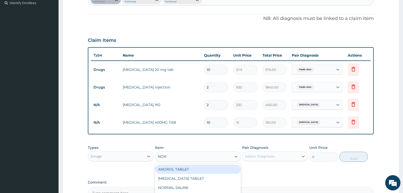
type input "NORF"
click at [183, 170] on div "NORFLEX TABLET" at bounding box center [198, 168] width 86 height 9
type input "115"
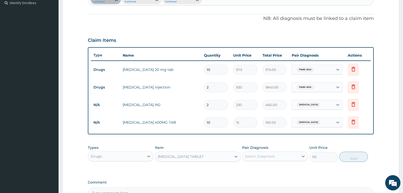
click at [277, 154] on div "Select Diagnosis" at bounding box center [270, 156] width 56 height 8
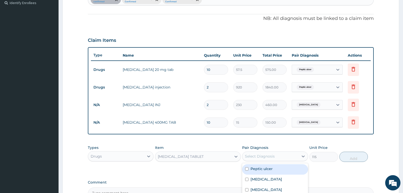
click at [273, 170] on div "Peptic ulcer" at bounding box center [275, 169] width 66 height 10
checkbox input "true"
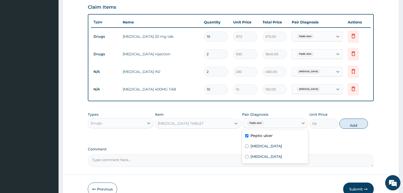
scroll to position [203, 0]
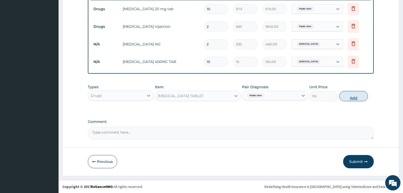
click at [347, 98] on button "Add" at bounding box center [353, 96] width 28 height 10
type input "0"
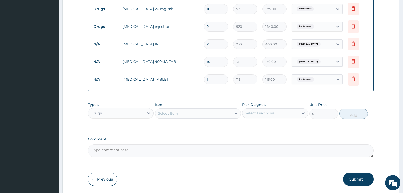
type input "0.00"
type input "6"
type input "690.00"
type input "6"
click at [174, 111] on div "Select Item" at bounding box center [168, 113] width 20 height 5
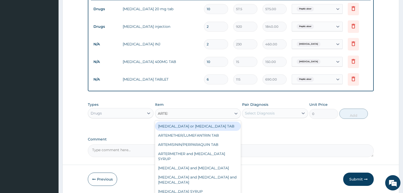
type input "ARTEME"
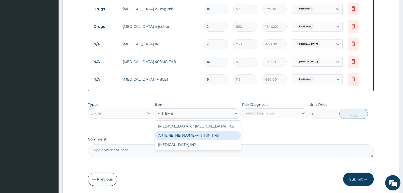
click at [196, 135] on div "ARTEMETHER/LUMEFANTRIN TAB" at bounding box center [198, 135] width 86 height 9
type input "47"
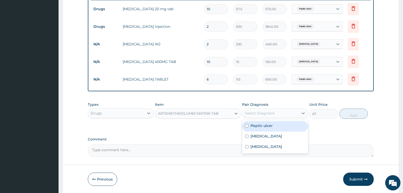
click at [264, 113] on div "Select Diagnosis" at bounding box center [260, 112] width 30 height 5
click at [274, 135] on div "[MEDICAL_DATA]" at bounding box center [275, 136] width 66 height 10
checkbox input "true"
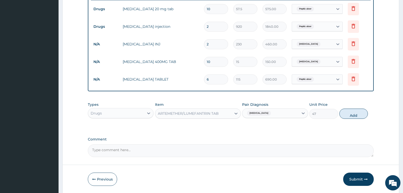
click at [348, 119] on div "Types Drugs Item ARTEMETHER/LUMEFANTRIN TAB Pair Diagnosis Malaria Unit Price 4…" at bounding box center [231, 110] width 286 height 22
click at [348, 115] on button "Add" at bounding box center [353, 113] width 28 height 10
type input "0"
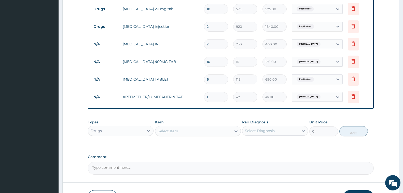
type input "0.00"
type input "2"
type input "94.00"
type input "24"
type input "1128.00"
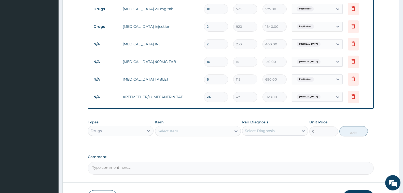
type input "24"
click at [112, 130] on div "Drugs" at bounding box center [116, 130] width 56 height 8
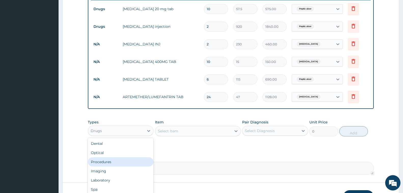
click at [108, 162] on div "Procedures" at bounding box center [121, 161] width 66 height 9
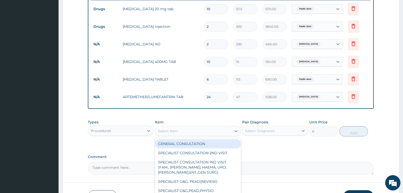
click at [172, 132] on div "Select Item" at bounding box center [168, 130] width 20 height 5
click at [182, 143] on div "GENERAL CONSULTATION" at bounding box center [198, 143] width 86 height 9
type input "2000"
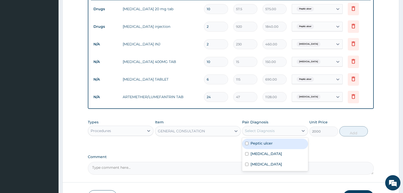
click at [274, 133] on div "Select Diagnosis" at bounding box center [260, 130] width 30 height 5
click at [278, 148] on div "Peptic ulcer" at bounding box center [275, 143] width 66 height 10
checkbox input "true"
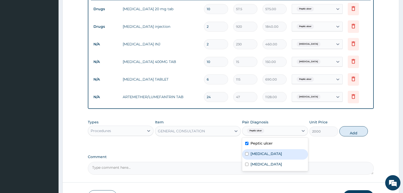
click at [277, 153] on div "[MEDICAL_DATA]" at bounding box center [275, 154] width 66 height 10
checkbox input "true"
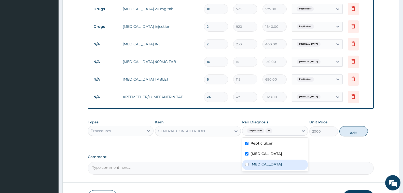
click at [280, 164] on div "Typhoid fever" at bounding box center [275, 164] width 66 height 10
checkbox input "true"
click at [357, 130] on button "Add" at bounding box center [353, 131] width 28 height 10
type input "0"
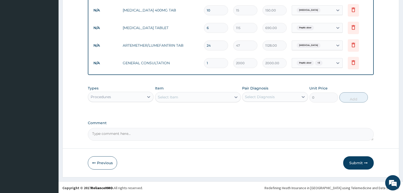
scroll to position [255, 0]
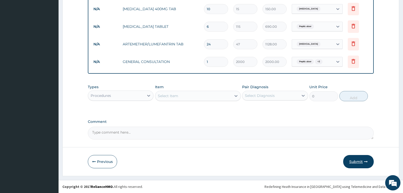
click at [357, 161] on button "Submit" at bounding box center [358, 161] width 31 height 13
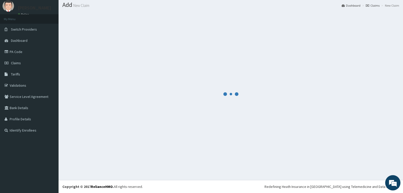
scroll to position [15, 0]
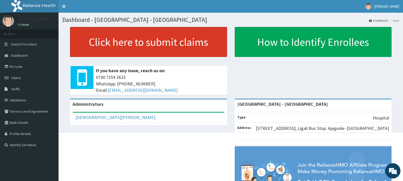
click at [108, 42] on link "Click here to submit claims" at bounding box center [148, 42] width 157 height 30
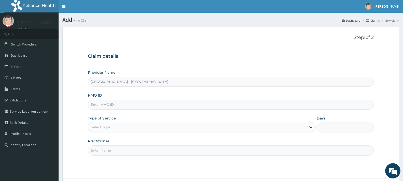
click at [106, 105] on input "HMO ID" at bounding box center [231, 105] width 286 height 10
drag, startPoint x: 113, startPoint y: 105, endPoint x: 77, endPoint y: 107, distance: 36.2
click at [77, 107] on form "Step 1 of 2 Claim details Provider Name [GEOGRAPHIC_DATA] - Apapa HMO ID OLF/10…" at bounding box center [230, 117] width 337 height 180
type input "NGL/10066/A"
click at [125, 129] on div "Select type" at bounding box center [197, 127] width 218 height 8
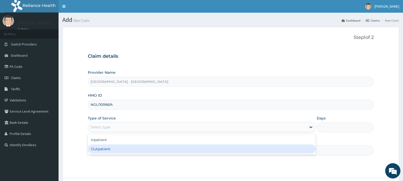
click at [108, 149] on div "Outpatient" at bounding box center [202, 149] width 228 height 9
type input "1"
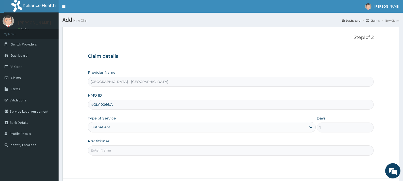
drag, startPoint x: 109, startPoint y: 149, endPoint x: 123, endPoint y: 154, distance: 14.8
click at [109, 149] on input "Practitioner" at bounding box center [231, 151] width 286 height 10
type input "[PERSON_NAME]"
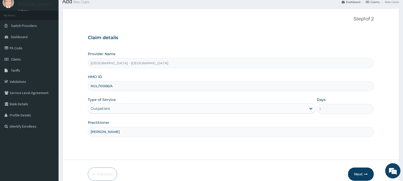
scroll to position [43, 0]
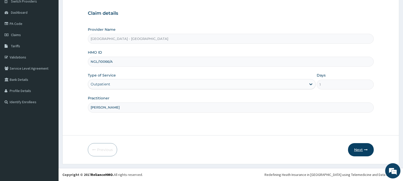
click at [358, 152] on button "Next" at bounding box center [361, 149] width 26 height 13
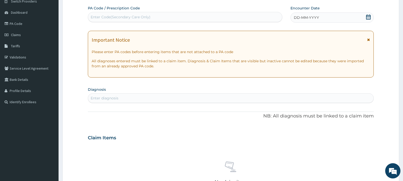
click at [124, 18] on div "Enter Code(Secondary Care Only)" at bounding box center [121, 17] width 60 height 5
type input "PA/478C70"
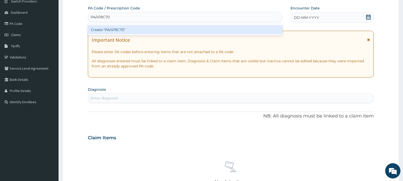
click at [122, 32] on div "Create "PA/478C70"" at bounding box center [185, 29] width 194 height 9
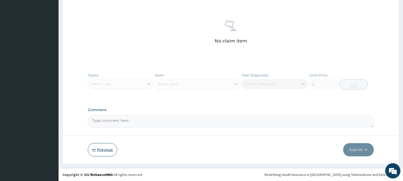
click at [98, 149] on button "Previous" at bounding box center [102, 149] width 29 height 13
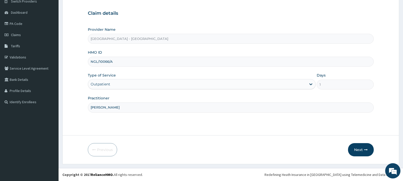
click at [117, 61] on input "NGL/10066/A" at bounding box center [231, 62] width 286 height 10
type input "NGL/10066/D"
click at [360, 150] on button "Next" at bounding box center [361, 149] width 26 height 13
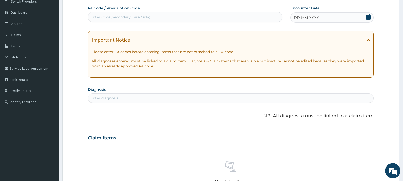
click at [125, 15] on div "Enter Code(Secondary Care Only)" at bounding box center [121, 17] width 60 height 5
type input "PA/478C70"
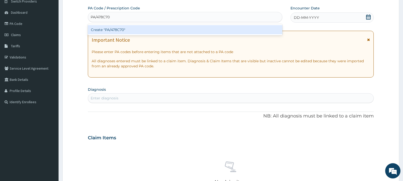
click at [125, 32] on div "Create "PA/478C70"" at bounding box center [185, 29] width 194 height 9
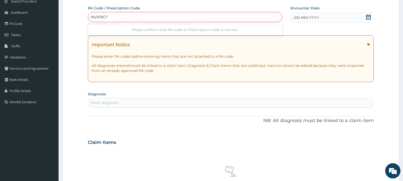
type input "PA/478C70"
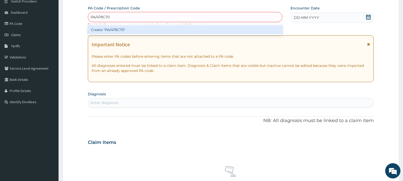
click at [118, 33] on div "Create "PA/478C70"" at bounding box center [185, 29] width 194 height 9
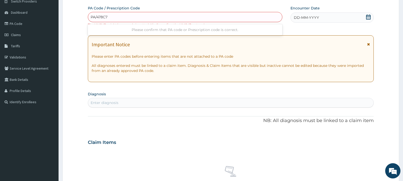
type input "PA/478C7O"
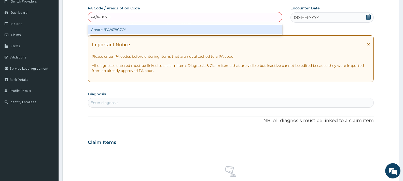
click at [118, 31] on div "Create "PA/478C7O"" at bounding box center [185, 29] width 194 height 9
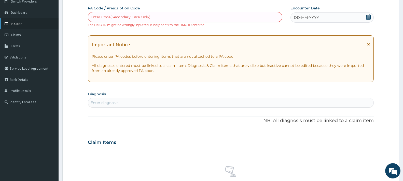
click at [17, 25] on link "PA Code" at bounding box center [29, 23] width 59 height 11
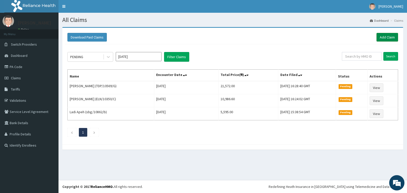
click at [383, 37] on link "Add Claim" at bounding box center [388, 37] width 22 height 9
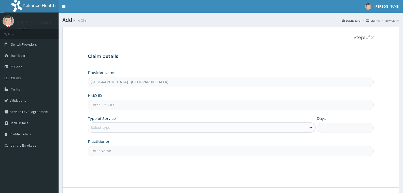
type input "[GEOGRAPHIC_DATA] - [GEOGRAPHIC_DATA]"
click at [100, 102] on input "HMO ID" at bounding box center [231, 105] width 286 height 10
type input "AML/10378/A"
click at [111, 132] on div "Select type" at bounding box center [202, 127] width 228 height 10
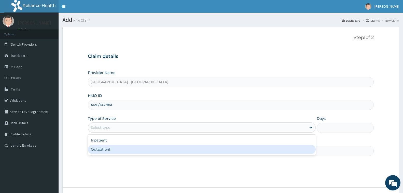
click at [109, 148] on div "Outpatient" at bounding box center [202, 149] width 228 height 9
type input "1"
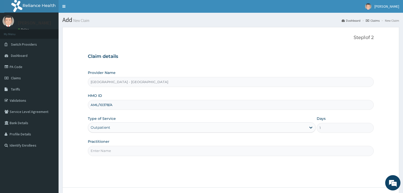
drag, startPoint x: 110, startPoint y: 151, endPoint x: 117, endPoint y: 153, distance: 7.1
click at [110, 151] on input "Practitioner" at bounding box center [231, 151] width 286 height 10
type input "[PERSON_NAME]"
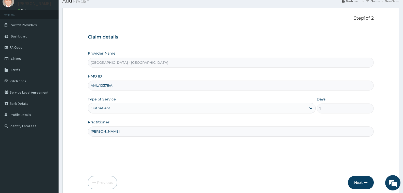
scroll to position [40, 0]
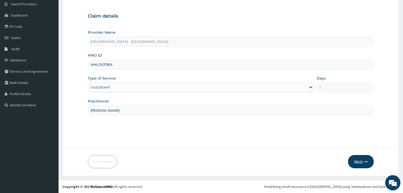
click at [363, 160] on button "Next" at bounding box center [361, 161] width 26 height 13
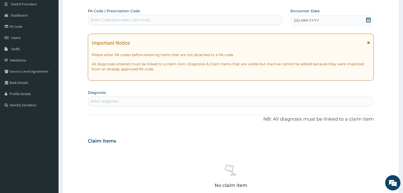
click at [138, 18] on div "Enter Code(Secondary Care Only)" at bounding box center [121, 19] width 60 height 5
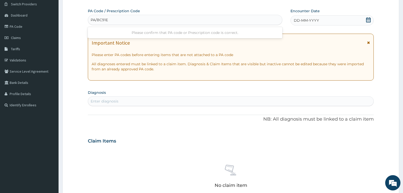
type input "PA/BC91E2"
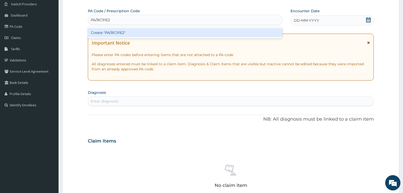
click at [120, 34] on div "Create "PA/BC91E2"" at bounding box center [185, 32] width 194 height 9
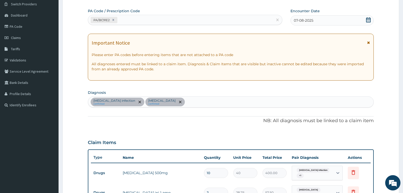
scroll to position [170, 0]
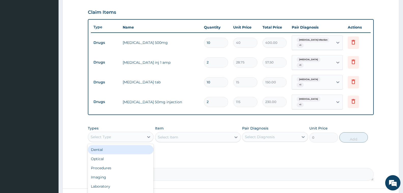
click at [118, 133] on div "Select Type" at bounding box center [116, 137] width 56 height 8
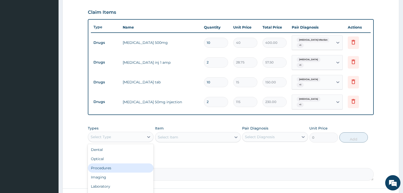
click at [115, 163] on div "Procedures" at bounding box center [121, 167] width 66 height 9
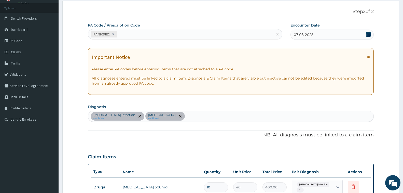
scroll to position [18, 0]
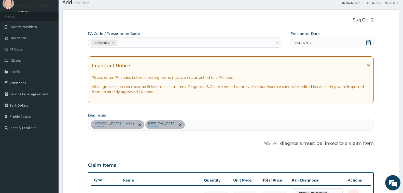
click at [167, 123] on div "[MEDICAL_DATA] infection confirmed [MEDICAL_DATA] confirmed" at bounding box center [230, 124] width 285 height 11
type input "ALLERGIC RHI"
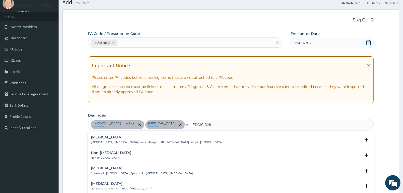
click at [116, 139] on h4 "[MEDICAL_DATA]" at bounding box center [157, 137] width 132 height 4
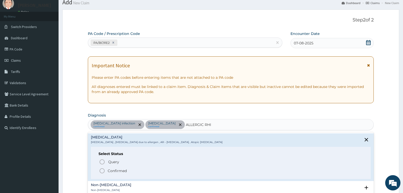
click at [118, 169] on p "Confirmed" at bounding box center [117, 170] width 19 height 5
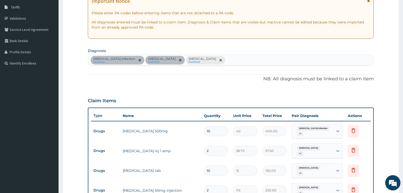
scroll to position [196, 0]
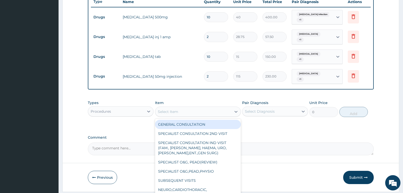
drag, startPoint x: 199, startPoint y: 106, endPoint x: 194, endPoint y: 115, distance: 9.9
click at [198, 107] on div "Select Item" at bounding box center [193, 111] width 76 height 8
click at [194, 120] on div "GENERAL CONSULTATION" at bounding box center [198, 124] width 86 height 9
type input "2000"
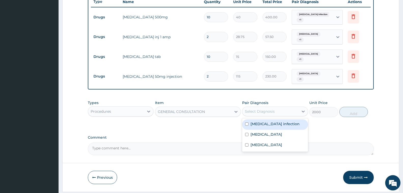
click at [279, 107] on div "Select Diagnosis" at bounding box center [270, 111] width 56 height 8
click at [269, 121] on label "[MEDICAL_DATA] infection" at bounding box center [274, 123] width 49 height 5
checkbox input "true"
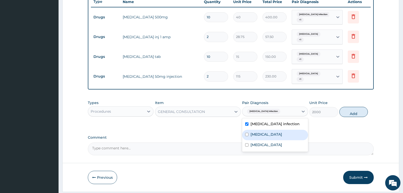
drag, startPoint x: 267, startPoint y: 127, endPoint x: 270, endPoint y: 138, distance: 11.3
click at [267, 129] on div "[MEDICAL_DATA]" at bounding box center [275, 134] width 66 height 10
checkbox input "true"
click at [270, 142] on label "[MEDICAL_DATA]" at bounding box center [266, 144] width 32 height 5
checkbox input "true"
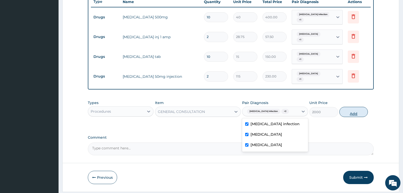
click at [357, 109] on button "Add" at bounding box center [353, 112] width 28 height 10
type input "0"
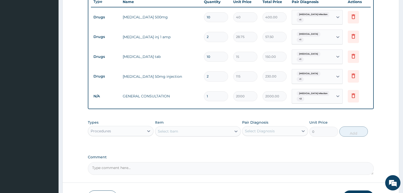
click at [127, 126] on div "Procedures" at bounding box center [121, 131] width 66 height 10
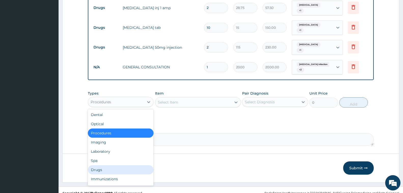
click at [114, 165] on div "Drugs" at bounding box center [121, 169] width 66 height 9
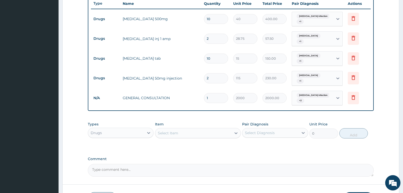
scroll to position [199, 0]
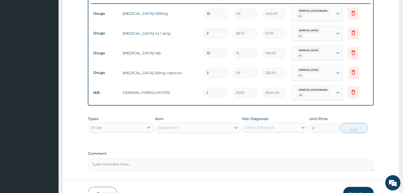
click at [179, 123] on div "Select Item" at bounding box center [193, 127] width 76 height 8
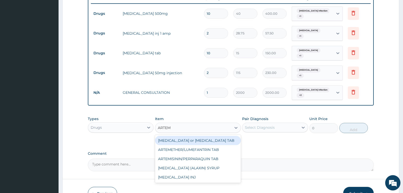
type input "ARTEME"
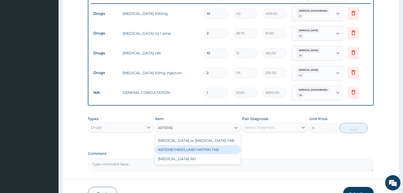
click at [202, 145] on div "ARTEMETHER/LUMEFANTRIN TAB" at bounding box center [198, 149] width 86 height 9
type input "47"
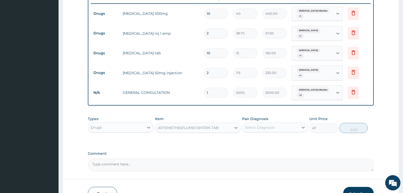
click at [264, 125] on div "Select Diagnosis" at bounding box center [260, 127] width 30 height 5
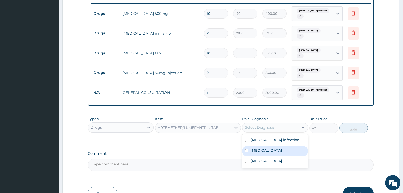
click at [270, 146] on div "Malaria" at bounding box center [275, 151] width 66 height 10
checkbox input "true"
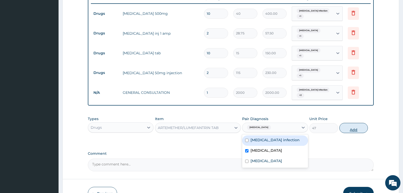
click at [343, 123] on button "Add" at bounding box center [353, 128] width 28 height 10
type input "0"
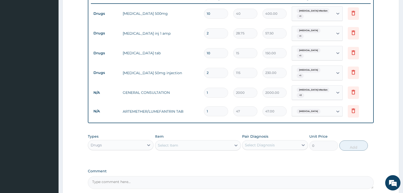
type input "0.00"
type input "2"
type input "94.00"
type input "24"
type input "1128.00"
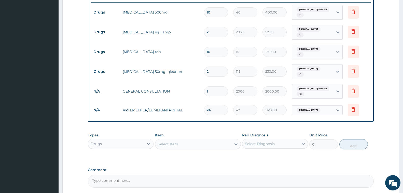
scroll to position [242, 0]
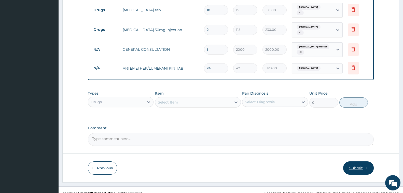
type input "24"
click at [356, 162] on button "Submit" at bounding box center [358, 167] width 31 height 13
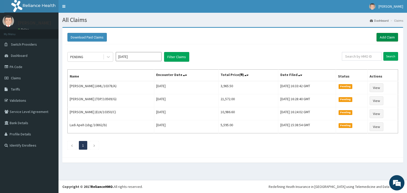
click at [387, 39] on link "Add Claim" at bounding box center [388, 37] width 22 height 9
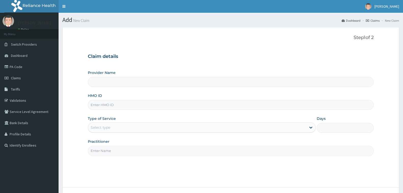
type input "[GEOGRAPHIC_DATA] - [GEOGRAPHIC_DATA]"
click at [125, 106] on input "HMO ID" at bounding box center [231, 105] width 286 height 10
type input "GSV/11157/A"
click at [119, 127] on div "Select type" at bounding box center [197, 127] width 218 height 8
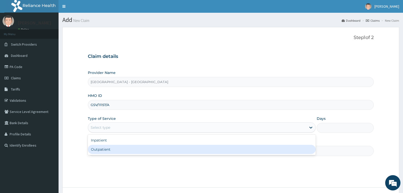
click at [112, 150] on div "Outpatient" at bounding box center [202, 149] width 228 height 9
type input "1"
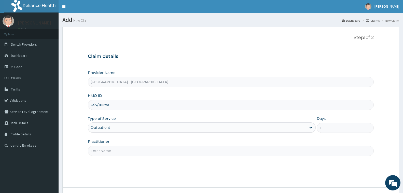
click at [113, 151] on input "Practitioner" at bounding box center [231, 151] width 286 height 10
type input "[PERSON_NAME]"
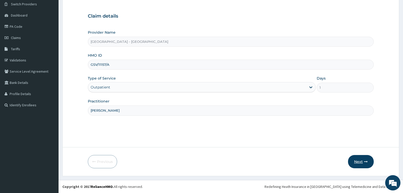
click at [359, 165] on button "Next" at bounding box center [361, 161] width 26 height 13
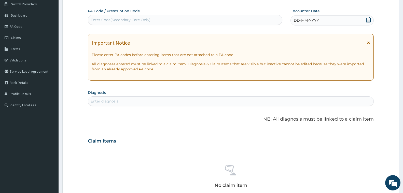
click at [147, 19] on div "Enter Code(Secondary Care Only)" at bounding box center [121, 19] width 60 height 5
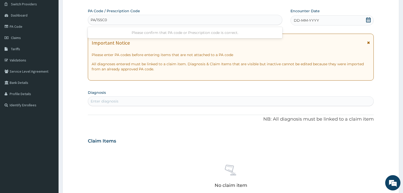
type input "PA/155C0C"
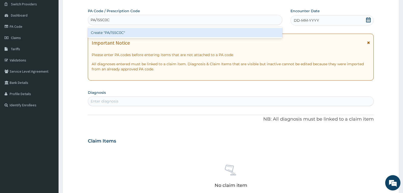
click at [126, 33] on div "Create "PA/155C0C"" at bounding box center [185, 32] width 194 height 9
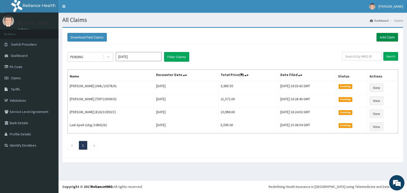
click at [382, 39] on link "Add Claim" at bounding box center [388, 37] width 22 height 9
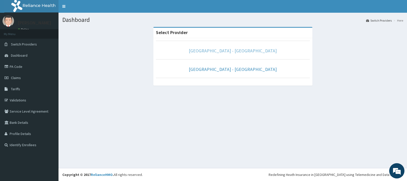
click at [238, 51] on link "[GEOGRAPHIC_DATA] - [GEOGRAPHIC_DATA]" at bounding box center [233, 51] width 88 height 6
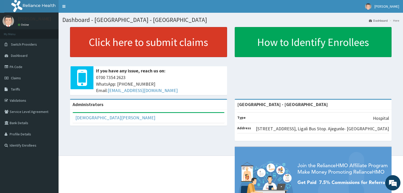
click at [123, 45] on link "Click here to submit claims" at bounding box center [148, 42] width 157 height 30
click at [157, 46] on link "Click here to submit claims" at bounding box center [148, 42] width 157 height 30
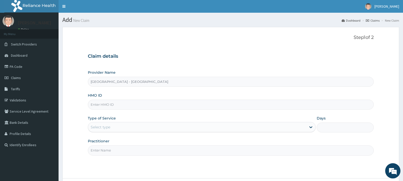
click at [100, 105] on input "HMO ID" at bounding box center [231, 105] width 286 height 10
type input "GSV/11157/A"
click at [102, 128] on div "Select type" at bounding box center [101, 127] width 20 height 5
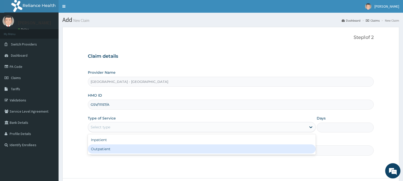
click at [112, 149] on div "Outpatient" at bounding box center [202, 149] width 228 height 9
type input "1"
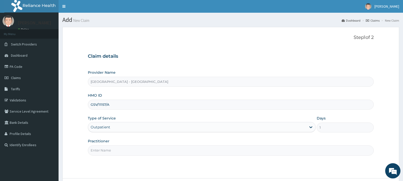
click at [113, 150] on input "Practitioner" at bounding box center [231, 151] width 286 height 10
type input "[PERSON_NAME]"
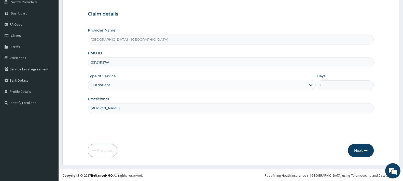
scroll to position [43, 0]
click at [357, 152] on button "Next" at bounding box center [361, 149] width 26 height 13
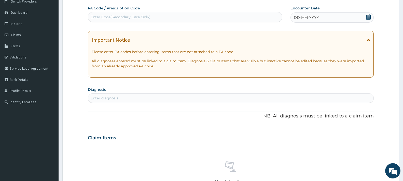
click at [153, 12] on div "Enter Code(Secondary Care Only)" at bounding box center [185, 17] width 194 height 10
type input "PA/155C0C"
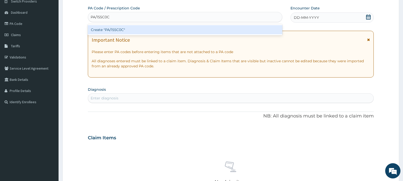
click at [119, 28] on div "Create "PA/155C0C"" at bounding box center [185, 29] width 194 height 9
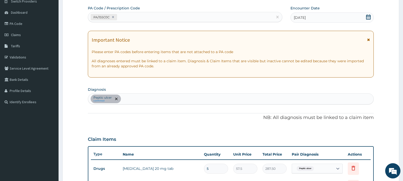
scroll to position [139, 0]
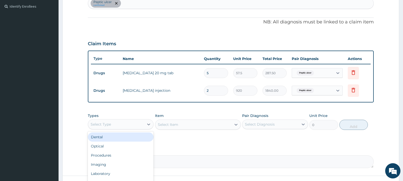
click at [120, 125] on div "Select Type" at bounding box center [116, 124] width 56 height 8
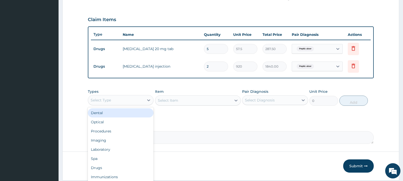
scroll to position [179, 0]
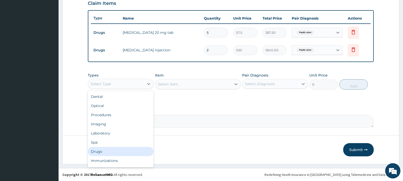
click at [110, 150] on div "Drugs" at bounding box center [121, 151] width 66 height 9
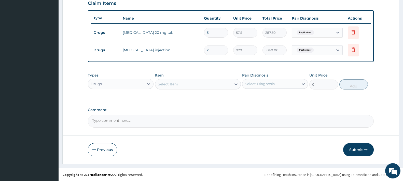
click at [181, 82] on div "Select Item" at bounding box center [193, 84] width 76 height 8
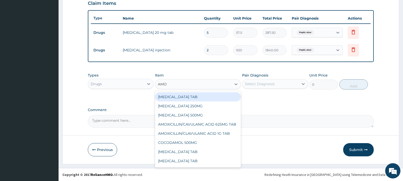
type input "AMOX"
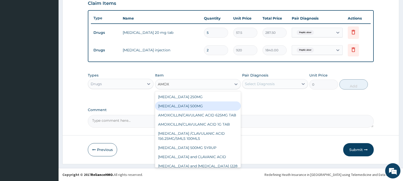
click at [191, 107] on div "[MEDICAL_DATA] 500MG" at bounding box center [198, 106] width 86 height 9
type input "40"
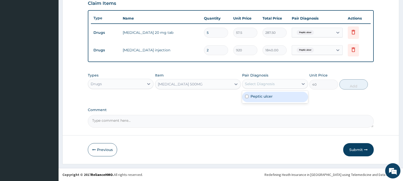
click at [265, 83] on div "Select Diagnosis" at bounding box center [260, 83] width 30 height 5
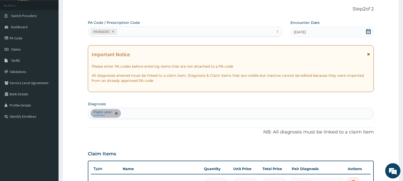
scroll to position [26, 0]
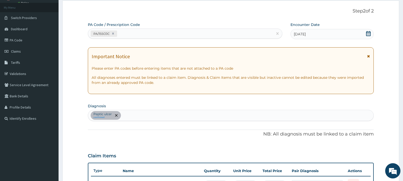
click at [150, 116] on div "Peptic ulcer confirmed" at bounding box center [230, 115] width 285 height 11
type input "[MEDICAL_DATA] S"
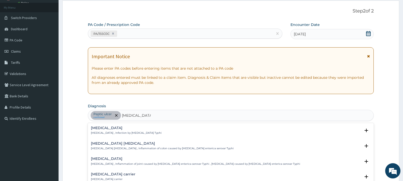
click at [111, 131] on div "[MEDICAL_DATA] [MEDICAL_DATA] , Infection by [MEDICAL_DATA] Typhi" at bounding box center [126, 130] width 71 height 9
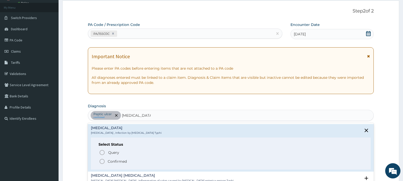
click at [115, 161] on p "Confirmed" at bounding box center [117, 161] width 19 height 5
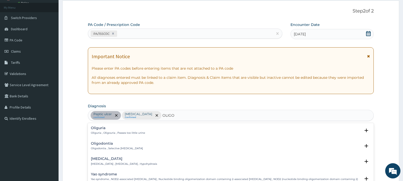
type input "OLIGOM"
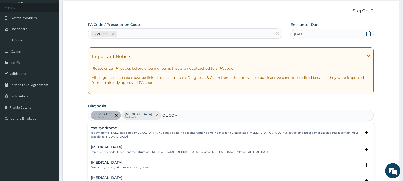
click at [109, 148] on h4 "Oligomenorrhoea" at bounding box center [180, 147] width 178 height 4
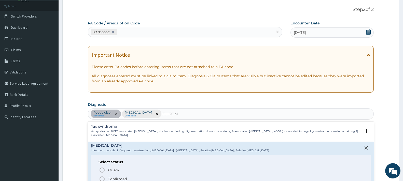
scroll to position [77, 0]
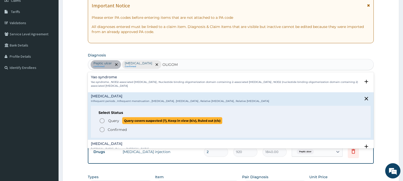
click at [119, 120] on span "Query" at bounding box center [113, 120] width 11 height 5
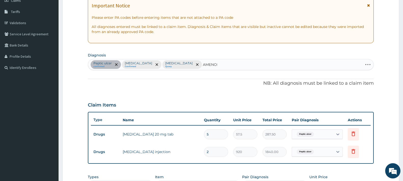
type input "AMENORR"
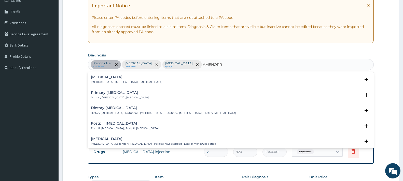
click at [105, 77] on h4 "Amenorrhea" at bounding box center [126, 77] width 71 height 4
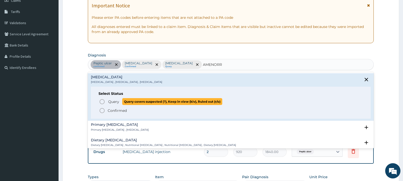
click at [114, 102] on span "Query" at bounding box center [113, 101] width 11 height 5
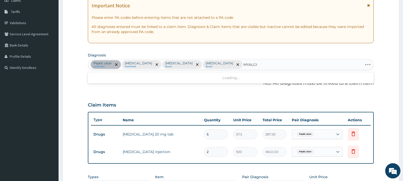
type input "MYALGIA"
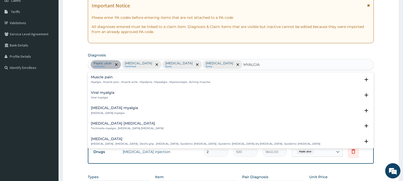
click at [97, 80] on div "Muscle pain Myalgia , Muscle pain , Muscle ache , Myodynia , Myosalgia , Myoneu…" at bounding box center [150, 79] width 119 height 9
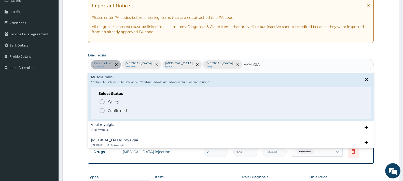
click at [110, 112] on p "Confirmed" at bounding box center [117, 110] width 19 height 5
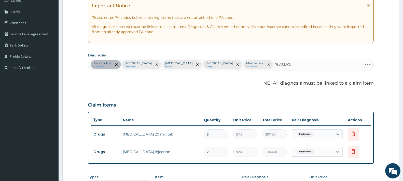
type input "PLASMODI"
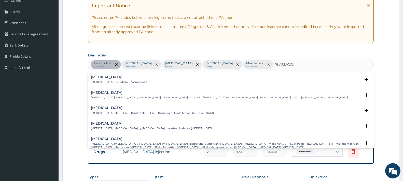
click at [98, 79] on h4 "[MEDICAL_DATA]" at bounding box center [119, 77] width 56 height 4
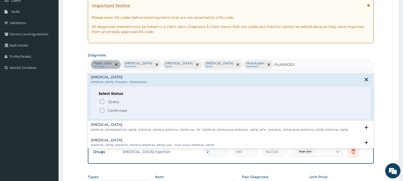
click at [118, 112] on p "Confirmed" at bounding box center [117, 110] width 19 height 5
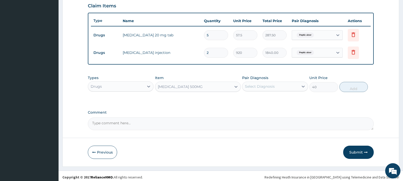
scroll to position [179, 0]
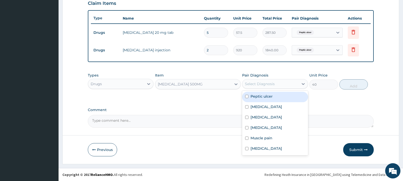
click at [268, 80] on div "Select Diagnosis" at bounding box center [270, 84] width 56 height 8
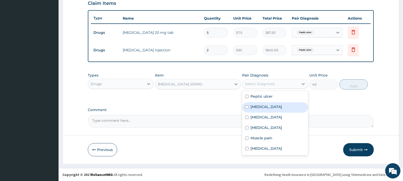
click at [267, 107] on label "[MEDICAL_DATA]" at bounding box center [266, 106] width 32 height 5
checkbox input "true"
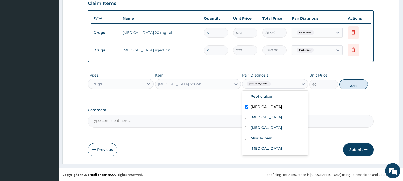
click at [352, 82] on button "Add" at bounding box center [353, 84] width 28 height 10
type input "0"
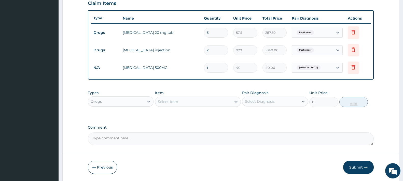
type input "0.00"
type input "9"
type input "360.00"
type input "9"
click at [186, 102] on div "Select Item" at bounding box center [193, 102] width 76 height 8
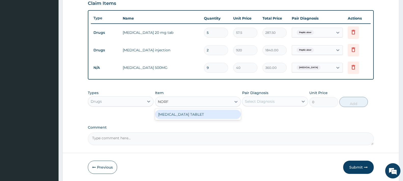
type input "NORFL"
click at [184, 116] on div "[MEDICAL_DATA] TABLET" at bounding box center [198, 114] width 86 height 9
type input "115"
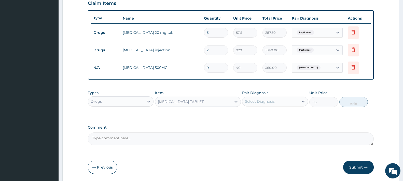
click at [266, 99] on div "Select Diagnosis" at bounding box center [260, 101] width 30 height 5
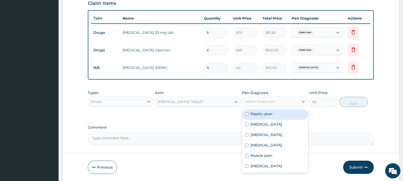
click at [266, 115] on label "Peptic ulcer" at bounding box center [261, 113] width 22 height 5
checkbox input "true"
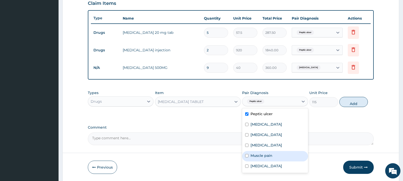
click at [269, 157] on label "Muscle pain" at bounding box center [261, 155] width 22 height 5
checkbox input "true"
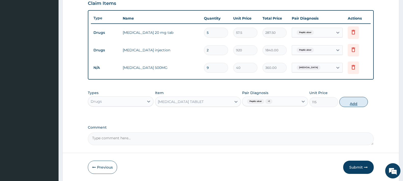
click at [350, 103] on button "Add" at bounding box center [353, 102] width 28 height 10
type input "0"
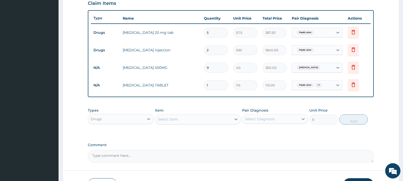
type input "0.00"
type input "6"
type input "690.00"
type input "6"
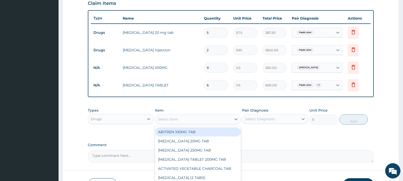
click at [181, 120] on div "Select Item" at bounding box center [193, 119] width 76 height 8
type input "ARTEME"
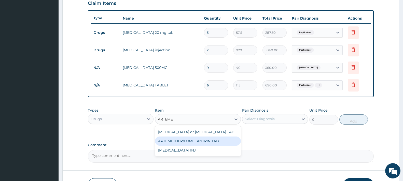
click at [193, 138] on div "ARTEMETHER/LUMEFANTRIN TAB" at bounding box center [198, 141] width 86 height 9
type input "47"
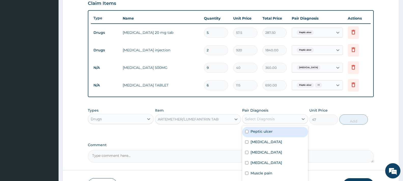
click at [270, 119] on div "Select Diagnosis" at bounding box center [260, 119] width 30 height 5
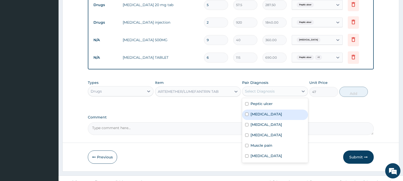
scroll to position [214, 0]
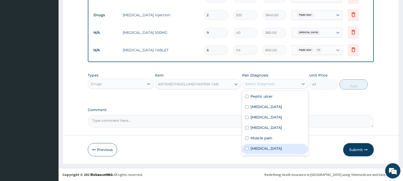
click at [266, 149] on div "[MEDICAL_DATA]" at bounding box center [275, 149] width 66 height 10
checkbox input "true"
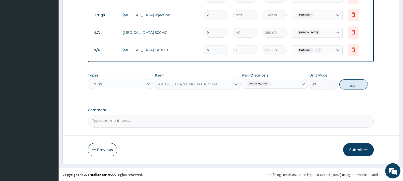
click at [348, 86] on button "Add" at bounding box center [353, 84] width 28 height 10
type input "0"
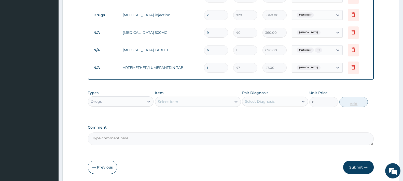
type input "0.00"
type input "2"
type input "94.00"
type input "24"
type input "1128.00"
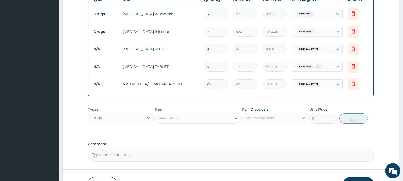
scroll to position [189, 0]
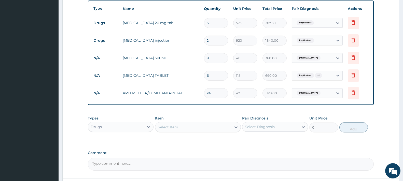
type input "24"
click at [107, 128] on div "Drugs" at bounding box center [116, 127] width 56 height 8
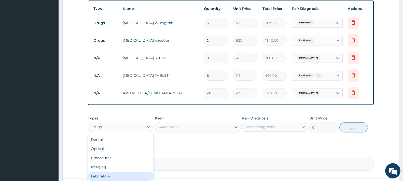
click at [108, 176] on div "Laboratory" at bounding box center [121, 176] width 66 height 9
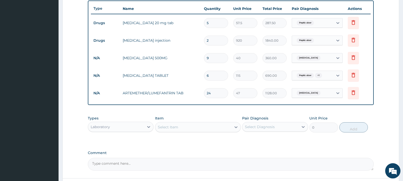
click at [195, 127] on div "Select Item" at bounding box center [193, 127] width 76 height 8
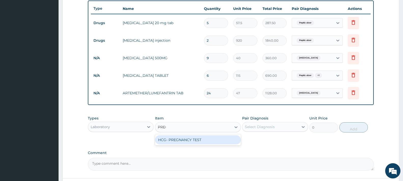
type input "PREGN"
click at [198, 138] on div "HCG- PREGNANCY TEST" at bounding box center [198, 139] width 86 height 9
type input "1500"
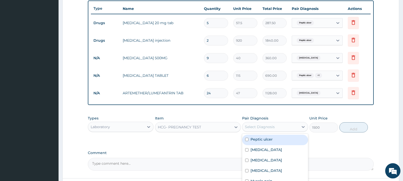
click at [253, 123] on div "Select Diagnosis" at bounding box center [270, 127] width 56 height 8
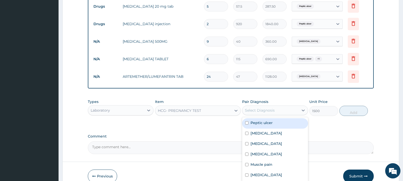
scroll to position [232, 0]
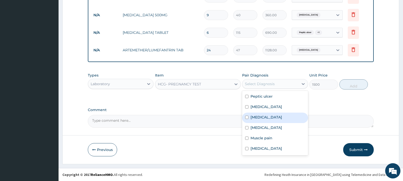
click at [286, 119] on div "Oligomenorrhoea" at bounding box center [275, 118] width 66 height 10
checkbox input "true"
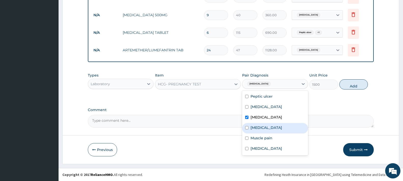
click at [282, 132] on div "Amenorrhea" at bounding box center [275, 128] width 66 height 10
checkbox input "true"
click at [358, 82] on button "Add" at bounding box center [353, 84] width 28 height 10
type input "0"
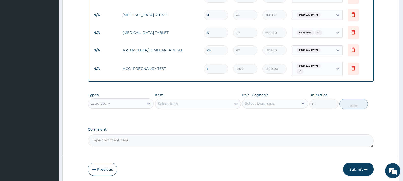
click at [189, 96] on div "Item Select Item" at bounding box center [198, 100] width 86 height 17
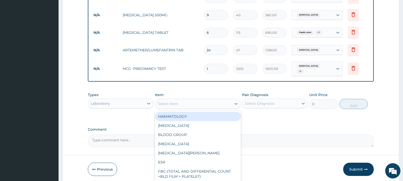
click at [171, 101] on div "Select Item" at bounding box center [168, 103] width 20 height 5
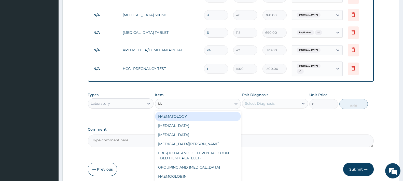
type input "MALA"
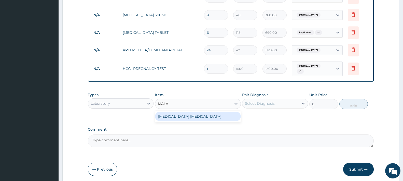
click at [180, 113] on div "[MEDICAL_DATA] [MEDICAL_DATA]" at bounding box center [198, 116] width 86 height 9
type input "500"
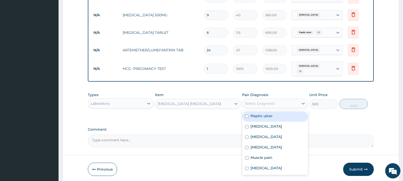
click at [278, 101] on div "Select Diagnosis" at bounding box center [270, 103] width 56 height 8
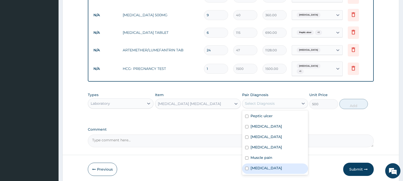
click at [275, 165] on div "[MEDICAL_DATA]" at bounding box center [275, 169] width 66 height 10
checkbox input "true"
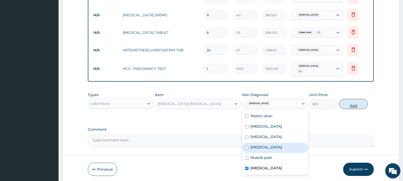
click at [348, 103] on button "Add" at bounding box center [353, 104] width 28 height 10
type input "0"
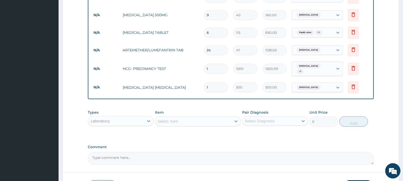
click at [201, 118] on div "Select Item" at bounding box center [193, 121] width 76 height 8
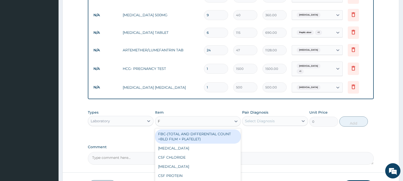
type input "FB"
click at [198, 138] on div "FBC-(TOTAL AND DIFFERENTIAL COUNT +BLD FILM + PLATELET)" at bounding box center [198, 136] width 86 height 14
type input "1200"
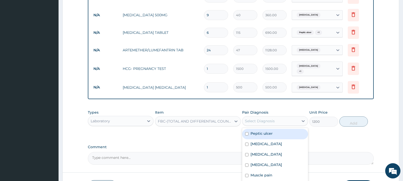
click at [262, 119] on div "Select Diagnosis" at bounding box center [260, 121] width 30 height 5
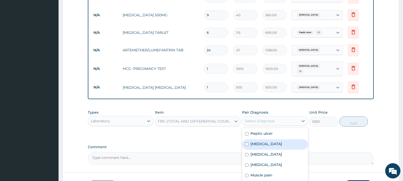
click at [271, 143] on label "[MEDICAL_DATA]" at bounding box center [266, 143] width 32 height 5
checkbox input "true"
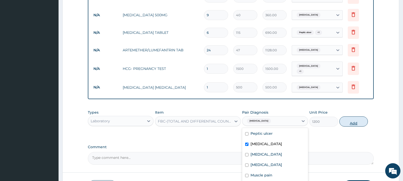
click at [351, 119] on button "Add" at bounding box center [353, 122] width 28 height 10
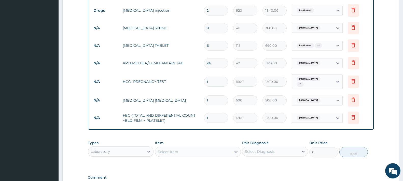
scroll to position [283, 0]
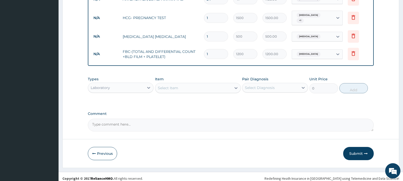
click at [126, 84] on div "Laboratory" at bounding box center [116, 88] width 56 height 8
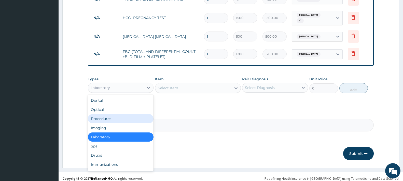
click at [122, 116] on div "Procedures" at bounding box center [121, 118] width 66 height 9
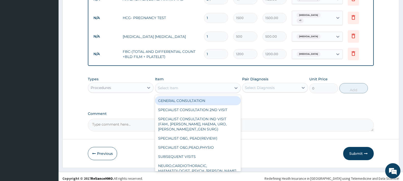
click at [188, 84] on div "Select Item" at bounding box center [193, 88] width 76 height 8
click at [195, 98] on div "GENERAL CONSULTATION" at bounding box center [198, 100] width 86 height 9
type input "2000"
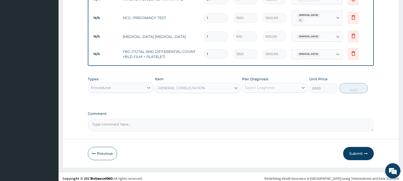
click at [276, 86] on div "Select Diagnosis" at bounding box center [270, 88] width 56 height 8
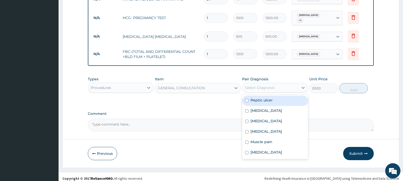
click at [272, 100] on label "Peptic ulcer" at bounding box center [261, 100] width 22 height 5
checkbox input "true"
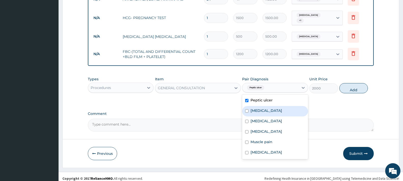
click at [272, 109] on label "[MEDICAL_DATA]" at bounding box center [266, 110] width 32 height 5
checkbox input "true"
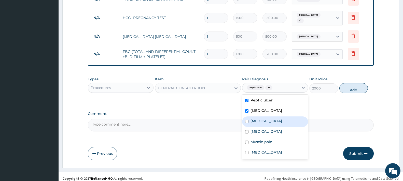
drag, startPoint x: 272, startPoint y: 118, endPoint x: 269, endPoint y: 135, distance: 16.9
click at [272, 120] on label "Oligomenorrhoea" at bounding box center [266, 121] width 32 height 5
checkbox input "true"
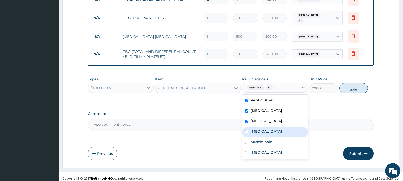
click at [269, 135] on div "Amenorrhea" at bounding box center [275, 132] width 66 height 10
checkbox input "true"
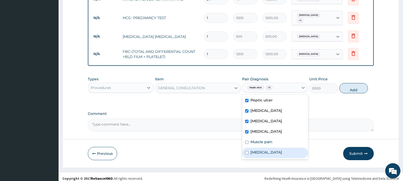
click at [265, 148] on div "[MEDICAL_DATA]" at bounding box center [275, 153] width 66 height 10
checkbox input "true"
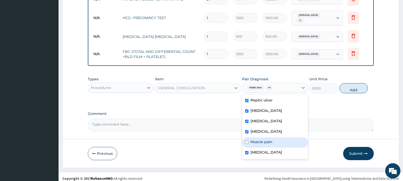
click at [265, 139] on label "Muscle pain" at bounding box center [261, 141] width 22 height 5
checkbox input "true"
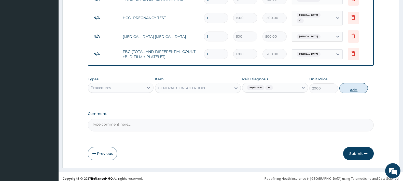
click at [356, 87] on button "Add" at bounding box center [353, 88] width 28 height 10
type input "0"
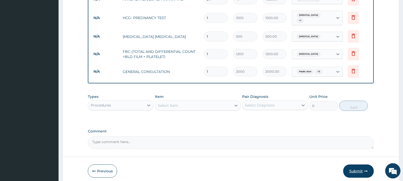
click at [357, 168] on button "Submit" at bounding box center [358, 171] width 31 height 13
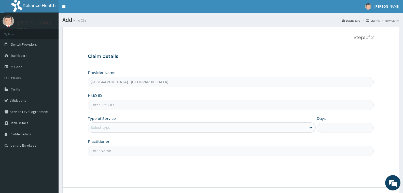
click at [104, 106] on input "HMO ID" at bounding box center [231, 105] width 286 height 10
paste input "NGC/10066/D"
type input "NGC/10066/D"
click at [103, 129] on div "Select type" at bounding box center [101, 127] width 20 height 5
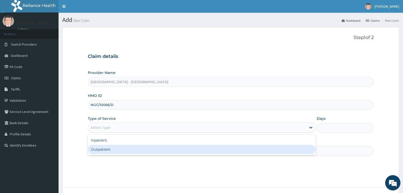
click at [108, 151] on div "Outpatient" at bounding box center [202, 149] width 228 height 9
type input "1"
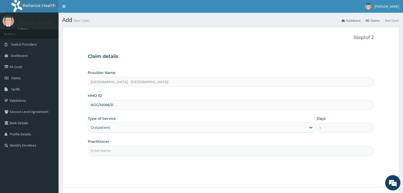
click at [108, 151] on input "Practitioner" at bounding box center [231, 151] width 286 height 10
type input "[PERSON_NAME]"
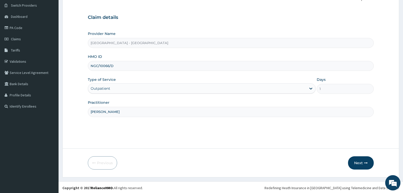
scroll to position [40, 0]
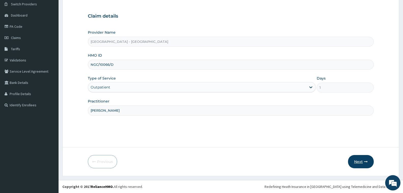
click at [348, 162] on div "Previous Next" at bounding box center [231, 161] width 286 height 13
click at [353, 162] on button "Next" at bounding box center [361, 161] width 26 height 13
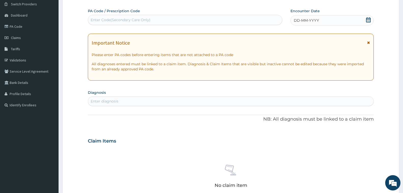
click at [103, 19] on div "Enter Code(Secondary Care Only)" at bounding box center [121, 19] width 60 height 5
paste input "PA/478C70"
type input "PA/478C70"
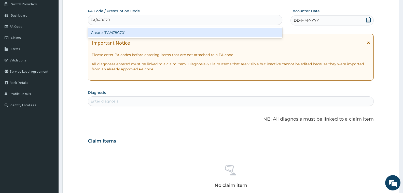
click at [106, 33] on div "Create "PA/478C70"" at bounding box center [185, 32] width 194 height 9
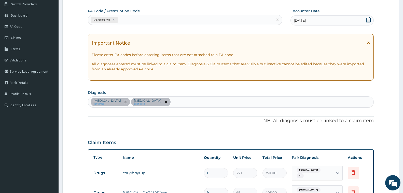
scroll to position [176, 0]
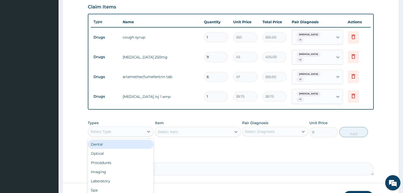
click at [120, 134] on div "Select Type" at bounding box center [116, 131] width 56 height 8
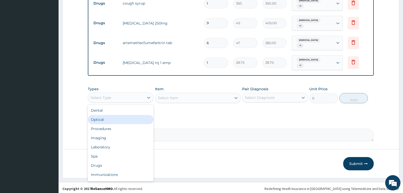
scroll to position [211, 0]
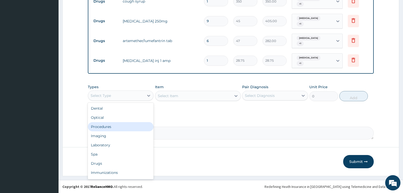
click at [103, 127] on div "Procedures" at bounding box center [121, 126] width 66 height 9
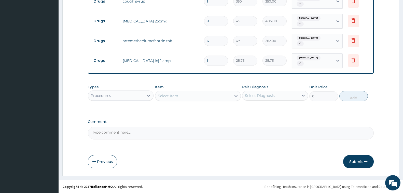
click at [172, 96] on div "Select Item" at bounding box center [168, 95] width 20 height 5
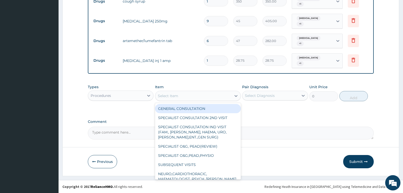
click at [181, 109] on div "GENERAL CONSULTATION" at bounding box center [198, 108] width 86 height 9
type input "2000"
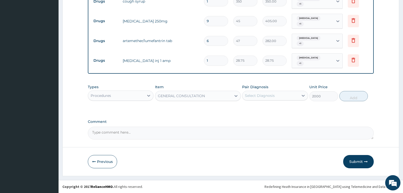
click at [262, 102] on div "Types Procedures Item option GENERAL CONSULTATION, selected. Select is focused …" at bounding box center [231, 93] width 286 height 22
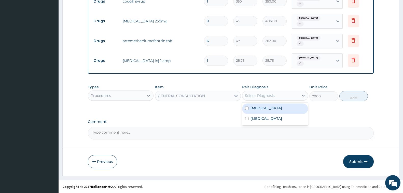
click at [263, 99] on div "Select Diagnosis" at bounding box center [275, 96] width 66 height 10
drag, startPoint x: 265, startPoint y: 109, endPoint x: 264, endPoint y: 119, distance: 9.5
click at [265, 111] on div "[MEDICAL_DATA]" at bounding box center [275, 108] width 66 height 10
checkbox input "true"
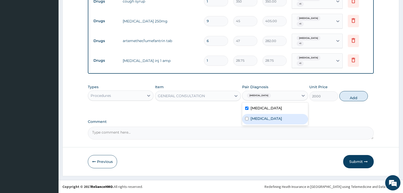
drag, startPoint x: 264, startPoint y: 119, endPoint x: 307, endPoint y: 107, distance: 44.1
click at [264, 119] on div "[MEDICAL_DATA]" at bounding box center [275, 119] width 66 height 10
checkbox input "true"
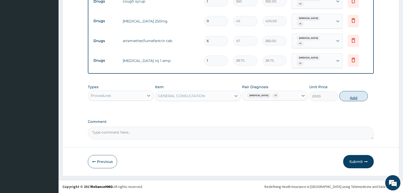
click at [357, 92] on button "Add" at bounding box center [353, 96] width 28 height 10
type input "0"
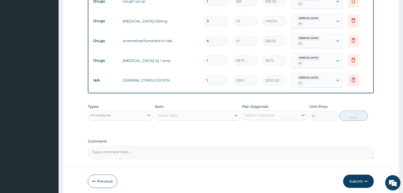
drag, startPoint x: 137, startPoint y: 113, endPoint x: 135, endPoint y: 115, distance: 2.9
click at [137, 114] on div "Procedures" at bounding box center [116, 115] width 56 height 8
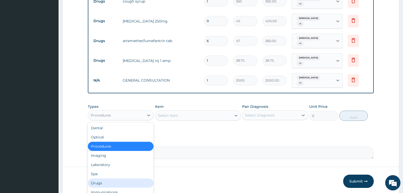
click at [110, 180] on div "Drugs" at bounding box center [121, 182] width 66 height 9
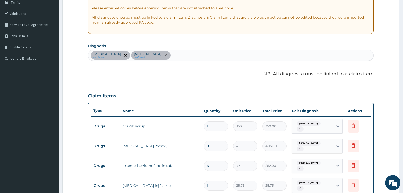
scroll to position [84, 0]
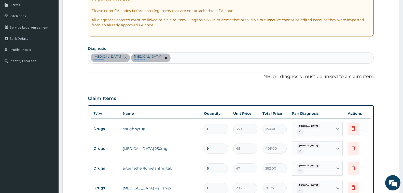
click at [193, 58] on div "[MEDICAL_DATA] confirmed [MEDICAL_DATA] confirmed" at bounding box center [230, 57] width 285 height 11
type input "ALLERGIC RHIN"
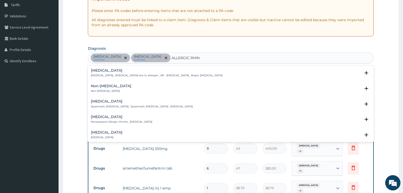
click at [99, 73] on div "[MEDICAL_DATA] [MEDICAL_DATA] , [MEDICAL_DATA] due to allergen , AR - [MEDICAL_…" at bounding box center [157, 72] width 132 height 9
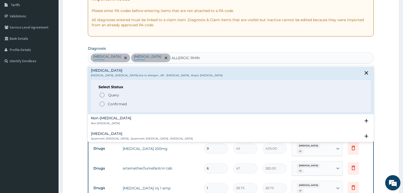
click at [118, 102] on p "Confirmed" at bounding box center [117, 103] width 19 height 5
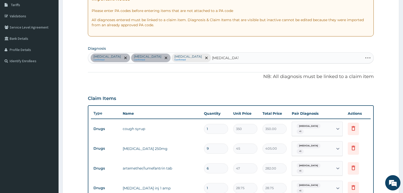
type input "[MEDICAL_DATA] S"
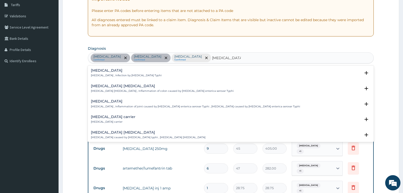
click at [110, 73] on div "[MEDICAL_DATA] [MEDICAL_DATA] , Infection by [MEDICAL_DATA] Typhi" at bounding box center [126, 72] width 71 height 9
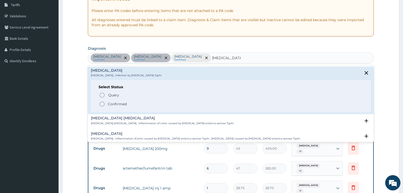
click at [119, 100] on div "Query Query covers suspected (?), Keep in view (kiv), Ruled out (r/o) Confirmed" at bounding box center [230, 99] width 264 height 16
click at [121, 102] on p "Confirmed" at bounding box center [117, 103] width 19 height 5
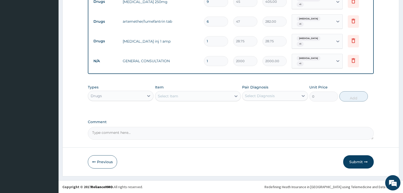
scroll to position [231, 0]
click at [300, 62] on span "+ 1" at bounding box center [299, 63] width 7 height 5
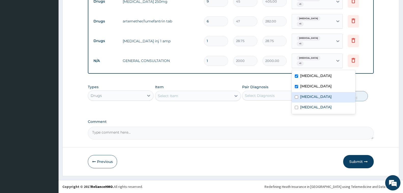
click at [312, 96] on label "[MEDICAL_DATA]" at bounding box center [316, 96] width 32 height 5
checkbox input "true"
click at [313, 105] on label "[MEDICAL_DATA]" at bounding box center [316, 106] width 32 height 5
checkbox input "true"
click at [187, 96] on div "Select Item" at bounding box center [193, 96] width 76 height 8
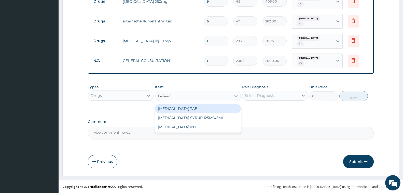
type input "PARACET"
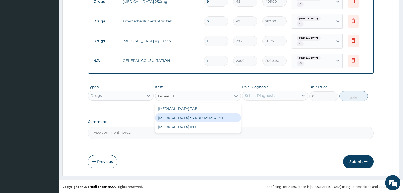
click at [191, 117] on div "[MEDICAL_DATA] SYRUP 125MG/5ML" at bounding box center [198, 117] width 86 height 9
type input "250"
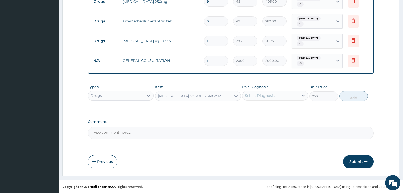
click at [266, 96] on div "Select Diagnosis" at bounding box center [260, 95] width 30 height 5
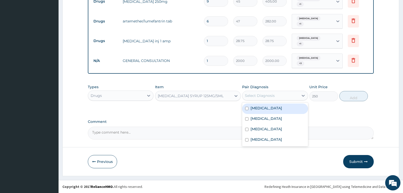
click at [274, 110] on label "[MEDICAL_DATA]" at bounding box center [266, 107] width 32 height 5
checkbox input "true"
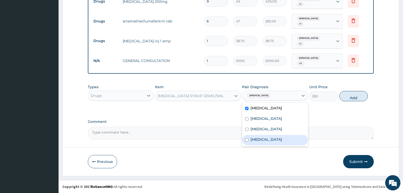
click at [273, 140] on label "[MEDICAL_DATA]" at bounding box center [266, 139] width 32 height 5
checkbox input "true"
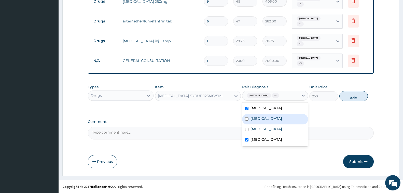
click at [263, 114] on div "[MEDICAL_DATA]" at bounding box center [275, 119] width 66 height 10
checkbox input "true"
click at [357, 94] on button "Add" at bounding box center [353, 96] width 28 height 10
type input "0"
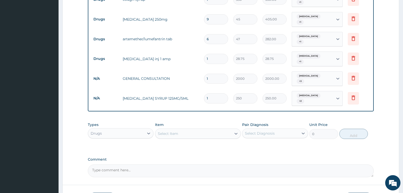
scroll to position [180, 0]
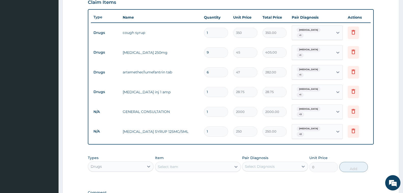
click at [217, 73] on input "6" at bounding box center [216, 72] width 24 height 10
type input "0.00"
type input "1"
type input "47.00"
type input "12"
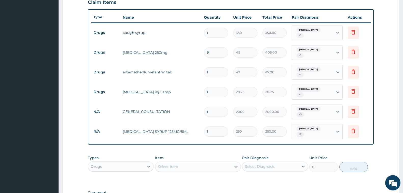
type input "564.00"
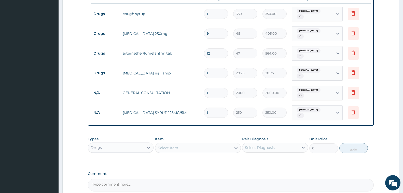
scroll to position [251, 0]
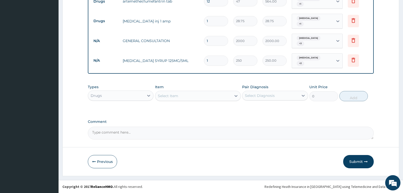
type input "12"
click at [182, 94] on div "Select Item" at bounding box center [193, 96] width 76 height 8
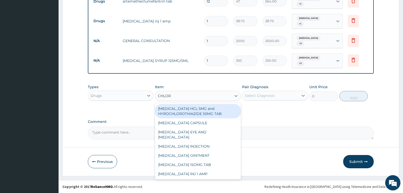
type input "CHLORO"
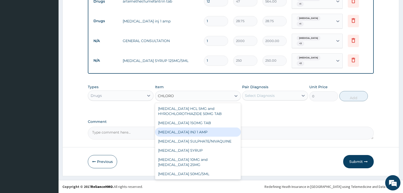
click at [195, 132] on div "[MEDICAL_DATA] INJ 1 AMP" at bounding box center [198, 131] width 86 height 9
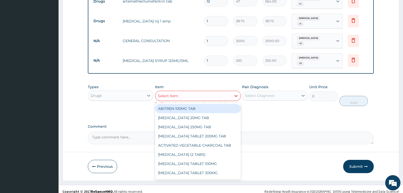
click at [192, 95] on div "Select Item" at bounding box center [193, 96] width 76 height 8
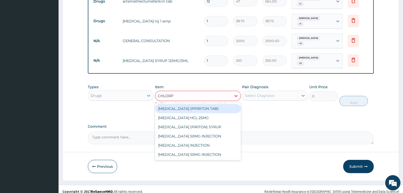
type input "CHLORPH"
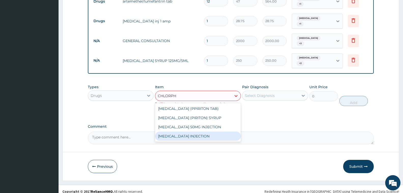
click at [206, 135] on div "[MEDICAL_DATA] INJECTION" at bounding box center [198, 135] width 86 height 9
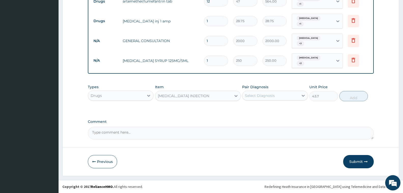
click at [209, 96] on div "[MEDICAL_DATA] INJECTION" at bounding box center [183, 95] width 51 height 5
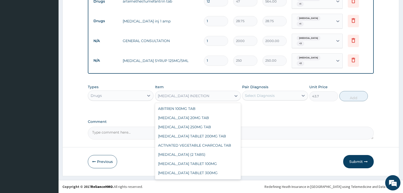
scroll to position [2910, 0]
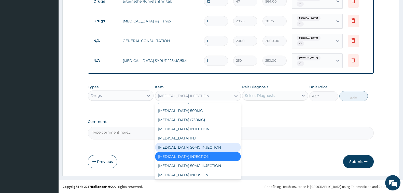
click at [205, 152] on div "[MEDICAL_DATA] 50MG INJECTION" at bounding box center [198, 146] width 86 height 9
type input "115"
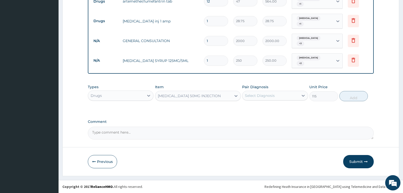
click at [259, 93] on div "Select Diagnosis" at bounding box center [260, 95] width 30 height 5
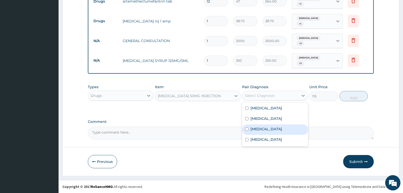
click at [272, 131] on label "[MEDICAL_DATA]" at bounding box center [266, 128] width 32 height 5
checkbox input "true"
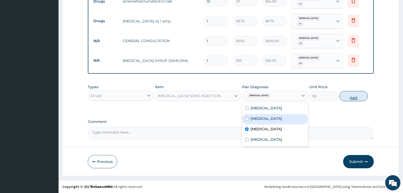
click at [351, 94] on button "Add" at bounding box center [353, 96] width 28 height 10
type input "0"
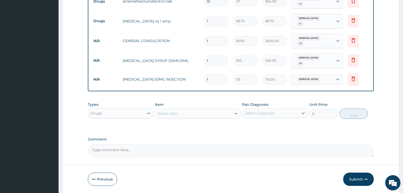
click at [120, 109] on div "Drugs" at bounding box center [116, 113] width 56 height 8
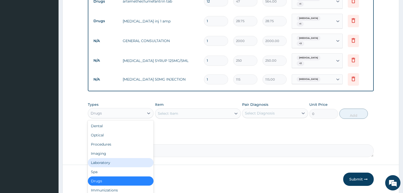
click at [114, 162] on div "Laboratory" at bounding box center [121, 162] width 66 height 9
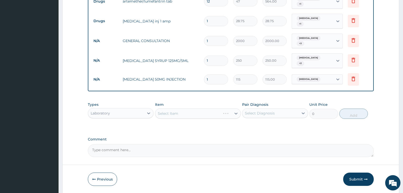
click at [309, 42] on div "[MEDICAL_DATA] + 3" at bounding box center [311, 41] width 35 height 12
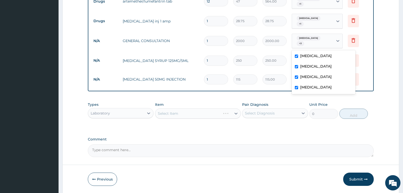
click at [180, 109] on div "Select Item" at bounding box center [198, 113] width 86 height 10
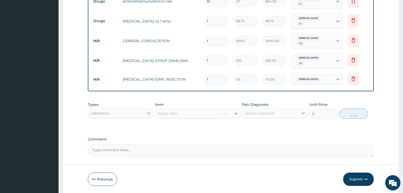
click at [183, 117] on div "Select Item" at bounding box center [198, 113] width 86 height 10
click at [183, 117] on div "Select Item" at bounding box center [193, 113] width 76 height 8
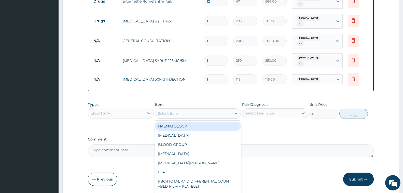
type input "F"
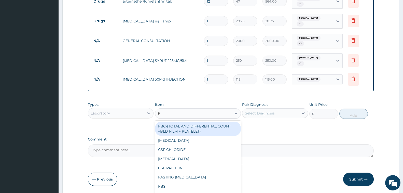
click at [186, 125] on div "FBC-(TOTAL AND DIFFERENTIAL COUNT +BLD FILM + PLATELET)" at bounding box center [198, 128] width 86 height 14
type input "1200"
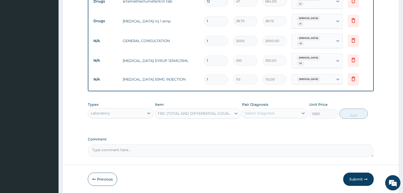
click at [257, 109] on div "Select Diagnosis" at bounding box center [270, 113] width 56 height 8
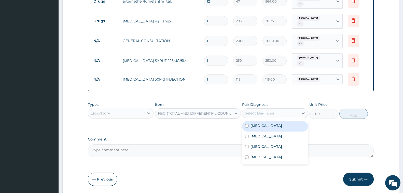
click at [266, 128] on label "[MEDICAL_DATA]" at bounding box center [266, 125] width 32 height 5
checkbox input "true"
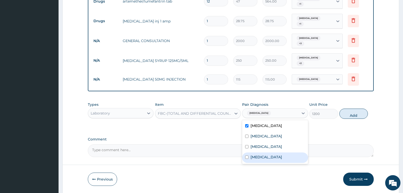
click at [273, 159] on div "[MEDICAL_DATA]" at bounding box center [275, 157] width 66 height 10
checkbox input "true"
click at [344, 114] on button "Add" at bounding box center [353, 113] width 28 height 10
type input "0"
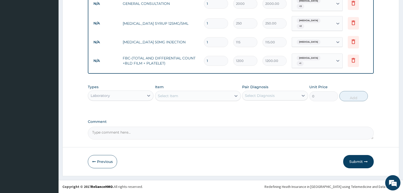
drag, startPoint x: 354, startPoint y: 157, endPoint x: 203, endPoint y: 71, distance: 173.5
click at [354, 157] on button "Submit" at bounding box center [358, 161] width 31 height 13
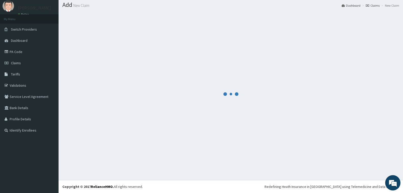
scroll to position [15, 0]
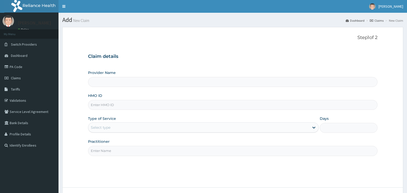
type input "[GEOGRAPHIC_DATA] - [GEOGRAPHIC_DATA]"
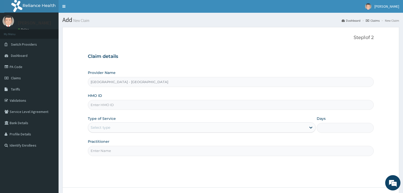
click at [109, 104] on input "HMO ID" at bounding box center [231, 105] width 286 height 10
click at [13, 65] on link "PA Code" at bounding box center [29, 66] width 59 height 11
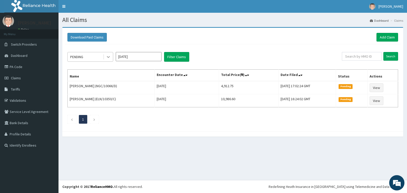
click at [108, 56] on icon at bounding box center [108, 56] width 5 height 5
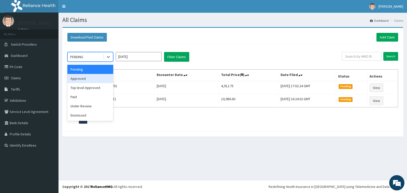
click at [83, 80] on div "Approved" at bounding box center [90, 78] width 46 height 9
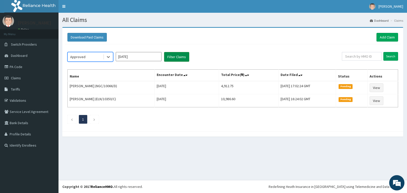
click at [179, 55] on button "Filter Claims" at bounding box center [176, 57] width 25 height 10
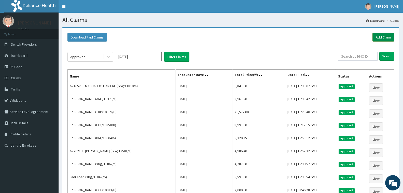
click at [382, 36] on link "Add Claim" at bounding box center [383, 37] width 22 height 9
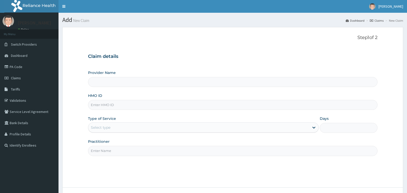
type input "[GEOGRAPHIC_DATA] - [GEOGRAPHIC_DATA]"
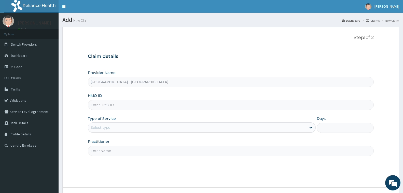
click at [105, 101] on input "HMO ID" at bounding box center [231, 105] width 286 height 10
type input "RYL/10022/A"
click at [94, 128] on div "Select type" at bounding box center [101, 127] width 20 height 5
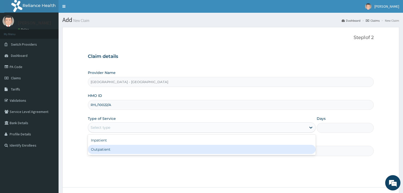
click at [106, 150] on div "Outpatient" at bounding box center [202, 149] width 228 height 9
type input "1"
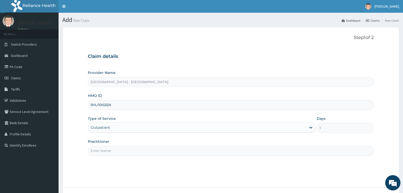
drag, startPoint x: 106, startPoint y: 150, endPoint x: 110, endPoint y: 151, distance: 4.5
click at [106, 150] on input "Practitioner" at bounding box center [231, 151] width 286 height 10
type input "[PERSON_NAME]"
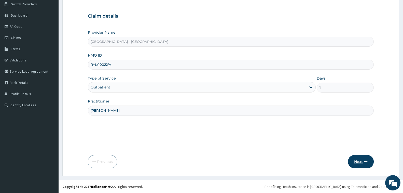
click at [367, 163] on icon "button" at bounding box center [366, 162] width 4 height 4
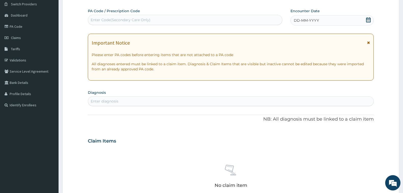
click at [130, 18] on div "Enter Code(Secondary Care Only)" at bounding box center [121, 19] width 60 height 5
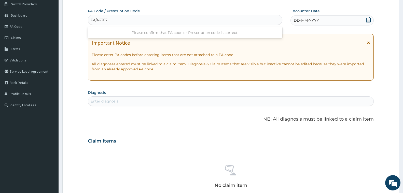
type input "PA/463F7A"
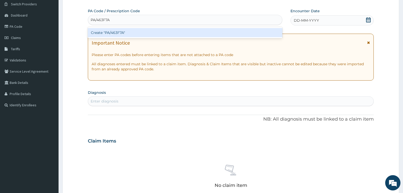
click at [109, 32] on div "Create "PA/463F7A"" at bounding box center [185, 32] width 194 height 9
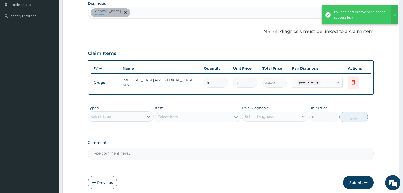
scroll to position [142, 0]
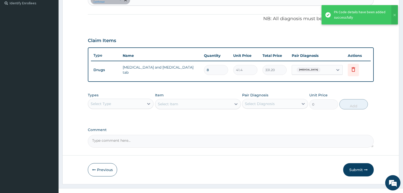
click at [113, 104] on div "Select Type" at bounding box center [116, 103] width 56 height 8
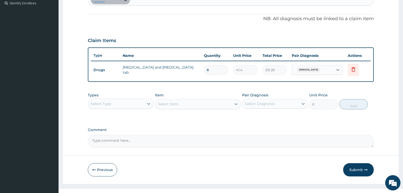
click at [108, 106] on div "Select Type" at bounding box center [116, 103] width 56 height 8
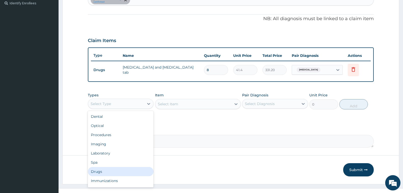
click at [115, 169] on div "Drugs" at bounding box center [121, 171] width 66 height 9
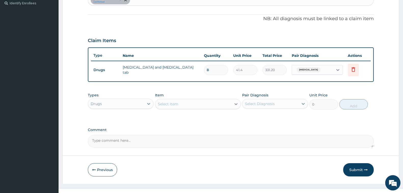
click at [184, 104] on div "Select Item" at bounding box center [193, 104] width 76 height 8
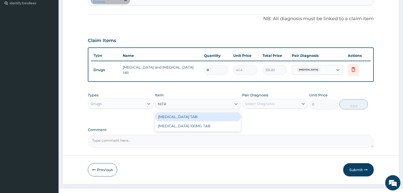
type input "NITRO"
click at [183, 114] on div "NITROFURANTOIN 100MG TAB" at bounding box center [198, 116] width 86 height 9
type input "25"
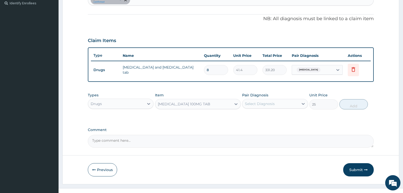
click at [271, 103] on div "Select Diagnosis" at bounding box center [260, 103] width 30 height 5
click at [265, 117] on div "Spasm" at bounding box center [275, 116] width 66 height 10
checkbox input "true"
click at [353, 105] on button "Add" at bounding box center [353, 104] width 28 height 10
type input "0"
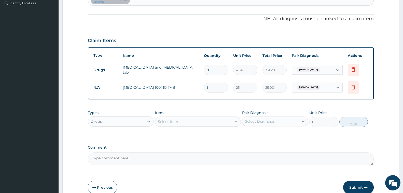
type input "0.00"
type input "5"
type input "125.00"
type input "5"
click at [209, 122] on div "Select Item" at bounding box center [193, 121] width 76 height 8
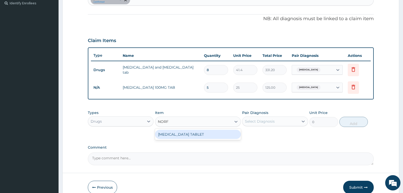
type input "NORFL"
click at [199, 135] on div "NORFLEX TABLET" at bounding box center [198, 133] width 86 height 9
type input "115"
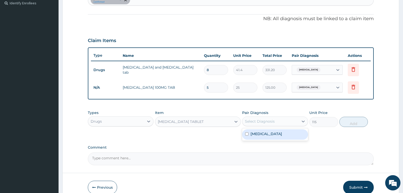
click at [274, 120] on div "Select Diagnosis" at bounding box center [260, 121] width 30 height 5
click at [272, 136] on div "Spasm" at bounding box center [275, 134] width 66 height 10
checkbox input "true"
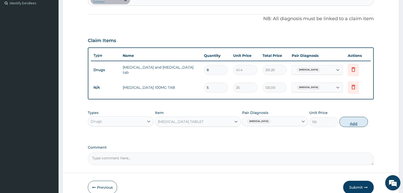
click at [351, 123] on button "Add" at bounding box center [353, 122] width 28 height 10
type input "0"
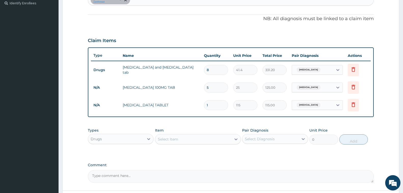
type input "0.00"
type input "6"
type input "690.00"
type input "6"
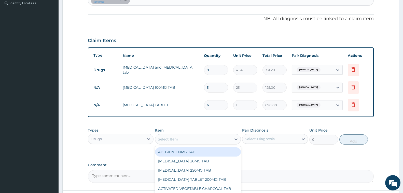
click at [189, 138] on div "Select Item" at bounding box center [193, 139] width 76 height 8
click at [123, 138] on div "Drugs" at bounding box center [116, 139] width 56 height 8
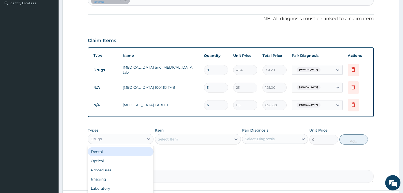
scroll to position [185, 0]
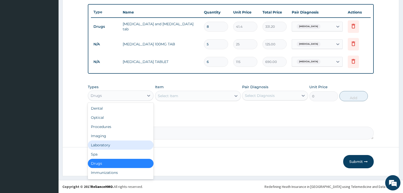
click at [115, 145] on div "Laboratory" at bounding box center [121, 144] width 66 height 9
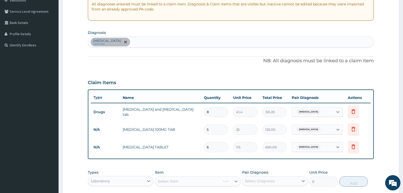
scroll to position [83, 0]
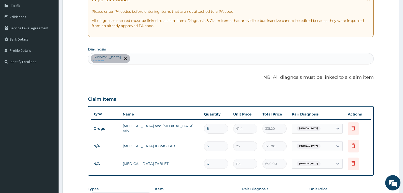
click at [156, 58] on div "Spasm confirmed" at bounding box center [230, 58] width 285 height 11
type input "N"
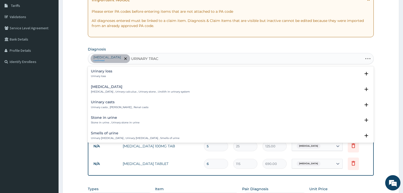
type input "URINARY TRACT"
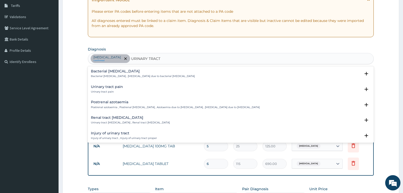
click at [115, 87] on h4 "Urinary tract pain" at bounding box center [107, 87] width 32 height 4
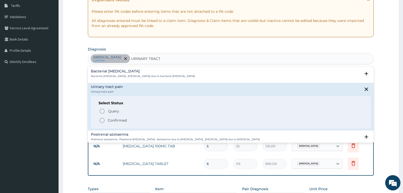
click at [114, 118] on p "Confirmed" at bounding box center [117, 120] width 19 height 5
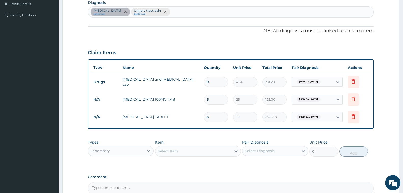
scroll to position [185, 0]
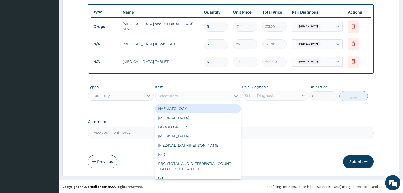
click at [189, 97] on div "Select Item" at bounding box center [193, 96] width 76 height 8
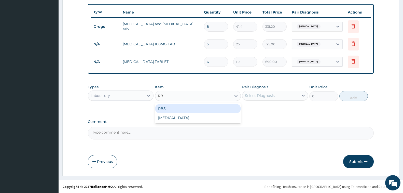
type input "RBS"
click at [174, 111] on div "RBS" at bounding box center [198, 108] width 86 height 9
type input "600"
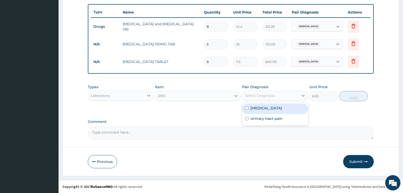
click at [265, 97] on div "Select Diagnosis" at bounding box center [260, 95] width 30 height 5
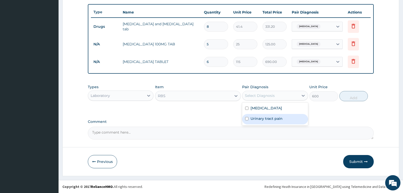
click at [270, 117] on label "Urinary tract pain" at bounding box center [266, 118] width 32 height 5
checkbox input "true"
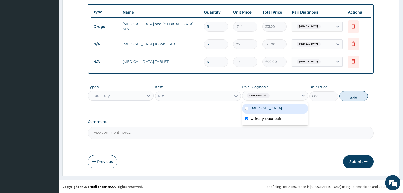
click at [266, 106] on div "Spasm" at bounding box center [275, 108] width 66 height 10
checkbox input "false"
drag, startPoint x: 268, startPoint y: 115, endPoint x: 273, endPoint y: 117, distance: 5.6
click at [269, 116] on div "Urinary tract pain" at bounding box center [275, 119] width 66 height 10
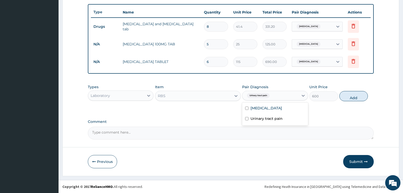
checkbox input "false"
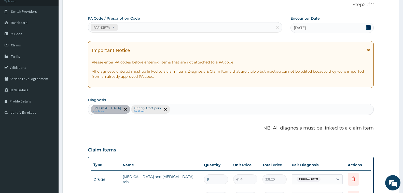
scroll to position [33, 0]
click at [185, 109] on div "Spasm confirmed Urinary tract pain Confirmed" at bounding box center [230, 109] width 285 height 11
type input "DIABETES M"
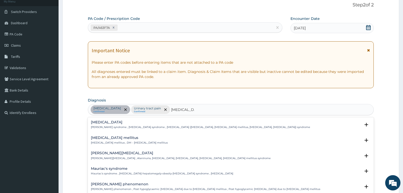
click at [114, 140] on div "Diabetes mellitus Diabetes mellitus , DM - Diabetes mellitus" at bounding box center [129, 140] width 77 height 9
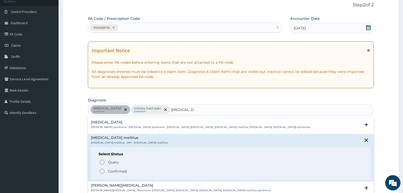
click at [122, 170] on p "Confirmed" at bounding box center [117, 170] width 19 height 5
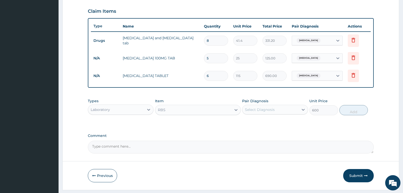
scroll to position [185, 0]
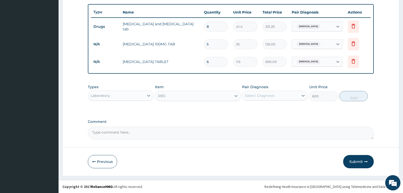
click at [285, 98] on div "Select Diagnosis" at bounding box center [270, 95] width 56 height 8
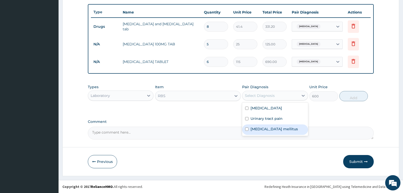
click at [269, 127] on label "Diabetes mellitus" at bounding box center [273, 128] width 47 height 5
checkbox input "true"
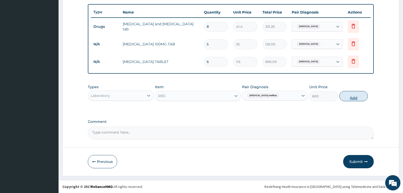
click at [344, 98] on button "Add" at bounding box center [353, 96] width 28 height 10
type input "0"
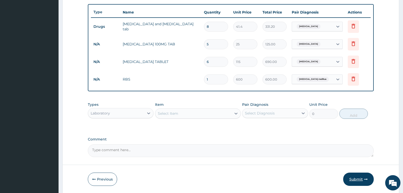
click at [355, 177] on button "Submit" at bounding box center [358, 178] width 31 height 13
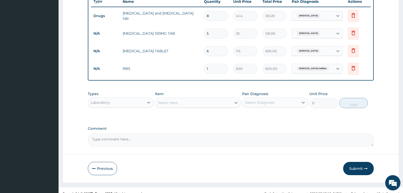
scroll to position [203, 0]
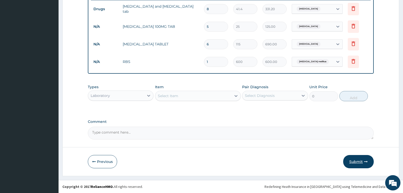
click at [354, 161] on button "Submit" at bounding box center [358, 161] width 31 height 13
click at [358, 160] on button "Submit" at bounding box center [358, 161] width 31 height 13
click at [309, 61] on span "Diabetes mellitus" at bounding box center [312, 61] width 32 height 5
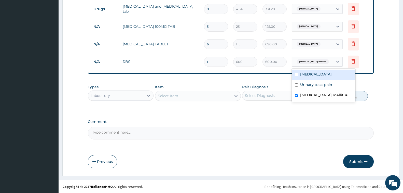
scroll to position [177, 0]
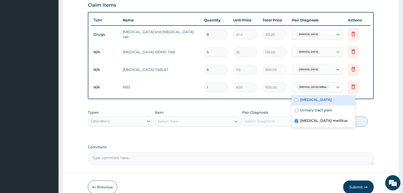
click at [309, 67] on div "Spasm" at bounding box center [307, 69] width 27 height 7
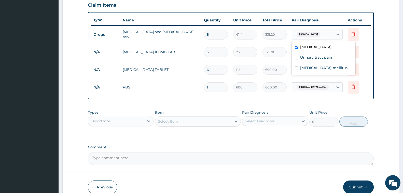
click at [308, 34] on div "Spasm" at bounding box center [307, 34] width 27 height 7
click at [309, 58] on label "Urinary tract pain" at bounding box center [316, 57] width 32 height 5
checkbox input "true"
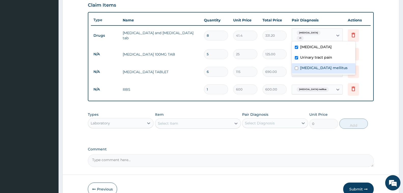
click at [311, 69] on label "Diabetes mellitus" at bounding box center [323, 67] width 47 height 5
checkbox input "true"
click at [387, 70] on form "Step 2 of 2 PA Code / Prescription Code PA/463F7A Encounter Date 09-08-2025 Imp…" at bounding box center [230, 27] width 337 height 354
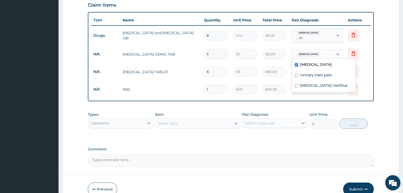
click at [317, 52] on div "Spasm" at bounding box center [312, 54] width 41 height 9
click at [314, 77] on label "Urinary tract pain" at bounding box center [316, 74] width 32 height 5
checkbox input "true"
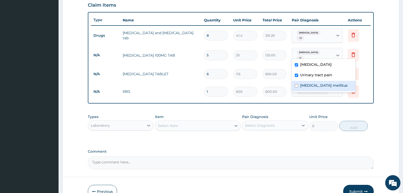
click at [314, 88] on div "Diabetes mellitus" at bounding box center [324, 86] width 64 height 10
checkbox input "true"
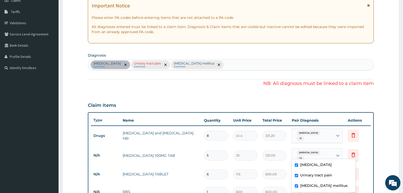
scroll to position [203, 0]
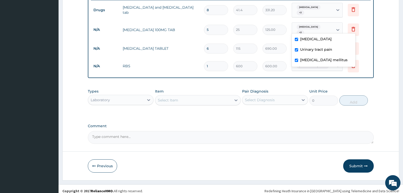
click at [377, 66] on form "Step 2 of 2 PA Code / Prescription Code PA/463F7A Encounter Date 09-08-2025 Imp…" at bounding box center [230, 2] width 337 height 356
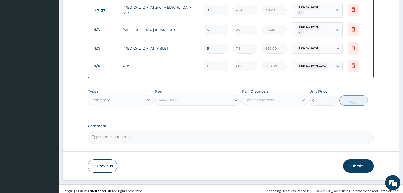
click at [303, 46] on span "Spasm" at bounding box center [308, 48] width 24 height 5
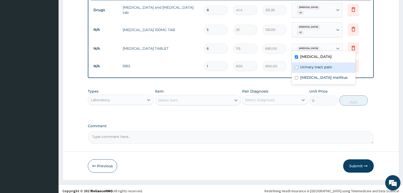
click at [308, 69] on label "Urinary tract pain" at bounding box center [316, 66] width 32 height 5
checkbox input "true"
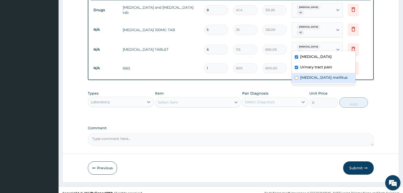
click at [310, 80] on label "Diabetes mellitus" at bounding box center [323, 77] width 47 height 5
checkbox input "true"
click at [384, 70] on form "Step 2 of 2 PA Code / Prescription Code PA/463F7A Encounter Date 09-08-2025 Imp…" at bounding box center [230, 3] width 337 height 358
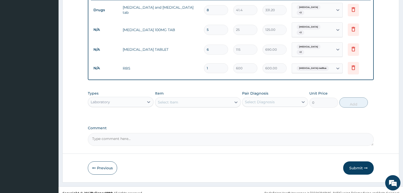
click at [311, 66] on span "Diabetes mellitus" at bounding box center [312, 68] width 32 height 5
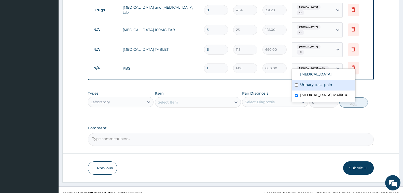
click at [314, 89] on div "Urinary tract pain" at bounding box center [324, 85] width 64 height 10
checkbox input "true"
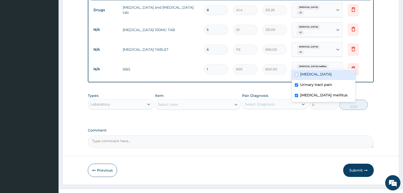
click at [309, 77] on div "[MEDICAL_DATA]" at bounding box center [324, 74] width 64 height 10
checkbox input "true"
click at [376, 131] on form "Step 2 of 2 PA Code / Prescription Code PA/463F7A Encounter Date 09-08-2025 Imp…" at bounding box center [230, 4] width 337 height 360
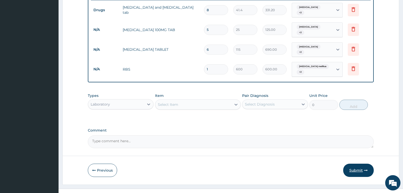
click at [358, 163] on button "Submit" at bounding box center [358, 169] width 31 height 13
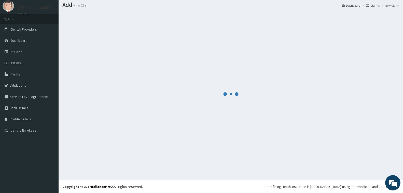
scroll to position [15, 0]
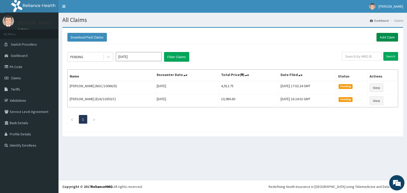
click at [388, 36] on link "Add Claim" at bounding box center [388, 37] width 22 height 9
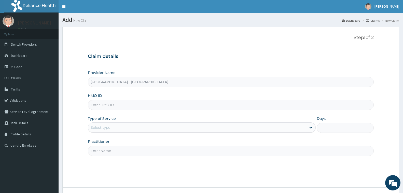
click at [110, 105] on input "HMO ID" at bounding box center [231, 105] width 286 height 10
type input "YSS/10110/C"
click at [107, 129] on div "Select type" at bounding box center [101, 127] width 20 height 5
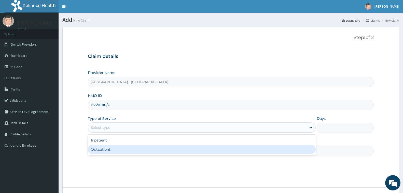
click at [104, 150] on div "Outpatient" at bounding box center [202, 149] width 228 height 9
type input "1"
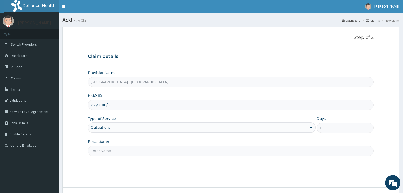
click at [104, 150] on input "Practitioner" at bounding box center [231, 151] width 286 height 10
type input "[PERSON_NAME]"
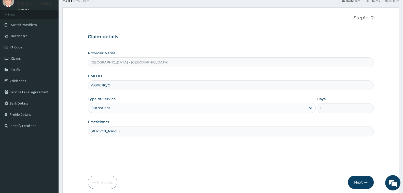
scroll to position [25, 0]
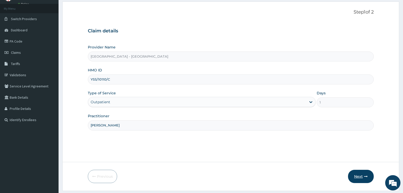
click at [358, 175] on button "Next" at bounding box center [361, 175] width 26 height 13
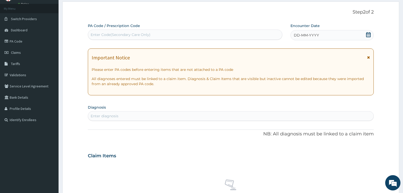
click at [121, 36] on div "Enter Code(Secondary Care Only)" at bounding box center [121, 34] width 60 height 5
type input "PA/2CC285"
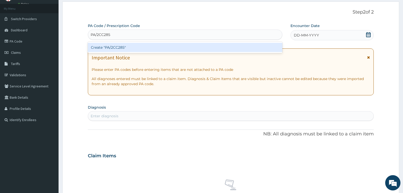
click at [117, 46] on div "Create "PA/2CC285"" at bounding box center [185, 47] width 194 height 9
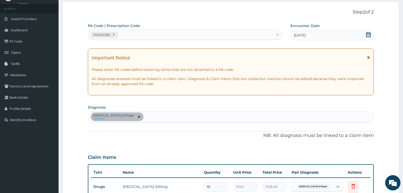
scroll to position [203, 0]
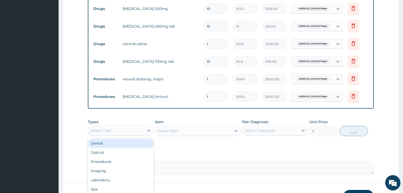
click at [134, 129] on div "Select Type" at bounding box center [116, 130] width 56 height 8
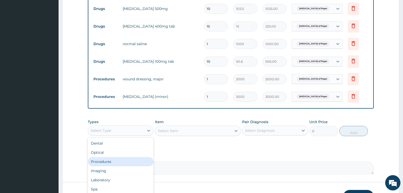
click at [122, 162] on div "Procedures" at bounding box center [121, 161] width 66 height 9
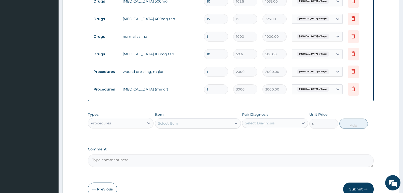
scroll to position [238, 0]
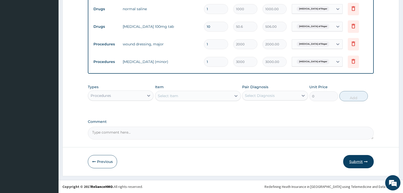
click at [359, 159] on button "Submit" at bounding box center [358, 161] width 31 height 13
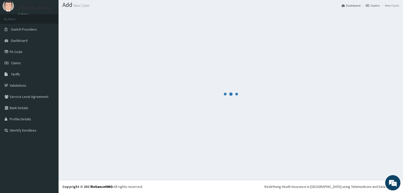
scroll to position [15, 0]
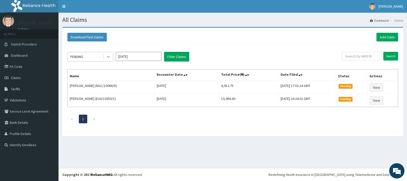
click at [108, 56] on icon at bounding box center [108, 56] width 5 height 5
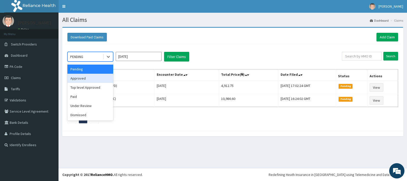
click at [87, 81] on div "Approved" at bounding box center [90, 78] width 46 height 9
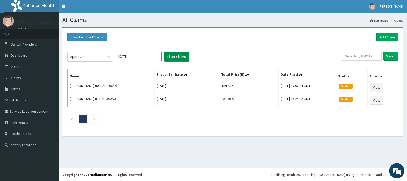
click at [173, 53] on button "Filter Claims" at bounding box center [176, 57] width 25 height 10
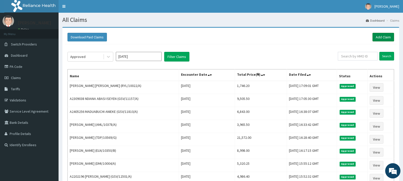
click at [381, 34] on link "Add Claim" at bounding box center [383, 37] width 22 height 9
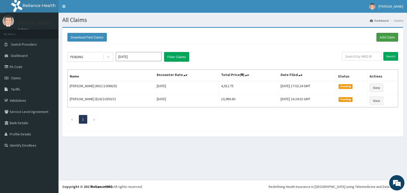
drag, startPoint x: 383, startPoint y: 39, endPoint x: 342, endPoint y: 27, distance: 43.2
click at [383, 38] on link "Add Claim" at bounding box center [388, 37] width 22 height 9
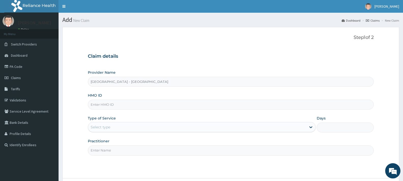
click at [107, 101] on input "HMO ID" at bounding box center [231, 105] width 286 height 10
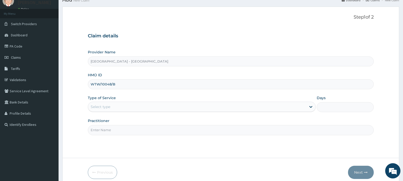
scroll to position [43, 0]
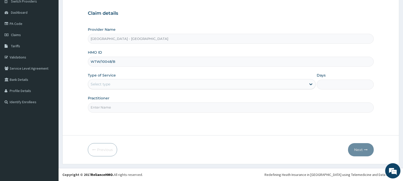
type input "WTW/10048/B"
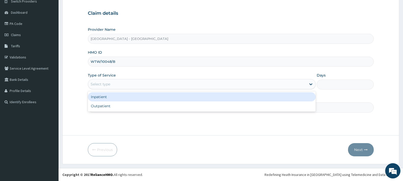
click at [114, 83] on div "Select type" at bounding box center [197, 84] width 218 height 8
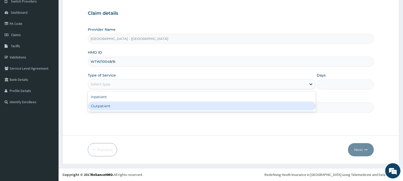
click at [114, 105] on div "Outpatient" at bounding box center [202, 106] width 228 height 9
type input "1"
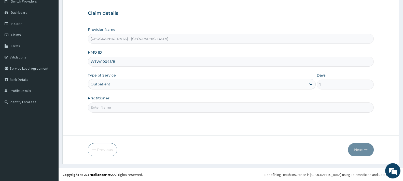
click at [114, 105] on input "Practitioner" at bounding box center [231, 108] width 286 height 10
type input "[PERSON_NAME]"
click at [363, 148] on button "Next" at bounding box center [361, 149] width 26 height 13
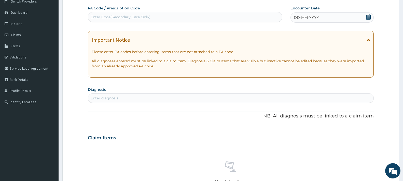
click at [119, 19] on div "Enter Code(Secondary Care Only)" at bounding box center [121, 17] width 60 height 5
type input "PA/2880AD"
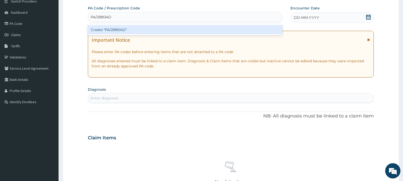
click at [117, 27] on div "Create "PA/2880AD"" at bounding box center [185, 29] width 194 height 9
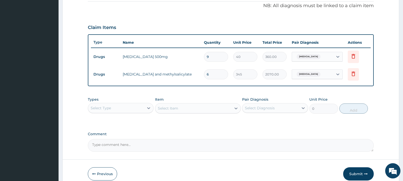
scroll to position [164, 0]
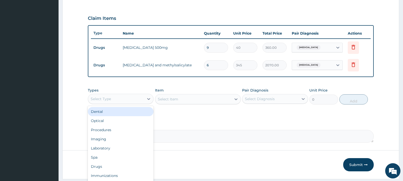
click at [111, 96] on div "Select Type" at bounding box center [116, 99] width 56 height 8
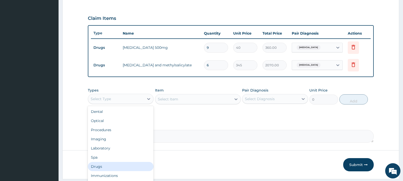
click at [112, 167] on div "Drugs" at bounding box center [121, 166] width 66 height 9
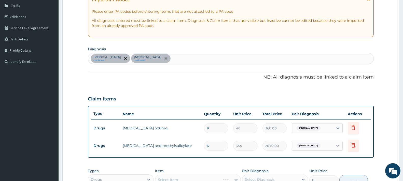
scroll to position [62, 0]
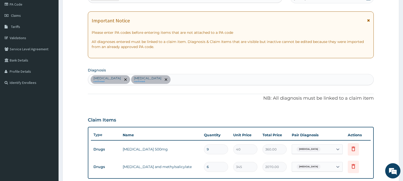
click at [149, 82] on div "Rhinitis confirmed Spasm confirmed" at bounding box center [230, 79] width 285 height 11
type input "SALMONELL"
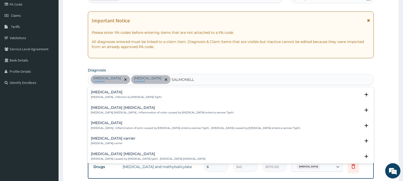
click at [111, 94] on h4 "Typhoid fever" at bounding box center [126, 92] width 71 height 4
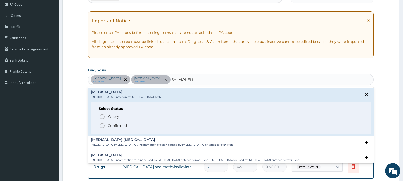
click at [115, 125] on p "Confirmed" at bounding box center [117, 125] width 19 height 5
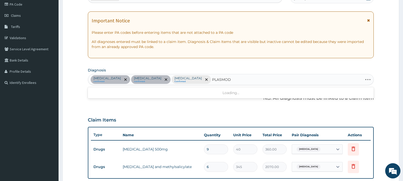
type input "PLASMODI"
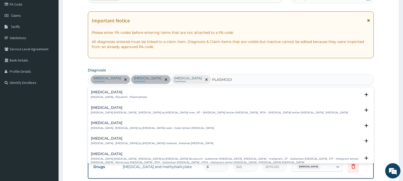
click at [101, 94] on h4 "Malaria" at bounding box center [119, 92] width 56 height 4
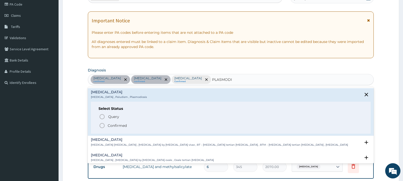
click at [114, 124] on p "Confirmed" at bounding box center [117, 125] width 19 height 5
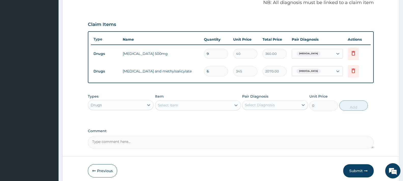
scroll to position [179, 0]
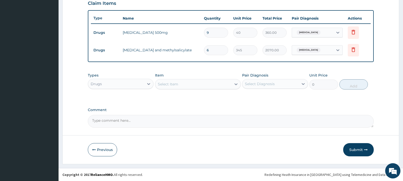
click at [178, 84] on div "Select Item" at bounding box center [168, 84] width 20 height 5
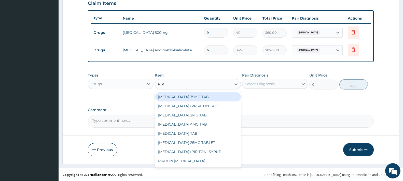
type input "PIRI"
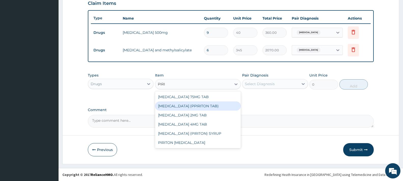
click at [194, 105] on div "CHLORPHENAMINE (PPIRITON TAB)" at bounding box center [198, 106] width 86 height 9
type input "10.35"
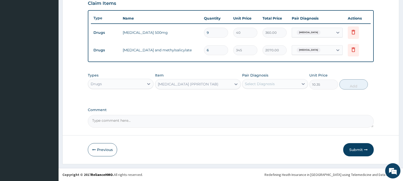
click at [282, 84] on div "Select Diagnosis" at bounding box center [270, 84] width 56 height 8
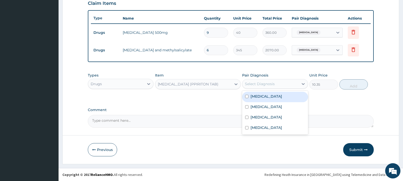
click at [265, 96] on div "Rhinitis" at bounding box center [275, 97] width 66 height 10
checkbox input "true"
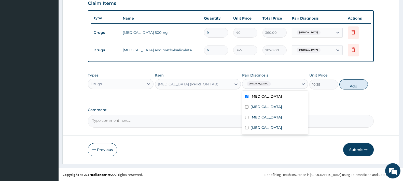
click at [351, 86] on button "Add" at bounding box center [353, 84] width 28 height 10
type input "0"
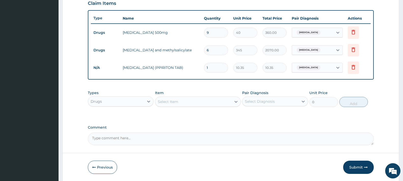
type input "12"
type input "124.20"
type input "12"
click at [185, 101] on div "Select Item" at bounding box center [193, 102] width 76 height 8
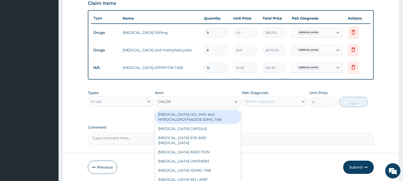
type input "CHLORO"
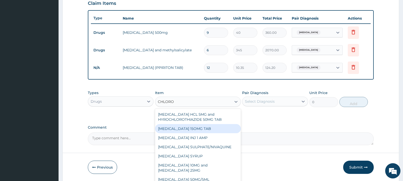
click at [203, 129] on div "CHLOROQUINE 15OMG TAB" at bounding box center [198, 128] width 86 height 9
type input "10.35"
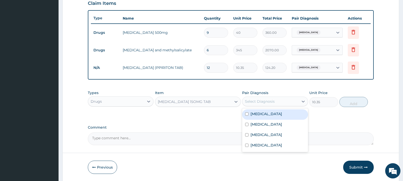
click at [271, 100] on div "Select Diagnosis" at bounding box center [260, 101] width 30 height 5
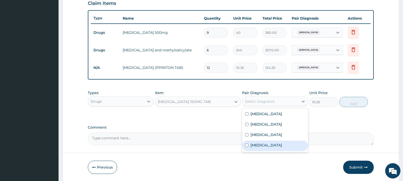
click at [270, 142] on div "Malaria" at bounding box center [275, 146] width 66 height 10
checkbox input "true"
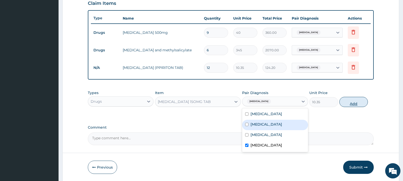
click at [355, 101] on button "Add" at bounding box center [353, 102] width 28 height 10
type input "0"
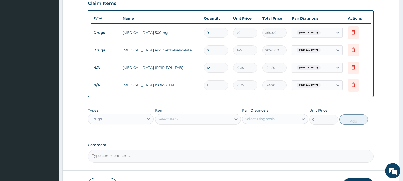
type input "12"
type input "124.20"
type input "12"
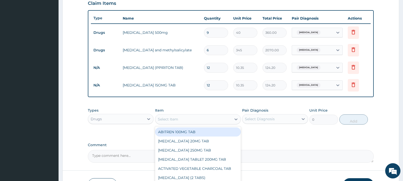
click at [178, 120] on div "Select Item" at bounding box center [168, 119] width 20 height 5
type input "AMOX"
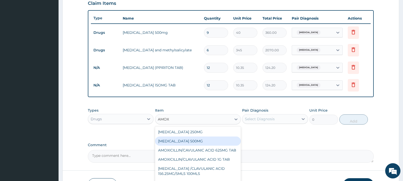
click at [190, 140] on div "AMOXICILLIN 500MG" at bounding box center [198, 141] width 86 height 9
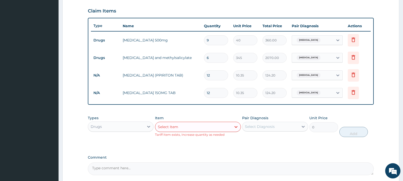
scroll to position [168, 0]
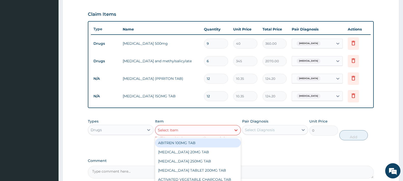
click at [196, 128] on div "Select Item" at bounding box center [193, 130] width 76 height 8
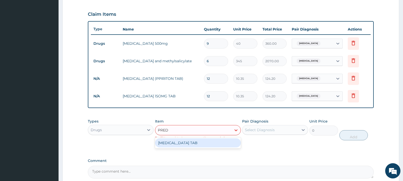
type input "PREDN"
click at [198, 141] on div "PREDNISOLONE TAB" at bounding box center [198, 142] width 86 height 9
type input "11.5"
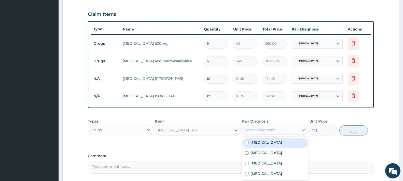
click at [276, 128] on div "Select Diagnosis" at bounding box center [270, 130] width 56 height 8
click at [273, 143] on div "Rhinitis" at bounding box center [275, 143] width 66 height 10
checkbox input "true"
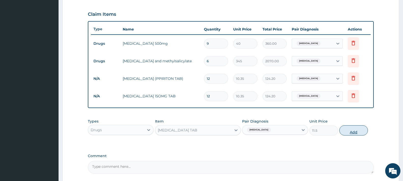
click at [351, 132] on button "Add" at bounding box center [353, 130] width 28 height 10
type input "0"
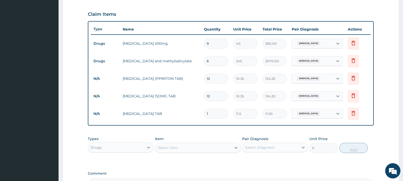
type input "0.00"
type input "8"
type input "92.00"
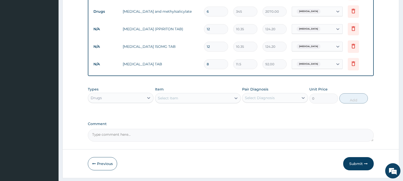
scroll to position [219, 0]
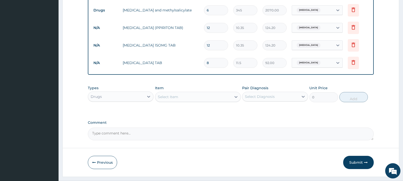
type input "8"
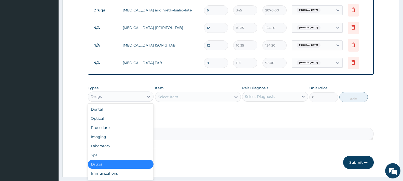
click at [123, 94] on div "Drugs" at bounding box center [116, 97] width 56 height 8
click at [124, 127] on div "Procedures" at bounding box center [121, 127] width 66 height 9
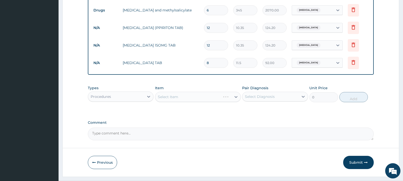
click at [180, 97] on div "Select Item" at bounding box center [198, 97] width 86 height 10
click at [189, 98] on div "Select Item" at bounding box center [198, 97] width 86 height 10
click at [193, 95] on div "Select Item" at bounding box center [193, 97] width 76 height 8
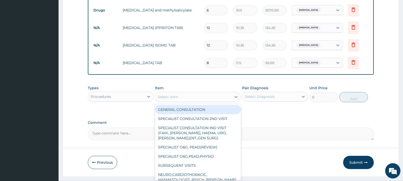
click at [187, 107] on div "GENERAL CONSULTATION" at bounding box center [198, 109] width 86 height 9
type input "2000"
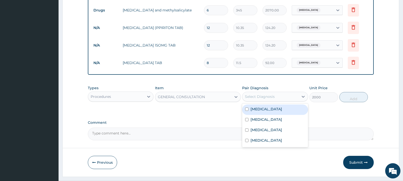
click at [268, 97] on div "Select Diagnosis" at bounding box center [260, 96] width 30 height 5
click at [268, 112] on div "Rhinitis" at bounding box center [275, 110] width 66 height 10
checkbox input "true"
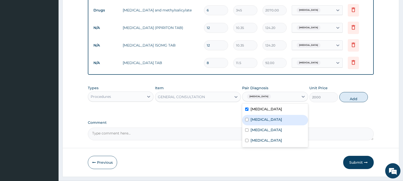
click at [268, 119] on div "Spasm" at bounding box center [275, 120] width 66 height 10
checkbox input "true"
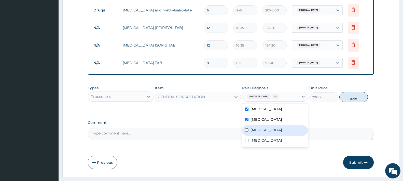
click at [268, 129] on label "Typhoid fever" at bounding box center [266, 129] width 32 height 5
checkbox input "true"
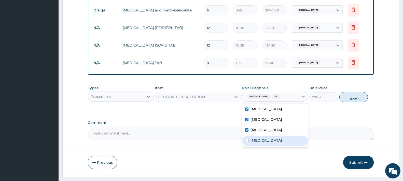
click at [267, 140] on div "Malaria" at bounding box center [275, 141] width 66 height 10
checkbox input "true"
click at [356, 96] on button "Add" at bounding box center [353, 97] width 28 height 10
type input "0"
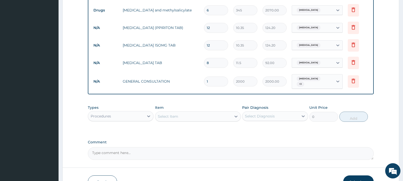
click at [354, 176] on button "Submit" at bounding box center [358, 182] width 31 height 13
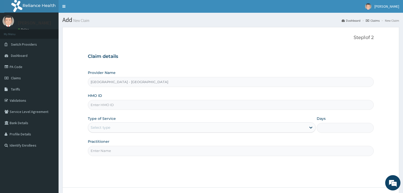
click at [105, 108] on input "HMO ID" at bounding box center [231, 105] width 286 height 10
type input "PES/10048/C"
click at [105, 129] on div "Select type" at bounding box center [101, 127] width 20 height 5
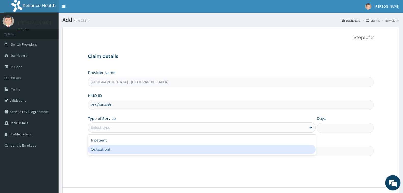
click at [104, 148] on div "Outpatient" at bounding box center [202, 149] width 228 height 9
type input "1"
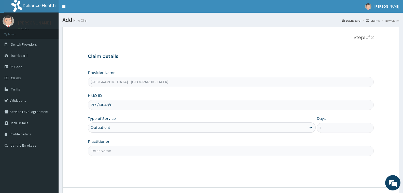
click at [105, 148] on input "Practitioner" at bounding box center [231, 151] width 286 height 10
type input "[PERSON_NAME]"
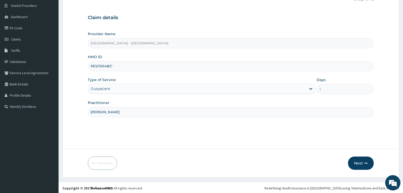
scroll to position [40, 0]
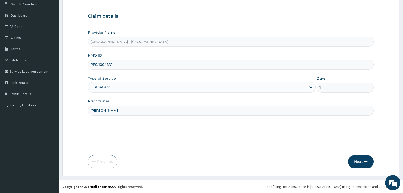
click at [356, 162] on button "Next" at bounding box center [361, 161] width 26 height 13
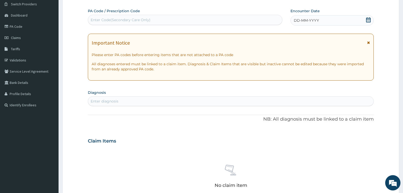
click at [115, 19] on div "Enter Code(Secondary Care Only)" at bounding box center [121, 19] width 60 height 5
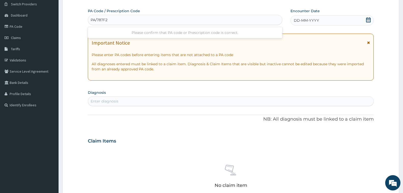
type input "PA/787F23"
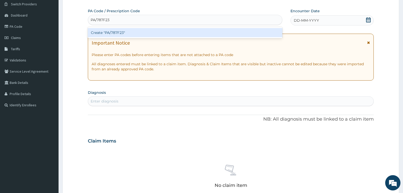
click at [112, 33] on div "Create "PA/787F23"" at bounding box center [185, 32] width 194 height 9
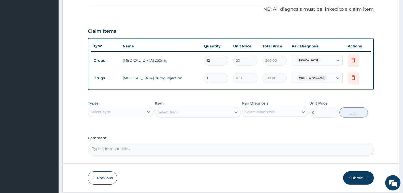
scroll to position [168, 0]
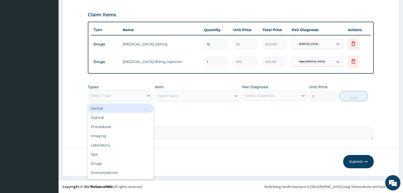
click at [109, 95] on div "Select Type" at bounding box center [101, 95] width 20 height 5
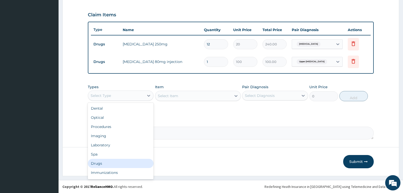
click at [110, 164] on div "Drugs" at bounding box center [121, 162] width 66 height 9
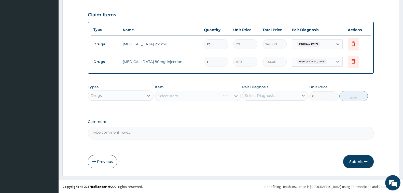
click at [183, 98] on div "Select Item" at bounding box center [198, 96] width 86 height 10
click at [186, 95] on div "Select Item" at bounding box center [193, 96] width 76 height 8
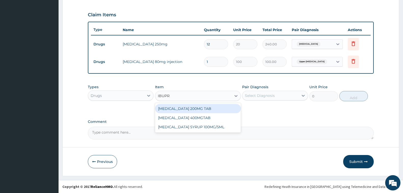
type input "IBUPRO"
click at [200, 108] on div "[MEDICAL_DATA] 200MG TAB" at bounding box center [198, 108] width 86 height 9
type input "10.35"
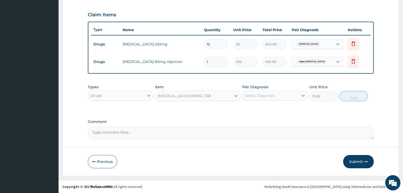
click at [265, 94] on div "Select Diagnosis" at bounding box center [260, 95] width 30 height 5
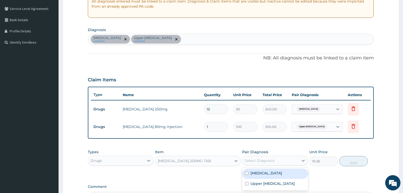
scroll to position [40, 0]
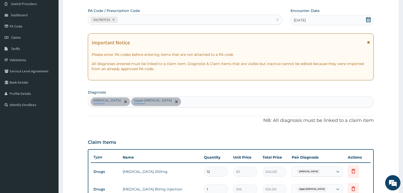
click at [200, 102] on div "[MEDICAL_DATA] confirmed Upper [MEDICAL_DATA] confirmed" at bounding box center [230, 101] width 285 height 11
type input "[MEDICAL_DATA] S"
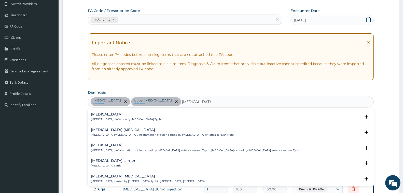
click at [112, 115] on h4 "[MEDICAL_DATA]" at bounding box center [126, 114] width 71 height 4
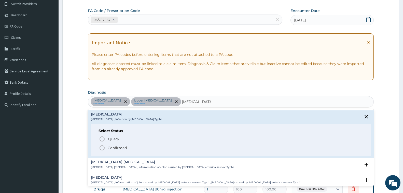
click at [120, 147] on p "Confirmed" at bounding box center [117, 147] width 19 height 5
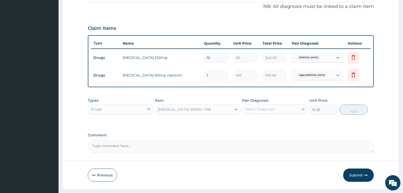
scroll to position [142, 0]
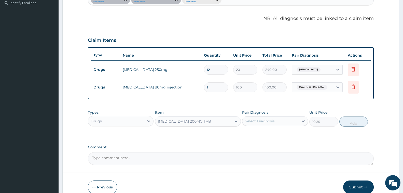
click at [308, 68] on span "[MEDICAL_DATA]" at bounding box center [308, 69] width 24 height 5
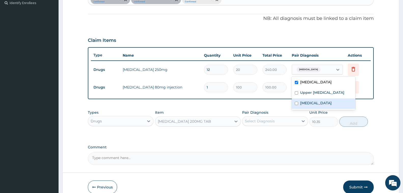
click at [313, 105] on label "[MEDICAL_DATA]" at bounding box center [316, 102] width 32 height 5
checkbox input "true"
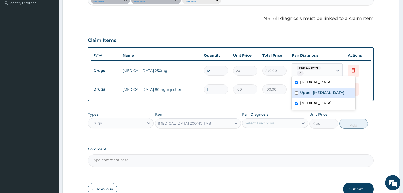
click at [316, 95] on label "Upper [MEDICAL_DATA]" at bounding box center [322, 92] width 44 height 5
checkbox input "true"
click at [379, 100] on form "Step 2 of 2 PA Code / Prescription Code PA/787F23 Encounter Date [DATE] Importa…" at bounding box center [230, 44] width 337 height 319
click at [323, 87] on span "Upper [MEDICAL_DATA]" at bounding box center [311, 89] width 31 height 5
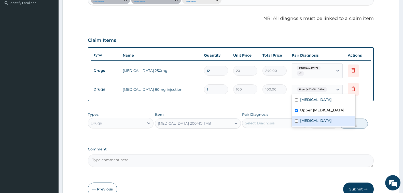
click at [321, 123] on label "[MEDICAL_DATA]" at bounding box center [316, 120] width 32 height 5
checkbox input "true"
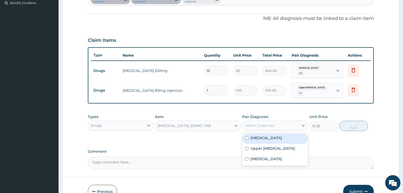
click at [263, 123] on div "Select Diagnosis" at bounding box center [260, 125] width 30 height 5
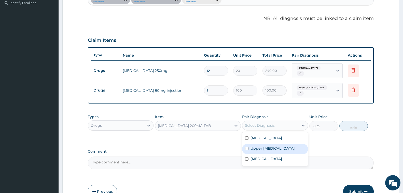
click at [270, 146] on label "Upper [MEDICAL_DATA]" at bounding box center [272, 148] width 44 height 5
checkbox input "true"
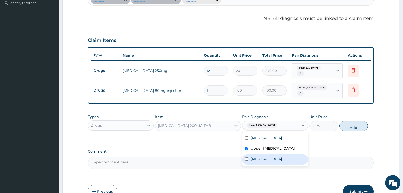
click at [269, 157] on label "[MEDICAL_DATA]" at bounding box center [266, 158] width 32 height 5
checkbox input "true"
click at [355, 123] on button "Add" at bounding box center [353, 126] width 28 height 10
type input "0"
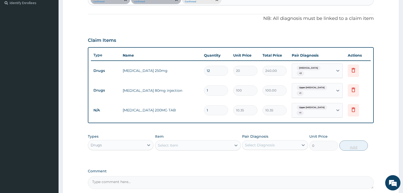
type input "0.00"
type input "6"
type input "62.10"
type input "6"
click at [187, 143] on div "Select Item" at bounding box center [193, 145] width 76 height 8
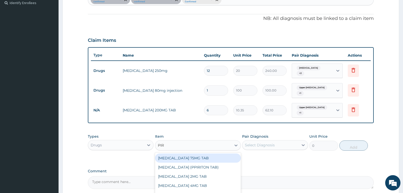
type input "PIRI"
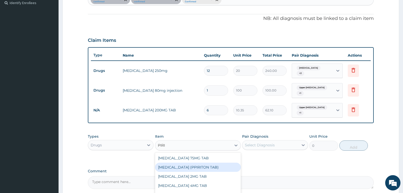
click at [194, 166] on div "[MEDICAL_DATA] (PPIRITON TAB)" at bounding box center [198, 166] width 86 height 9
type input "10.35"
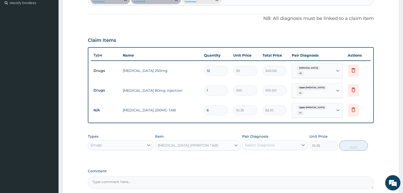
click at [263, 142] on div "Select Diagnosis" at bounding box center [260, 144] width 30 height 5
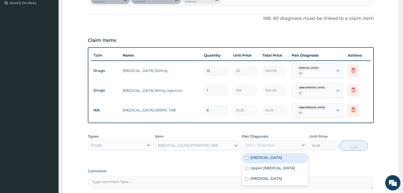
scroll to position [190, 0]
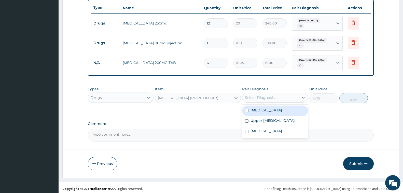
click at [278, 108] on div "[MEDICAL_DATA]" at bounding box center [275, 110] width 66 height 10
checkbox input "true"
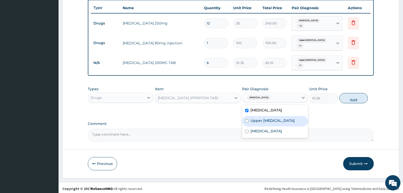
click at [281, 119] on label "Upper [MEDICAL_DATA]" at bounding box center [272, 120] width 44 height 5
checkbox input "true"
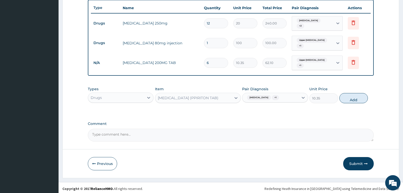
click at [350, 99] on button "Add" at bounding box center [353, 98] width 28 height 10
type input "0"
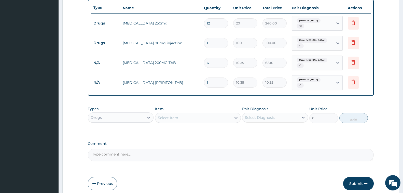
type input "12"
type input "124.20"
type input "12"
click at [174, 113] on div "Select Item" at bounding box center [193, 117] width 76 height 8
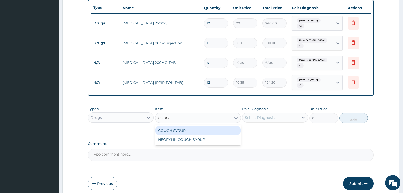
type input "COUGH"
click at [179, 126] on div "COUGH SYRUP" at bounding box center [198, 130] width 86 height 9
type input "350"
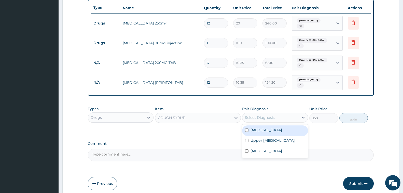
click at [278, 112] on div "Select Diagnosis" at bounding box center [275, 117] width 66 height 10
click at [277, 139] on div "Upper [MEDICAL_DATA]" at bounding box center [275, 141] width 66 height 10
checkbox input "true"
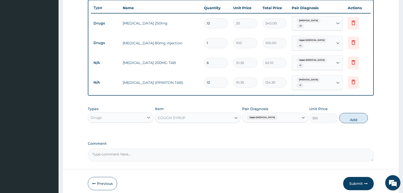
drag, startPoint x: 356, startPoint y: 113, endPoint x: 208, endPoint y: 119, distance: 148.2
click at [355, 113] on button "Add" at bounding box center [353, 118] width 28 height 10
type input "0"
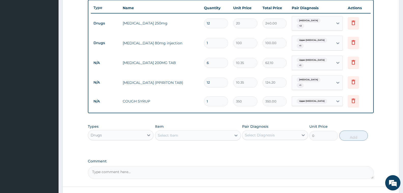
click at [178, 133] on div "Select Item" at bounding box center [168, 135] width 20 height 5
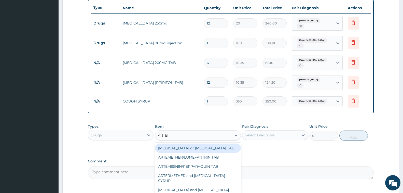
type input "ARTEME"
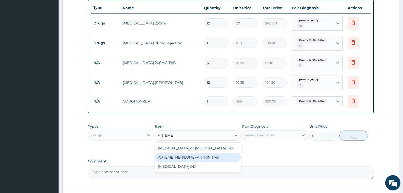
click at [196, 153] on div "ARTEMETHER/LUMEFANTRIN TAB" at bounding box center [198, 156] width 86 height 9
type input "47"
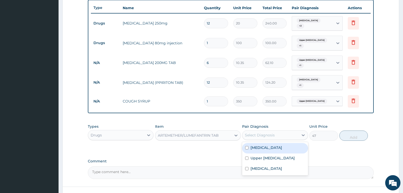
click at [251, 132] on div "Select Diagnosis" at bounding box center [260, 134] width 30 height 5
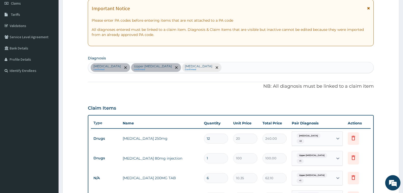
scroll to position [62, 0]
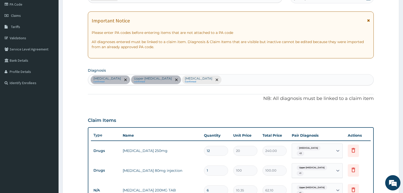
click at [231, 80] on div "[MEDICAL_DATA] confirmed Upper [MEDICAL_DATA] confirmed [MEDICAL_DATA] Confirmed" at bounding box center [230, 79] width 285 height 11
type input "PLASMODI"
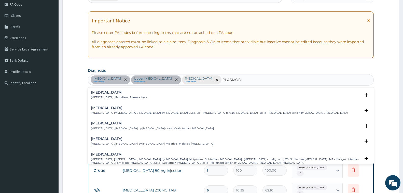
click at [98, 94] on h4 "[MEDICAL_DATA]" at bounding box center [119, 92] width 56 height 4
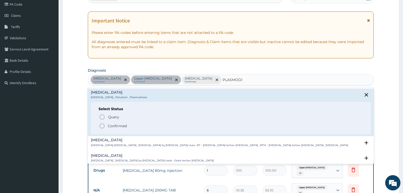
click at [109, 126] on p "Confirmed" at bounding box center [117, 125] width 19 height 5
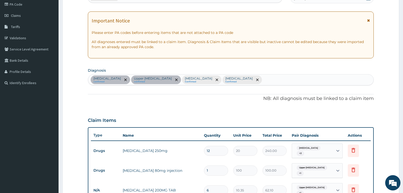
scroll to position [190, 0]
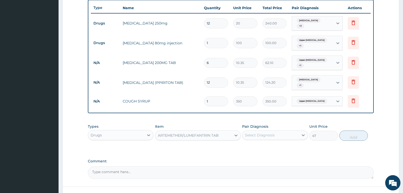
click at [265, 132] on div "Select Diagnosis" at bounding box center [260, 134] width 30 height 5
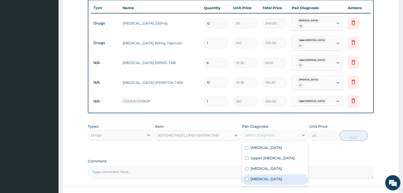
click at [267, 174] on div "[MEDICAL_DATA]" at bounding box center [275, 179] width 66 height 10
checkbox input "true"
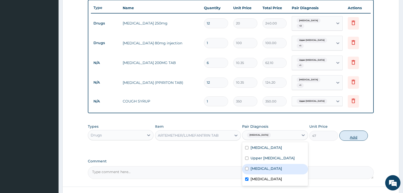
click at [342, 133] on button "Add" at bounding box center [353, 135] width 28 height 10
type input "0"
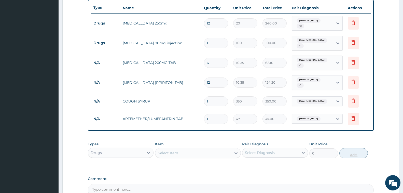
type input "0.00"
type input "2"
type input "94.00"
type input "24"
type input "1128.00"
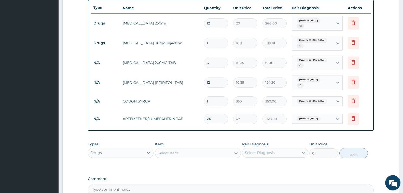
type input "24"
click at [164, 150] on div "Select Item" at bounding box center [168, 152] width 20 height 5
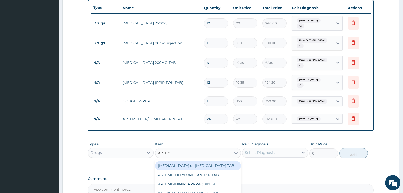
type input "ARTEME"
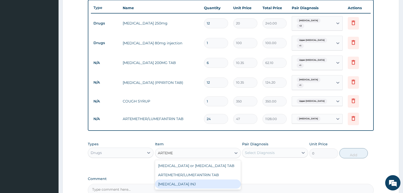
click at [176, 179] on div "[MEDICAL_DATA] INJ" at bounding box center [198, 183] width 86 height 9
type input "230"
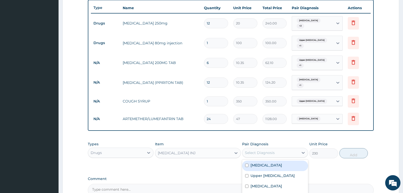
click at [262, 148] on div "Select Diagnosis" at bounding box center [270, 152] width 56 height 8
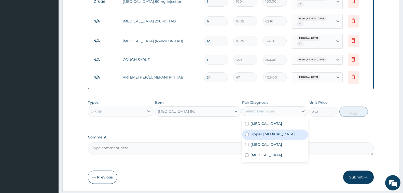
scroll to position [242, 0]
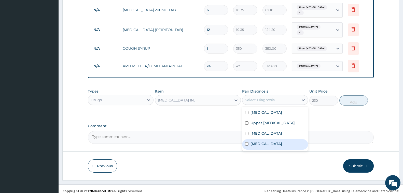
click at [277, 141] on div "[MEDICAL_DATA]" at bounding box center [275, 144] width 66 height 10
checkbox input "true"
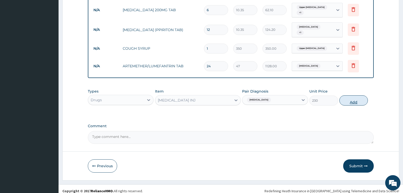
click at [353, 95] on button "Add" at bounding box center [353, 100] width 28 height 10
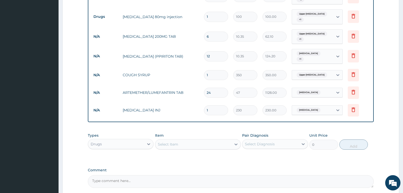
scroll to position [217, 0]
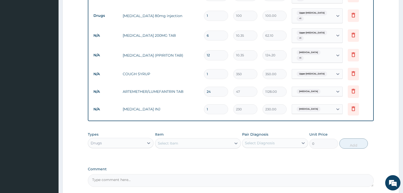
click at [124, 142] on div "Drugs" at bounding box center [116, 143] width 56 height 8
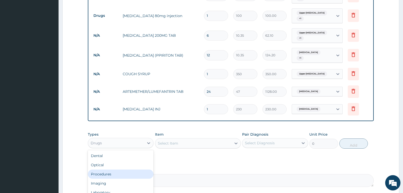
click at [119, 169] on div "Procedures" at bounding box center [121, 173] width 66 height 9
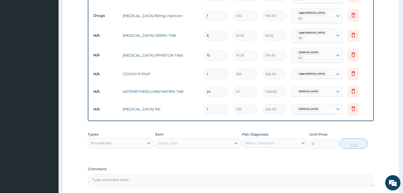
click at [173, 140] on div "Select Item" at bounding box center [168, 142] width 20 height 5
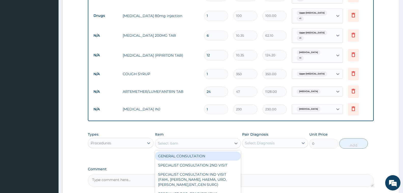
click at [197, 151] on div "GENERAL CONSULTATION" at bounding box center [198, 155] width 86 height 9
type input "2000"
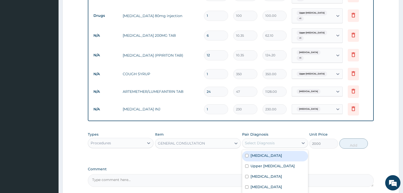
click at [269, 140] on div "Select Diagnosis" at bounding box center [260, 142] width 30 height 5
drag, startPoint x: 273, startPoint y: 153, endPoint x: 277, endPoint y: 165, distance: 12.2
click at [274, 155] on div "[MEDICAL_DATA]" at bounding box center [275, 156] width 66 height 10
checkbox input "true"
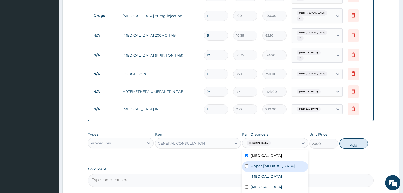
click at [277, 165] on div "Upper [MEDICAL_DATA]" at bounding box center [275, 166] width 66 height 10
checkbox input "true"
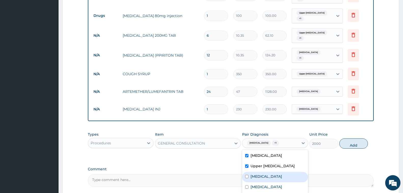
drag, startPoint x: 276, startPoint y: 172, endPoint x: 274, endPoint y: 176, distance: 3.4
click at [276, 174] on label "[MEDICAL_DATA]" at bounding box center [266, 176] width 32 height 5
checkbox input "true"
click at [271, 182] on div "[MEDICAL_DATA]" at bounding box center [275, 187] width 66 height 10
checkbox input "true"
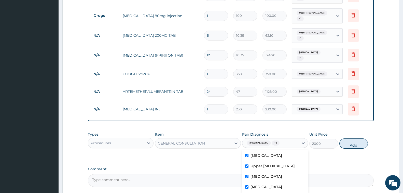
drag, startPoint x: 341, startPoint y: 140, endPoint x: 348, endPoint y: 137, distance: 7.9
click at [341, 140] on button "Add" at bounding box center [353, 143] width 28 height 10
type input "0"
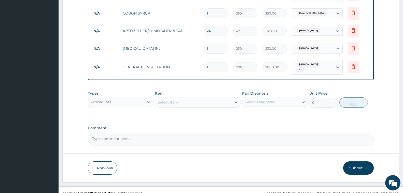
drag, startPoint x: 358, startPoint y: 162, endPoint x: 248, endPoint y: 128, distance: 115.1
click at [358, 162] on button "Submit" at bounding box center [358, 167] width 31 height 13
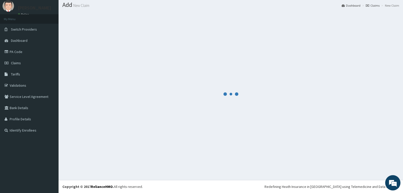
scroll to position [15, 0]
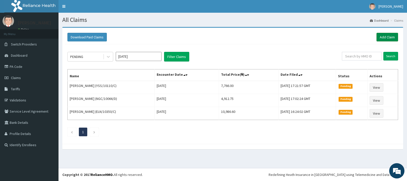
click at [390, 35] on link "Add Claim" at bounding box center [388, 37] width 22 height 9
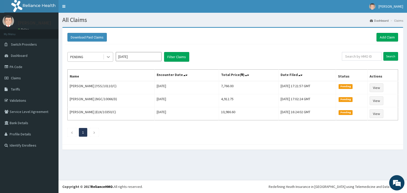
drag, startPoint x: 109, startPoint y: 56, endPoint x: 107, endPoint y: 61, distance: 4.6
click at [109, 57] on icon at bounding box center [108, 56] width 5 height 5
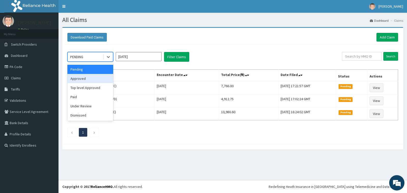
click at [86, 78] on div "Approved" at bounding box center [90, 78] width 46 height 9
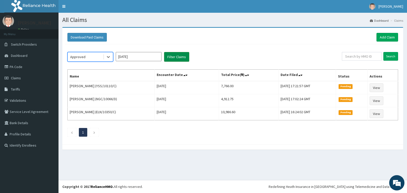
click at [181, 55] on button "Filter Claims" at bounding box center [176, 57] width 25 height 10
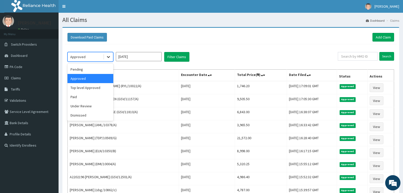
click at [109, 56] on icon at bounding box center [108, 56] width 5 height 5
click at [85, 106] on div "Under Review" at bounding box center [90, 105] width 46 height 9
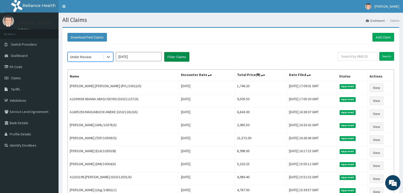
click at [172, 60] on button "Filter Claims" at bounding box center [176, 57] width 25 height 10
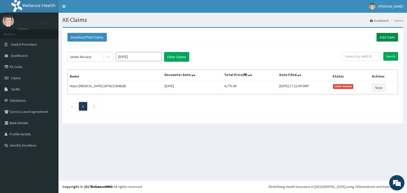
click at [384, 35] on link "Add Claim" at bounding box center [388, 37] width 22 height 9
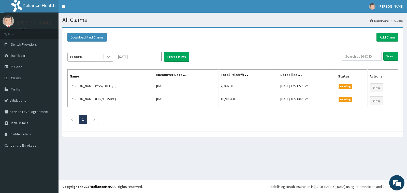
click at [109, 55] on icon at bounding box center [108, 56] width 5 height 5
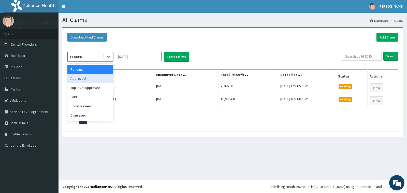
click at [90, 80] on div "Approved" at bounding box center [90, 78] width 46 height 9
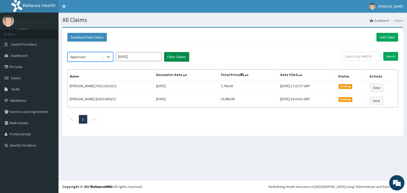
click at [176, 59] on button "Filter Claims" at bounding box center [176, 57] width 25 height 10
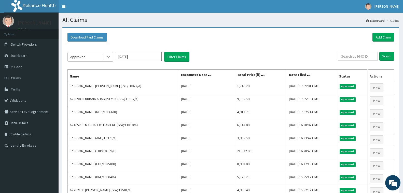
click at [107, 58] on icon at bounding box center [108, 56] width 5 height 5
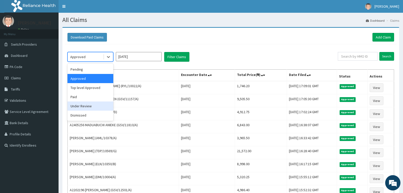
click at [91, 106] on div "Under Review" at bounding box center [90, 105] width 46 height 9
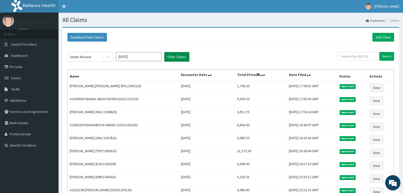
click at [170, 58] on button "Filter Claims" at bounding box center [176, 57] width 25 height 10
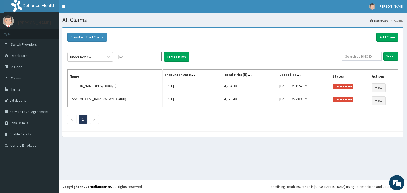
click at [168, 134] on div at bounding box center [232, 133] width 341 height 5
click at [15, 66] on link "PA Code" at bounding box center [29, 66] width 59 height 11
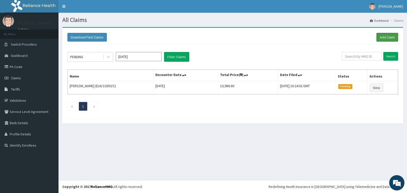
drag, startPoint x: 385, startPoint y: 37, endPoint x: 346, endPoint y: 32, distance: 39.3
click at [385, 37] on link "Add Claim" at bounding box center [388, 37] width 22 height 9
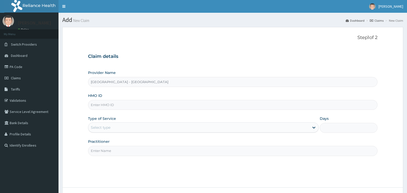
type input "[GEOGRAPHIC_DATA] - [GEOGRAPHIC_DATA]"
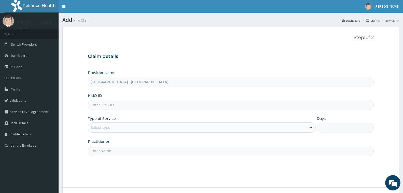
click at [120, 105] on input "HMO ID" at bounding box center [231, 105] width 286 height 10
paste input "PA/38E068"
drag, startPoint x: 111, startPoint y: 104, endPoint x: 68, endPoint y: 97, distance: 43.6
click at [68, 97] on form "Step 1 of 2 Claim details Provider Name [GEOGRAPHIC_DATA] - Apapa HMO ID [GEOGR…" at bounding box center [230, 121] width 337 height 189
type input "LTR/10213/C"
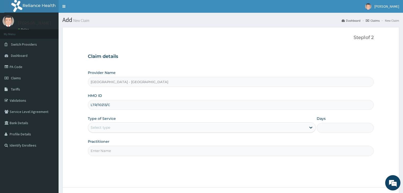
click at [94, 129] on div "Select type" at bounding box center [101, 127] width 20 height 5
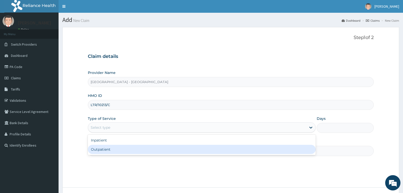
click at [108, 149] on div "Outpatient" at bounding box center [202, 149] width 228 height 9
type input "1"
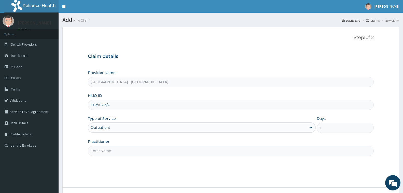
click at [108, 149] on input "Practitioner" at bounding box center [231, 151] width 286 height 10
type input "[PERSON_NAME]"
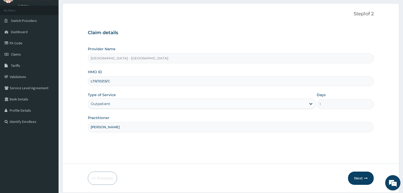
scroll to position [40, 0]
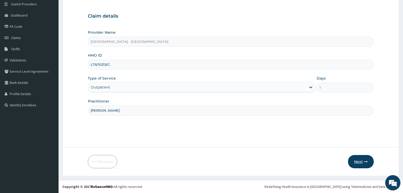
click at [358, 160] on button "Next" at bounding box center [361, 161] width 26 height 13
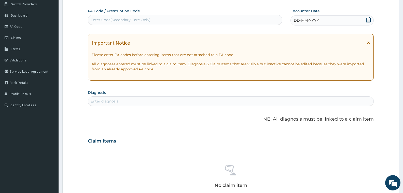
click at [120, 22] on div "Enter Code(Secondary Care Only)" at bounding box center [121, 19] width 60 height 5
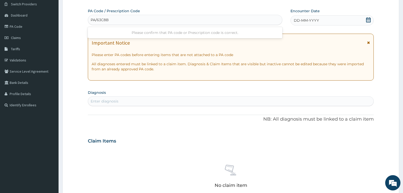
type input "PA/63C8B6"
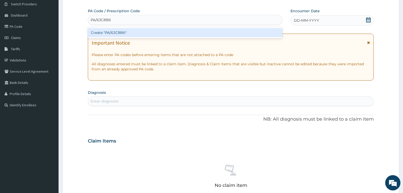
click at [115, 32] on div "Create "PA/63C8B6"" at bounding box center [185, 32] width 194 height 9
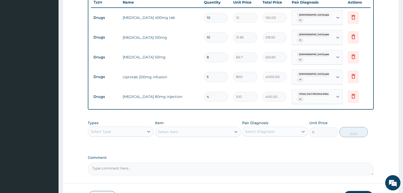
scroll to position [221, 0]
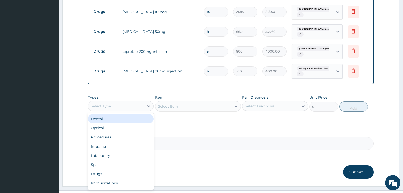
click at [127, 109] on div "Select Type" at bounding box center [116, 106] width 56 height 8
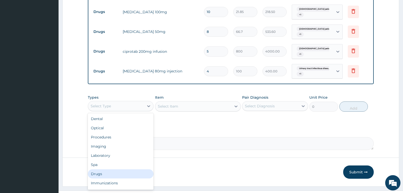
drag, startPoint x: 115, startPoint y: 174, endPoint x: 120, endPoint y: 159, distance: 15.6
click at [115, 172] on div "Drugs" at bounding box center [121, 173] width 66 height 9
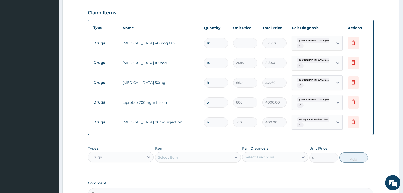
scroll to position [195, 0]
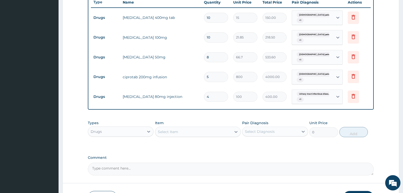
click at [134, 128] on div "Drugs" at bounding box center [116, 131] width 56 height 8
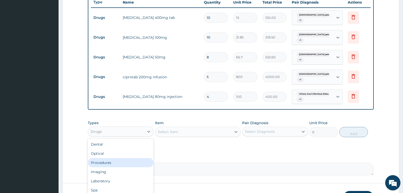
click at [120, 163] on div "Procedures" at bounding box center [121, 162] width 66 height 9
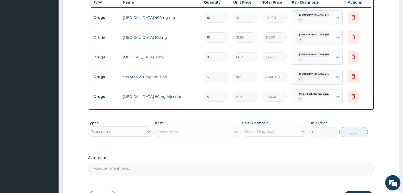
click at [179, 131] on div "Select Item" at bounding box center [193, 131] width 76 height 8
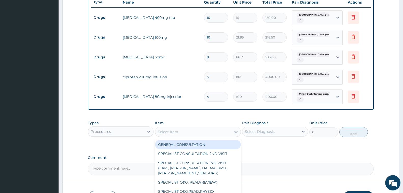
click at [181, 143] on div "GENERAL CONSULTATION" at bounding box center [198, 144] width 86 height 9
type input "2000"
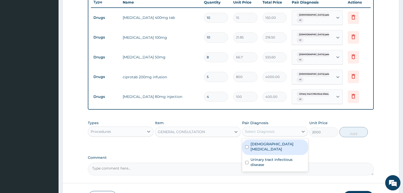
drag, startPoint x: 259, startPoint y: 127, endPoint x: 261, endPoint y: 130, distance: 3.8
click at [259, 127] on div "Select Diagnosis" at bounding box center [275, 131] width 66 height 10
drag, startPoint x: 269, startPoint y: 148, endPoint x: 270, endPoint y: 151, distance: 3.9
click at [269, 150] on label "[DEMOGRAPHIC_DATA] [MEDICAL_DATA]" at bounding box center [277, 146] width 54 height 10
checkbox input "true"
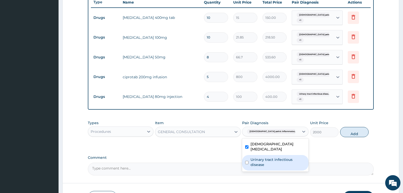
click at [273, 163] on label "Urinary tract infectious disease" at bounding box center [277, 162] width 55 height 10
checkbox input "true"
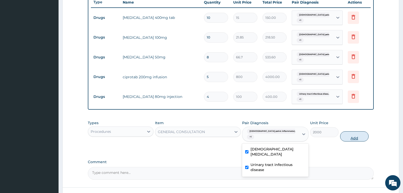
click at [351, 134] on button "Add" at bounding box center [354, 136] width 28 height 10
type input "0"
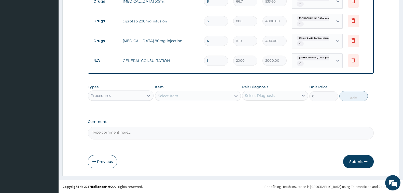
click at [355, 161] on button "Submit" at bounding box center [358, 161] width 31 height 13
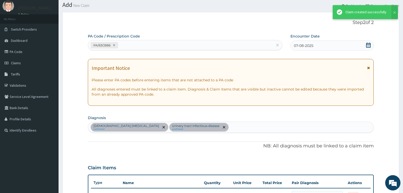
scroll to position [251, 0]
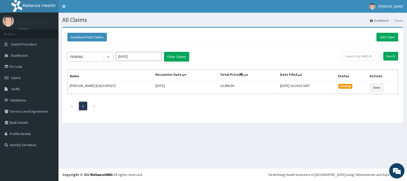
click at [110, 57] on icon at bounding box center [108, 56] width 5 height 5
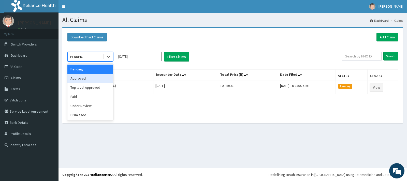
click at [96, 78] on div "Approved" at bounding box center [90, 78] width 46 height 9
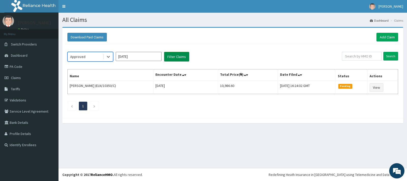
click at [174, 54] on button "Filter Claims" at bounding box center [176, 57] width 25 height 10
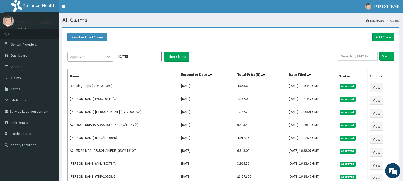
click at [110, 56] on icon at bounding box center [108, 56] width 5 height 5
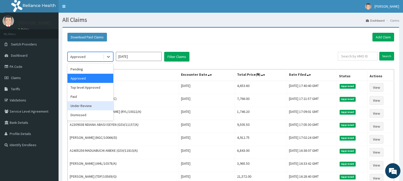
click at [101, 106] on div "Under Review" at bounding box center [90, 105] width 46 height 9
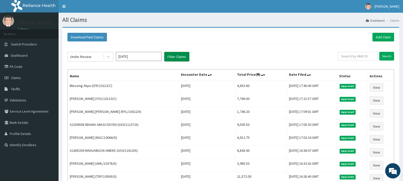
click at [186, 57] on button "Filter Claims" at bounding box center [176, 57] width 25 height 10
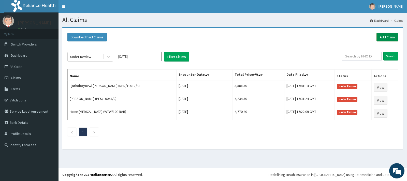
click at [389, 37] on link "Add Claim" at bounding box center [388, 37] width 22 height 9
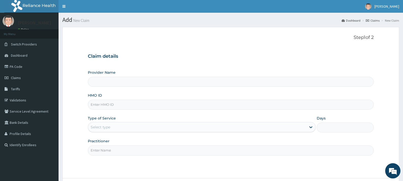
type input "[GEOGRAPHIC_DATA] - [GEOGRAPHIC_DATA]"
click at [106, 101] on input "HMO ID" at bounding box center [231, 105] width 286 height 10
type input "AML/10133/A"
click at [111, 127] on div "Select type" at bounding box center [197, 127] width 218 height 8
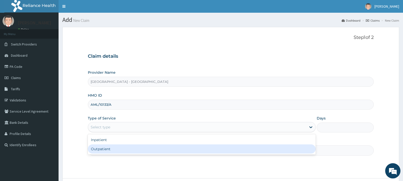
click at [109, 148] on div "Outpatient" at bounding box center [202, 149] width 228 height 9
type input "1"
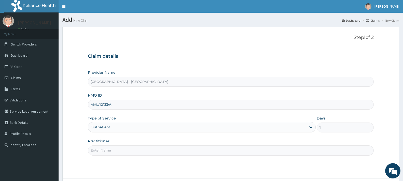
drag, startPoint x: 109, startPoint y: 148, endPoint x: 114, endPoint y: 150, distance: 5.0
click at [109, 148] on input "Practitioner" at bounding box center [231, 151] width 286 height 10
type input "[PERSON_NAME]"
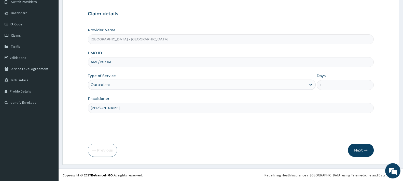
scroll to position [43, 0]
click at [356, 148] on button "Next" at bounding box center [361, 149] width 26 height 13
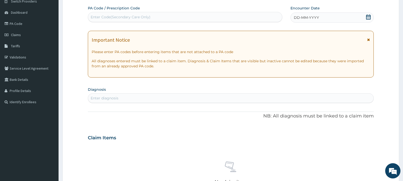
click at [106, 13] on div "Enter Code(Secondary Care Only)" at bounding box center [185, 17] width 194 height 10
type input "PA/CC7"
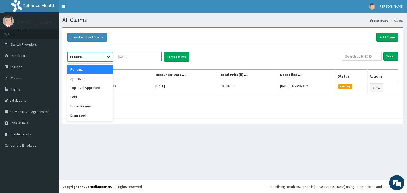
click at [109, 56] on icon at bounding box center [108, 56] width 5 height 5
click at [96, 79] on div "Approved" at bounding box center [90, 78] width 46 height 9
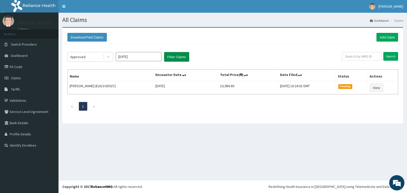
click at [177, 61] on button "Filter Claims" at bounding box center [176, 57] width 25 height 10
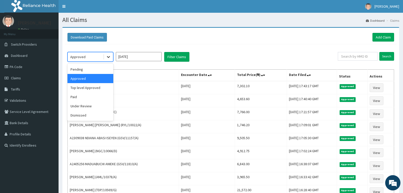
click at [106, 57] on icon at bounding box center [108, 56] width 5 height 5
click at [92, 107] on div "Under Review" at bounding box center [90, 105] width 46 height 9
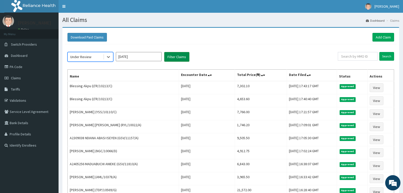
click at [175, 59] on button "Filter Claims" at bounding box center [176, 57] width 25 height 10
